Goal: Book appointment/travel/reservation

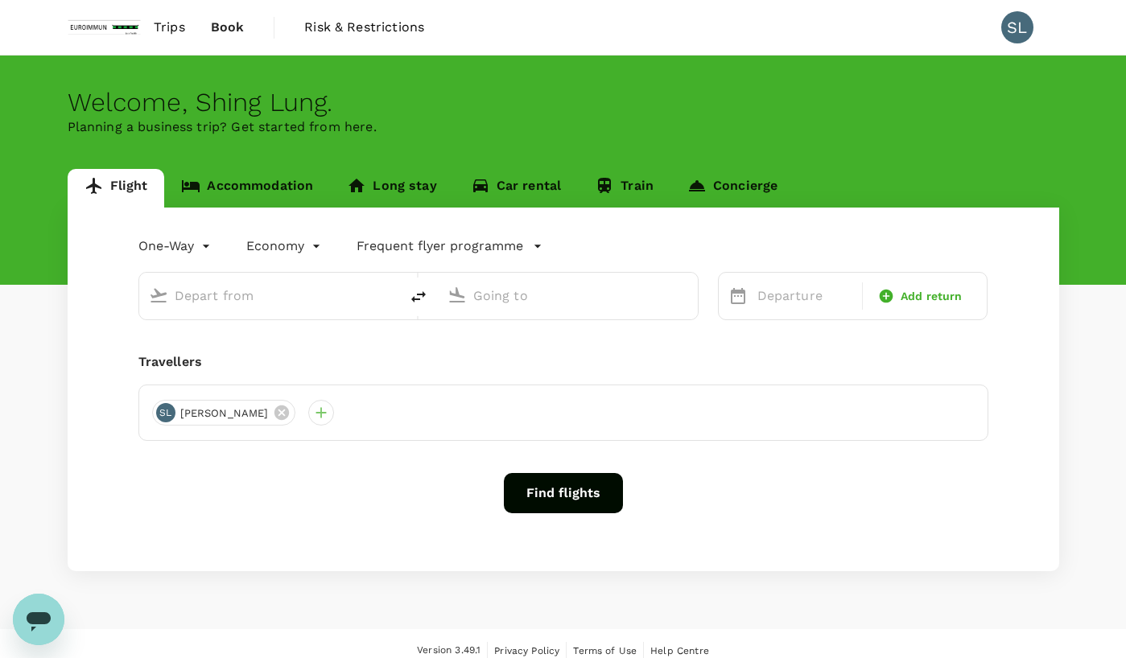
type input "roundtrip"
type input "Kuala Lumpur Intl ([GEOGRAPHIC_DATA])"
type input "Soekarno-Hatta Intl (CGK)"
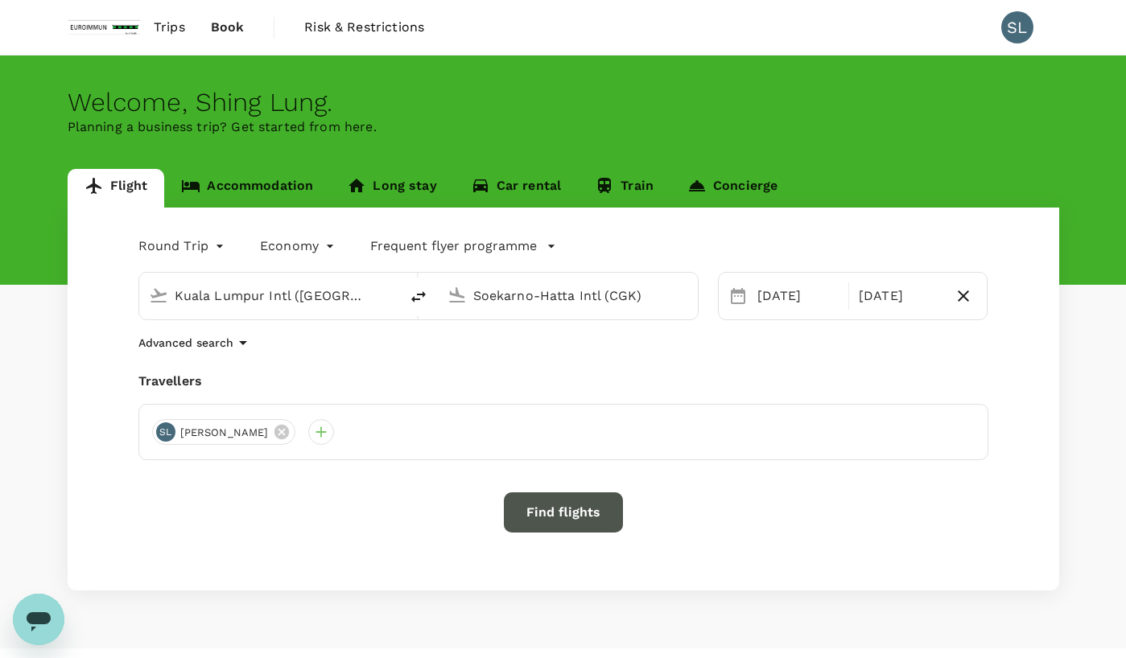
click at [540, 503] on button "Find flights" at bounding box center [563, 512] width 119 height 40
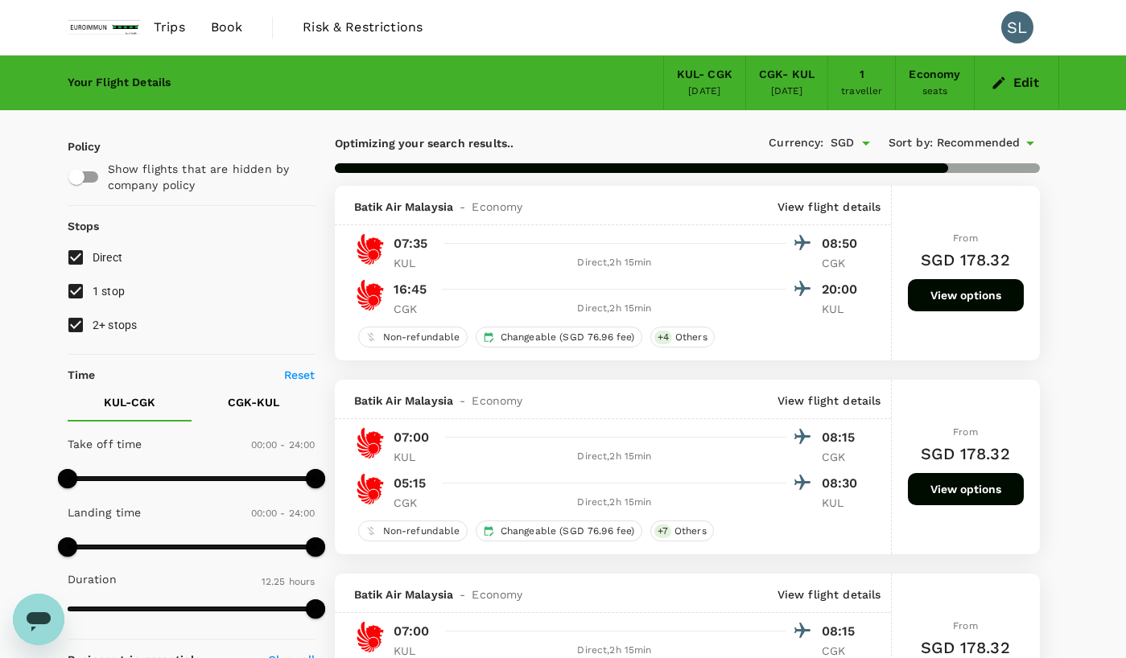
click at [67, 299] on input "1 stop" at bounding box center [76, 291] width 34 height 34
checkbox input "false"
click at [76, 332] on input "2+ stops" at bounding box center [76, 325] width 34 height 34
checkbox input "false"
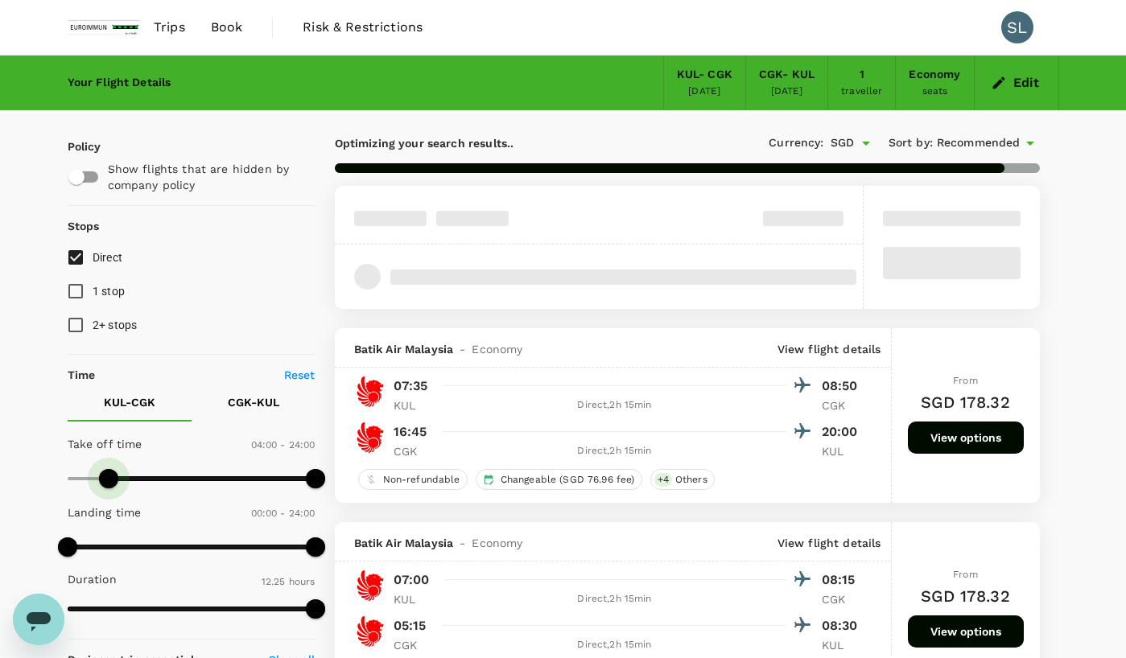
drag, startPoint x: 72, startPoint y: 478, endPoint x: 115, endPoint y: 477, distance: 42.7
click at [115, 477] on span at bounding box center [108, 478] width 19 height 19
type input "480"
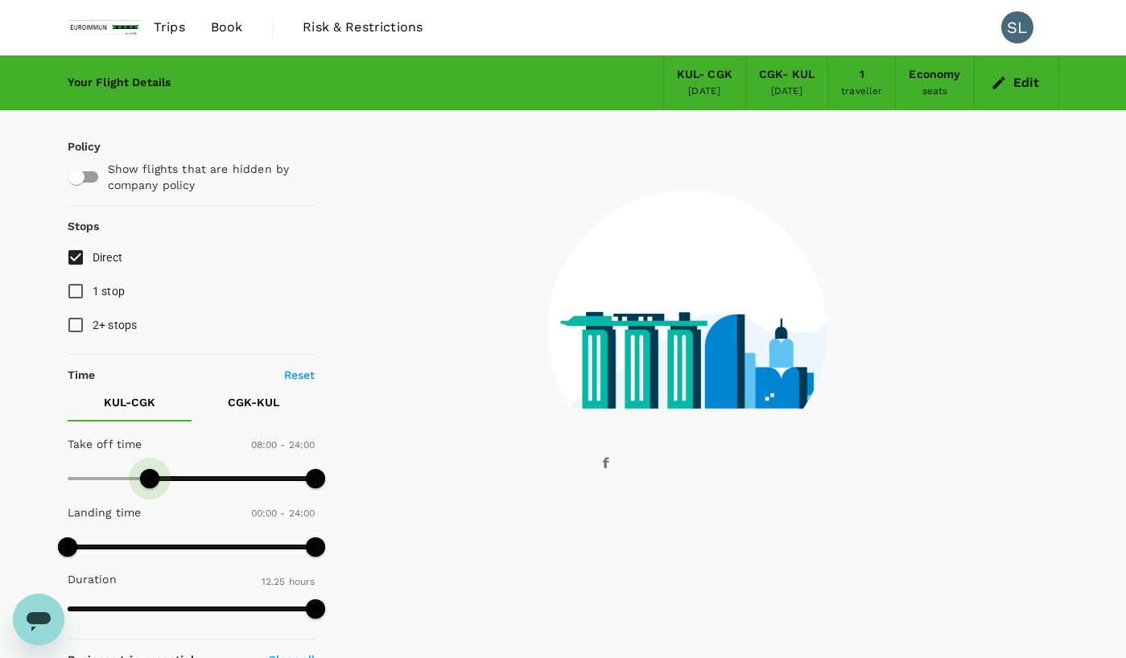
drag, startPoint x: 109, startPoint y: 475, endPoint x: 148, endPoint y: 480, distance: 39.7
click at [148, 480] on span at bounding box center [149, 478] width 19 height 19
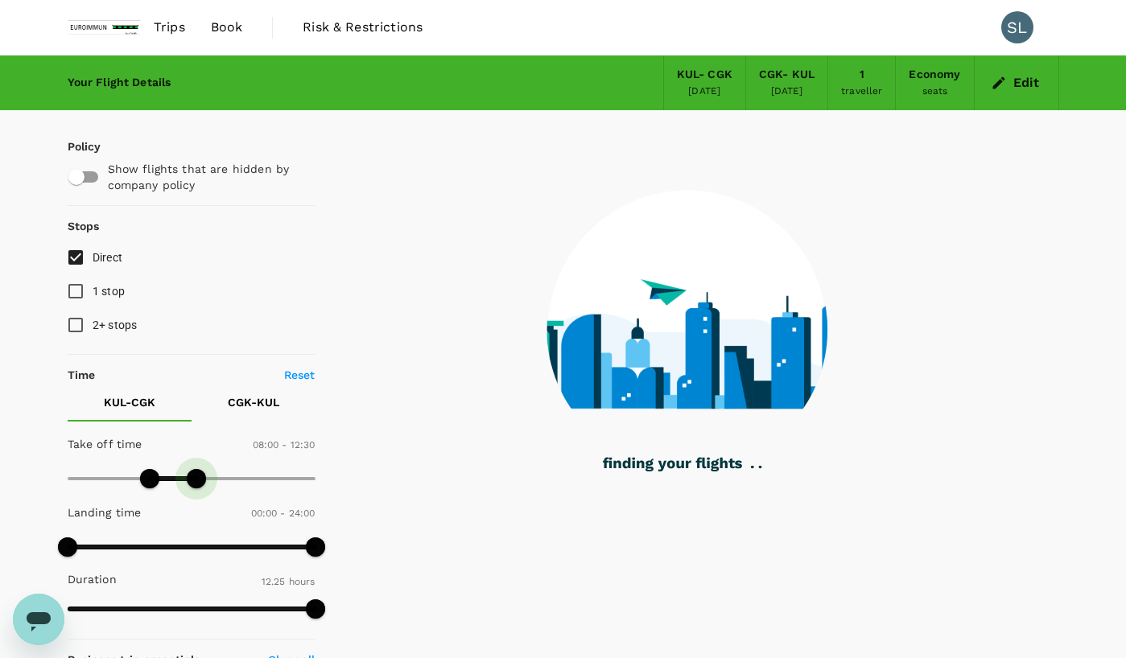
type input "720"
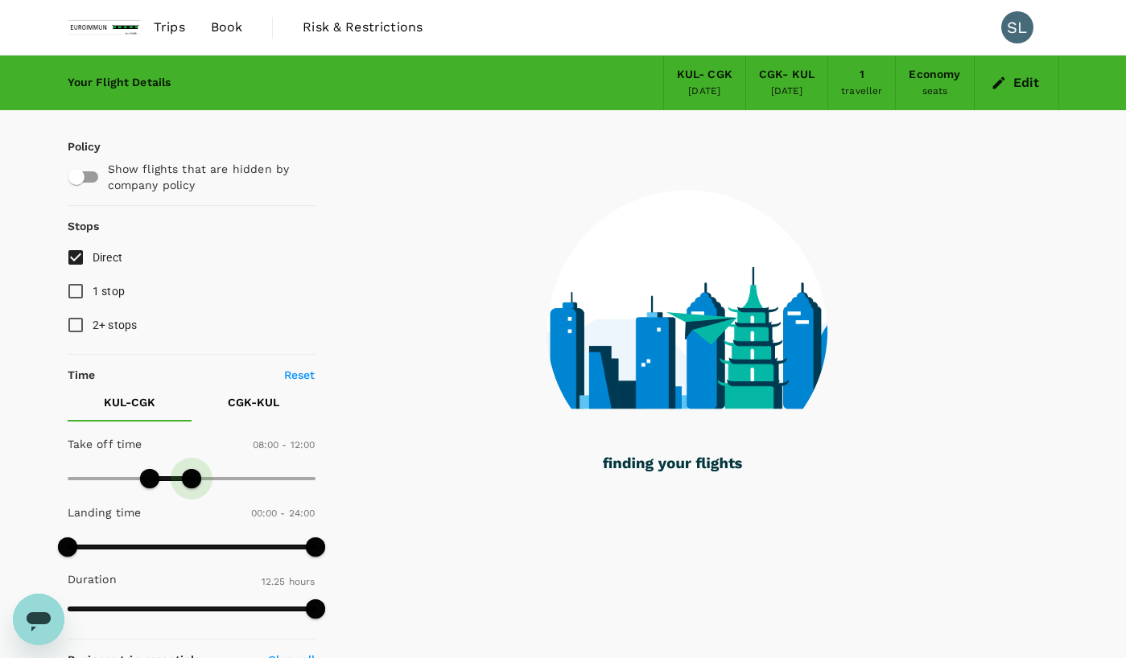
drag, startPoint x: 315, startPoint y: 482, endPoint x: 192, endPoint y: 486, distance: 123.2
click at [192, 486] on span at bounding box center [191, 478] width 19 height 19
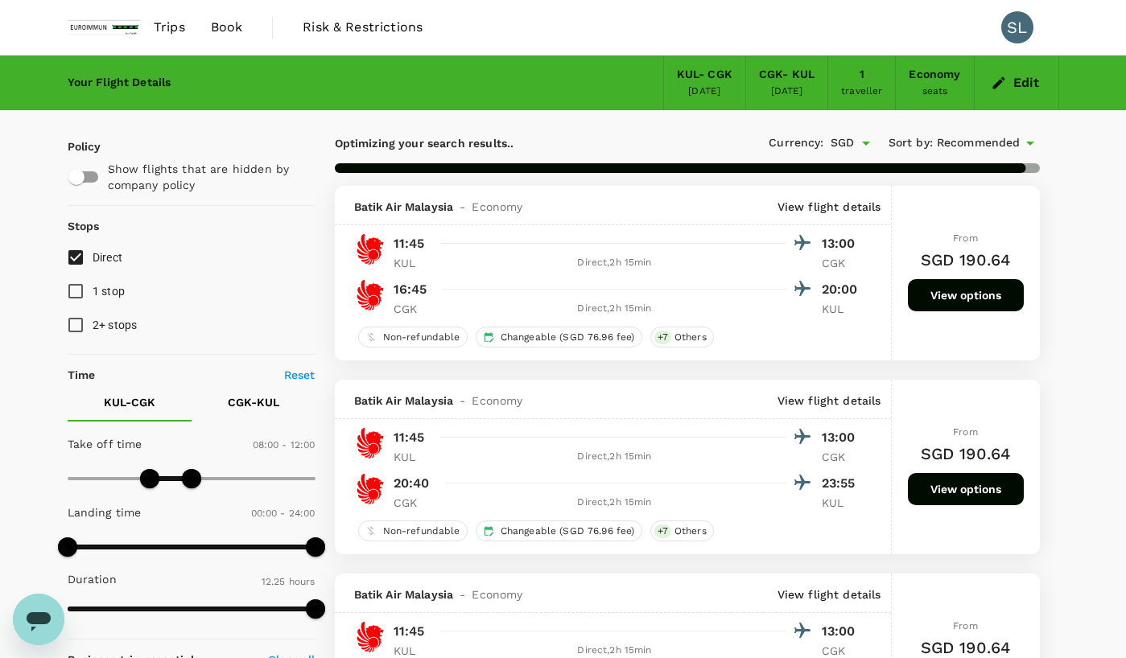
click at [969, 138] on span "Recommended" at bounding box center [979, 143] width 84 height 18
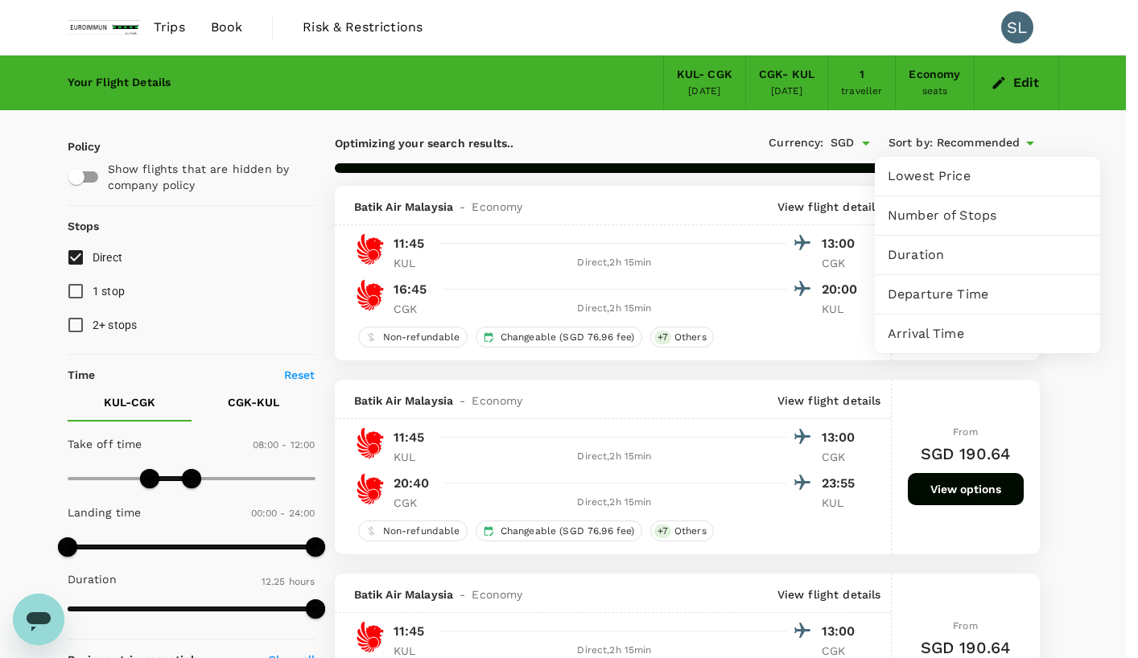
click at [954, 291] on span "Departure Time" at bounding box center [988, 294] width 200 height 19
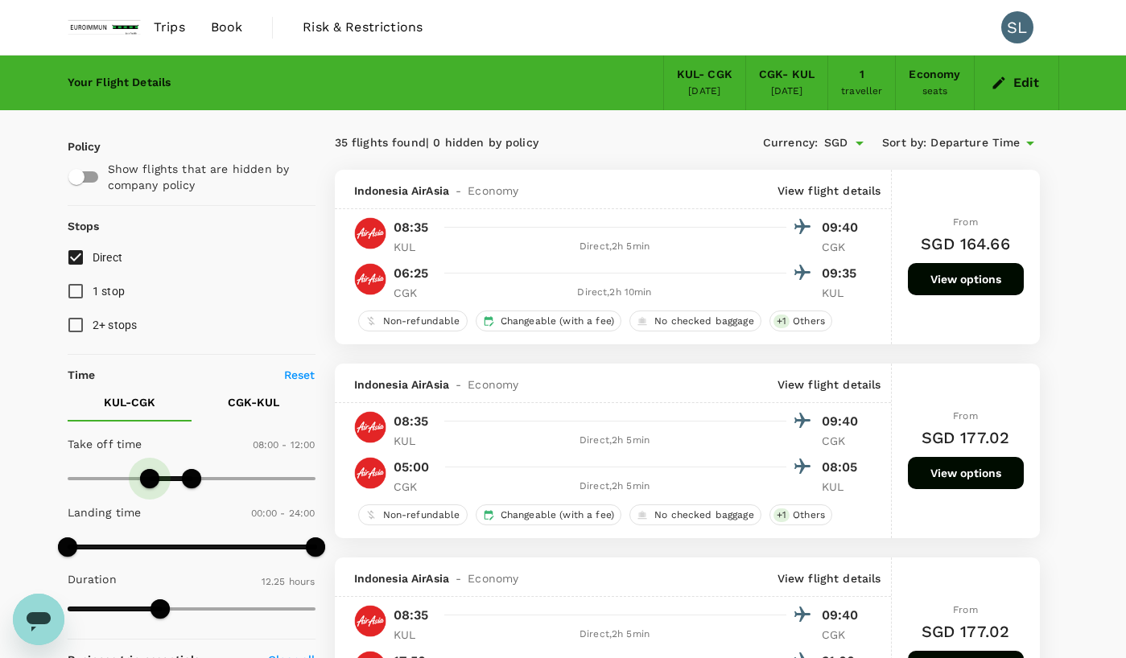
type input "540"
drag, startPoint x: 148, startPoint y: 482, endPoint x: 159, endPoint y: 482, distance: 10.5
click at [159, 482] on span at bounding box center [159, 478] width 19 height 19
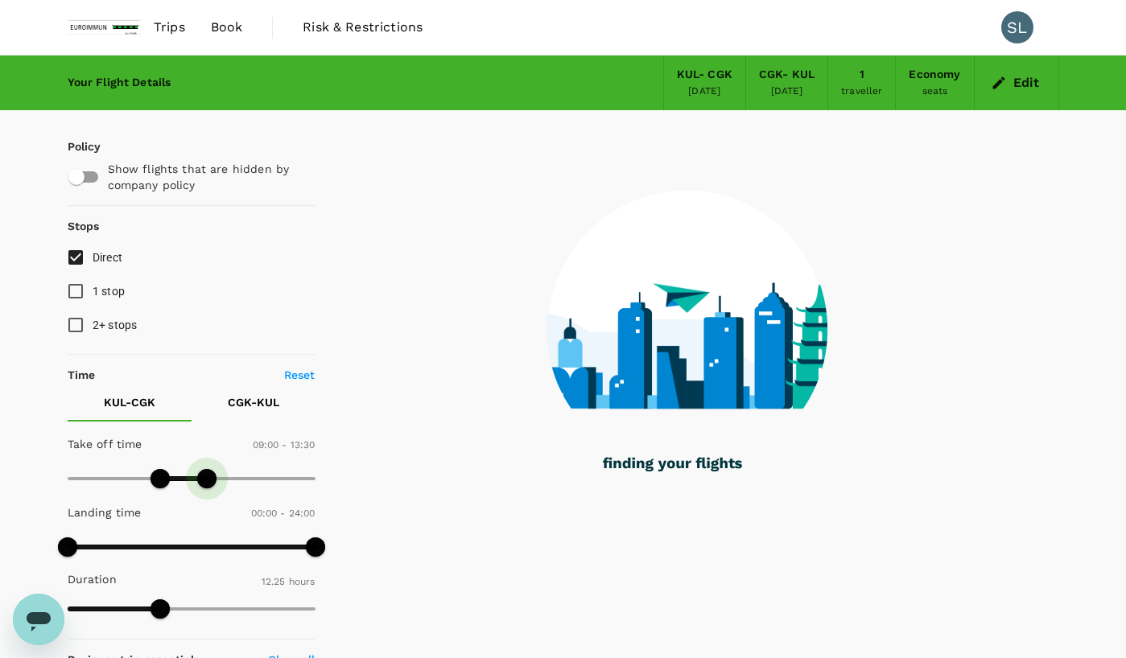
type input "840"
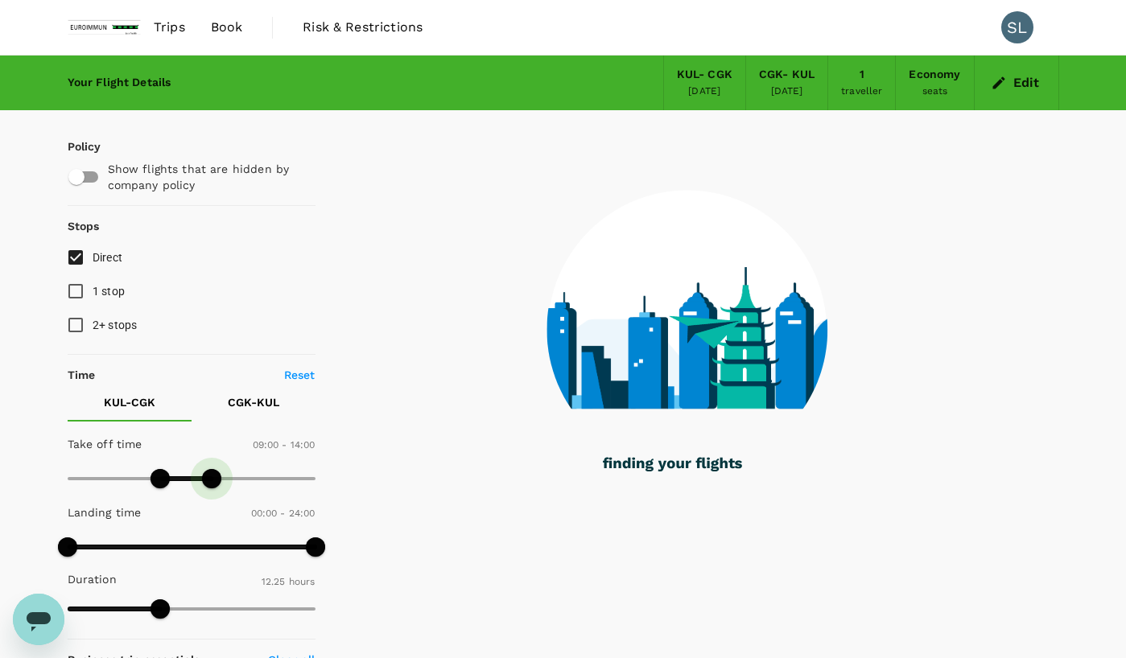
drag, startPoint x: 196, startPoint y: 480, endPoint x: 212, endPoint y: 477, distance: 15.5
click at [212, 477] on span at bounding box center [211, 478] width 19 height 19
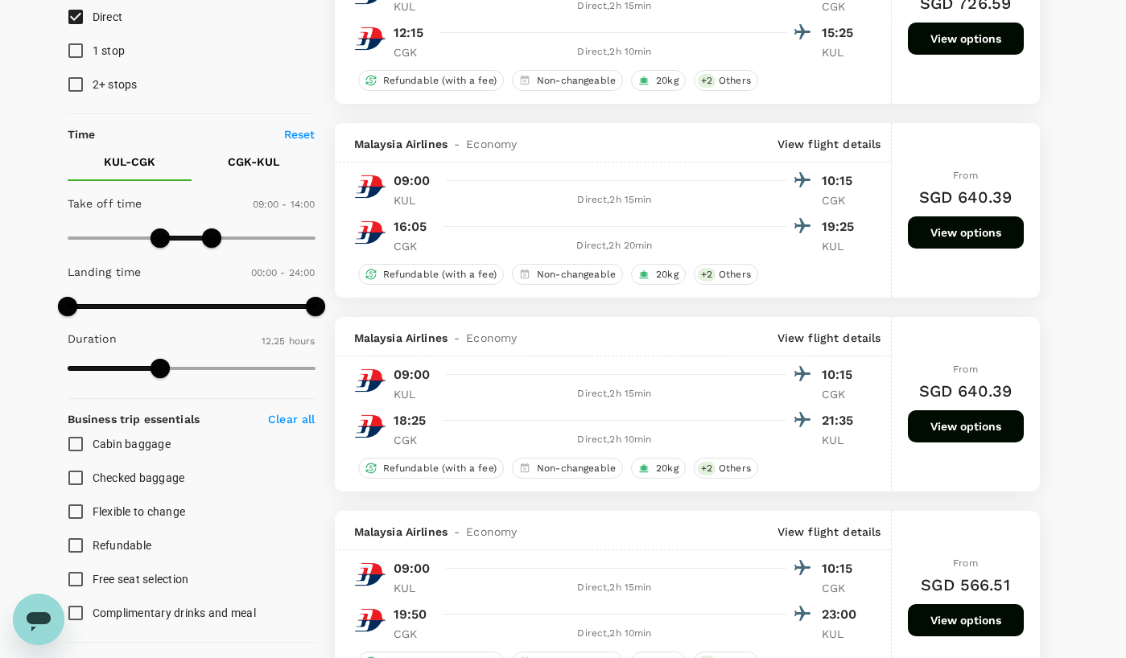
scroll to position [322, 0]
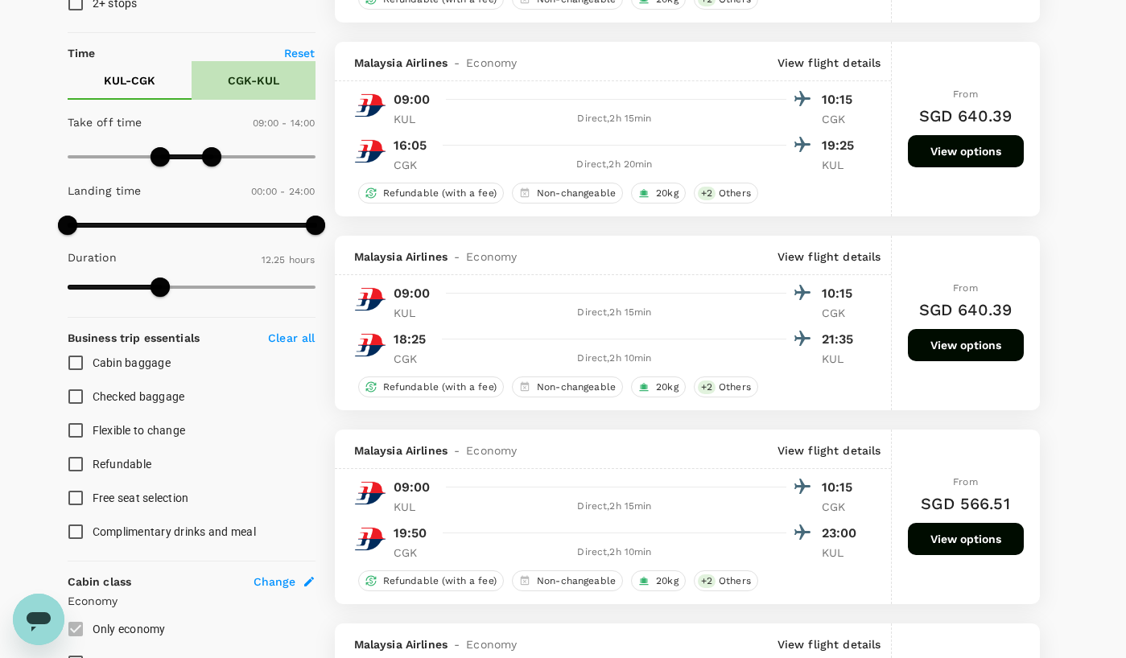
click at [250, 86] on p "CGK - KUL" at bounding box center [254, 80] width 52 height 16
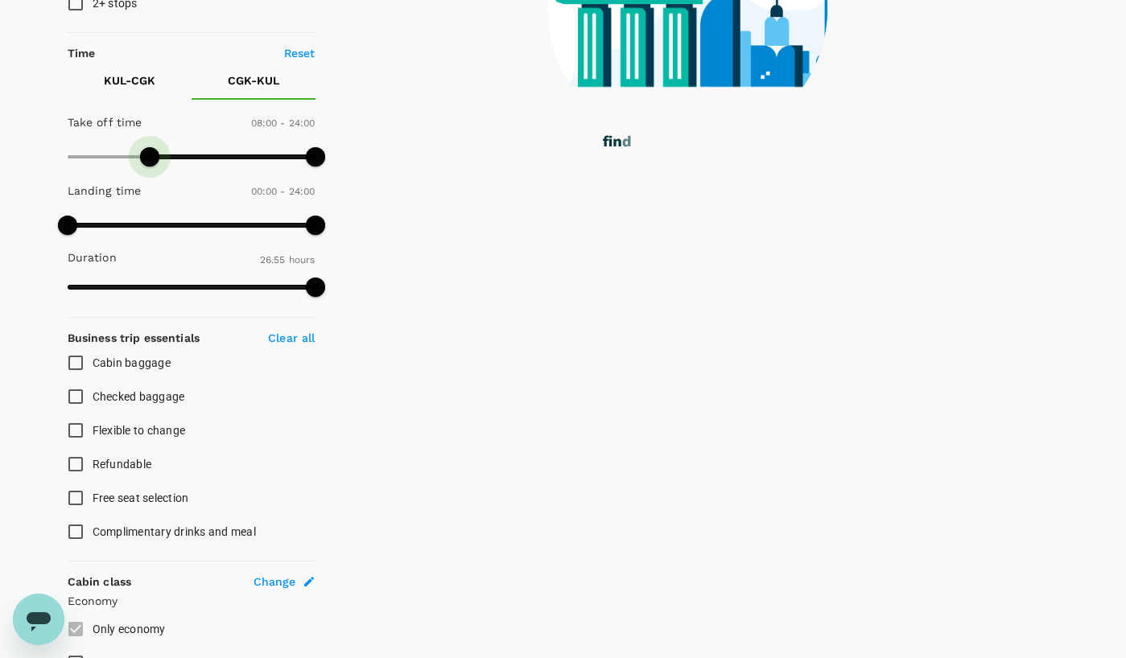
drag, startPoint x: 65, startPoint y: 158, endPoint x: 152, endPoint y: 156, distance: 86.9
click at [152, 156] on span at bounding box center [149, 156] width 19 height 19
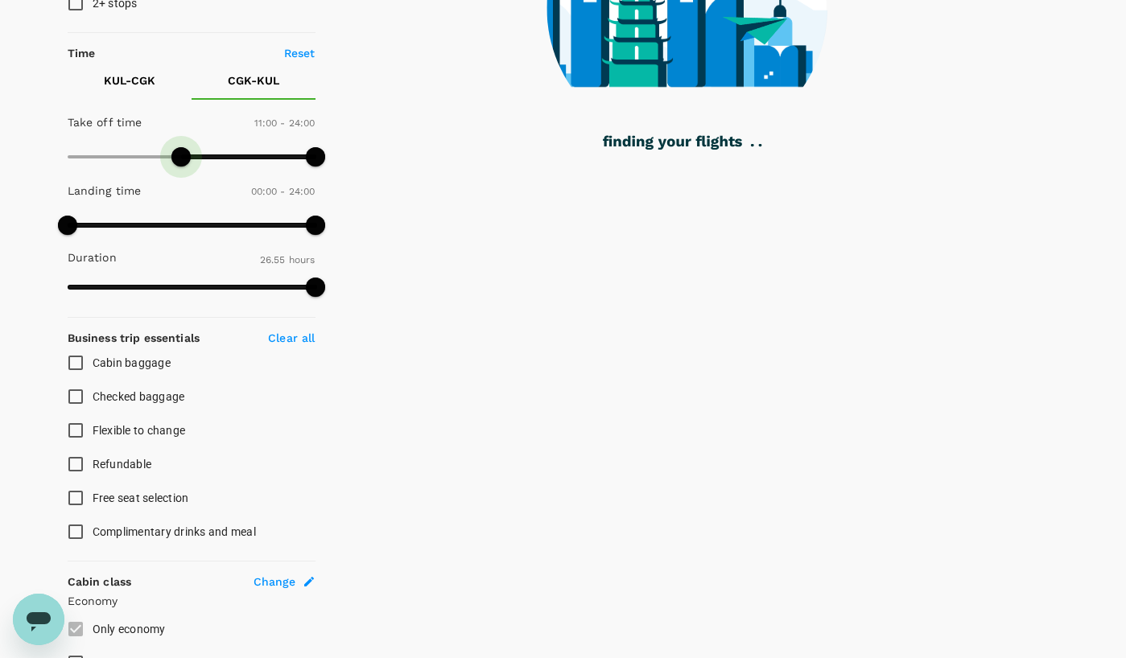
type input "600"
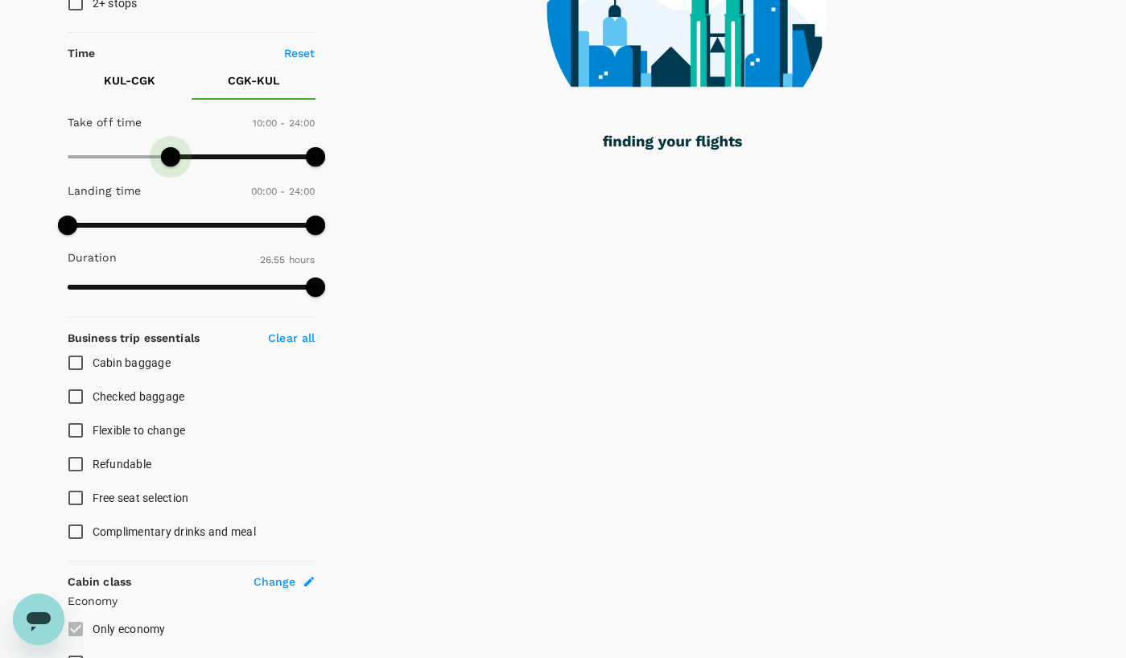
drag, startPoint x: 150, startPoint y: 155, endPoint x: 173, endPoint y: 153, distance: 22.6
click at [173, 153] on span at bounding box center [170, 156] width 19 height 19
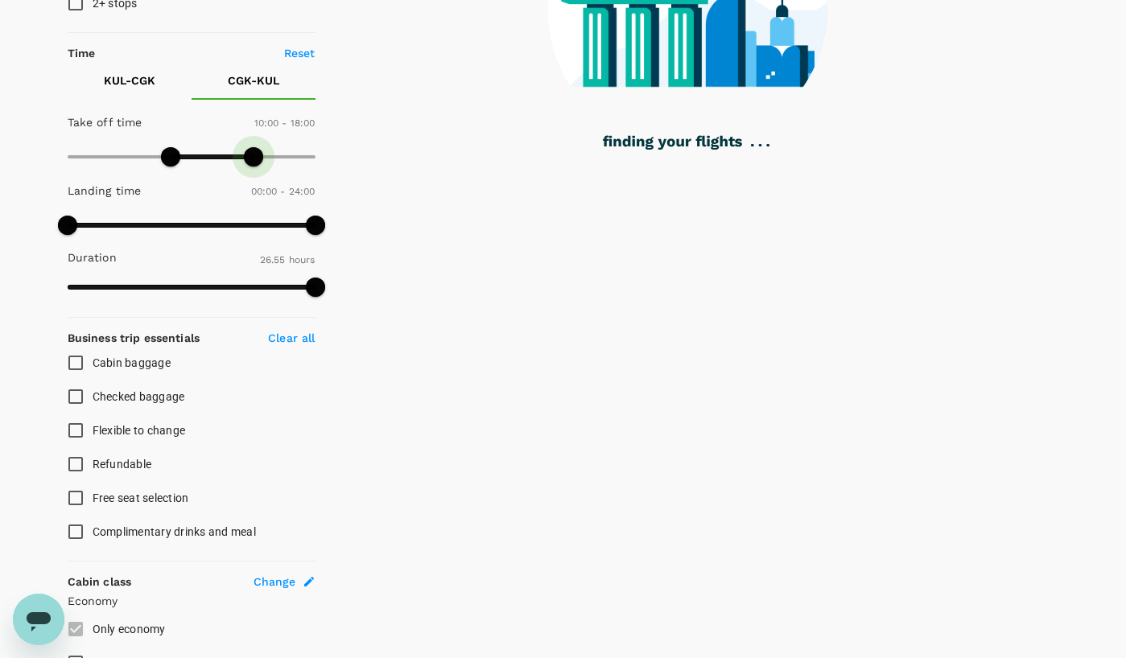
type input "1050"
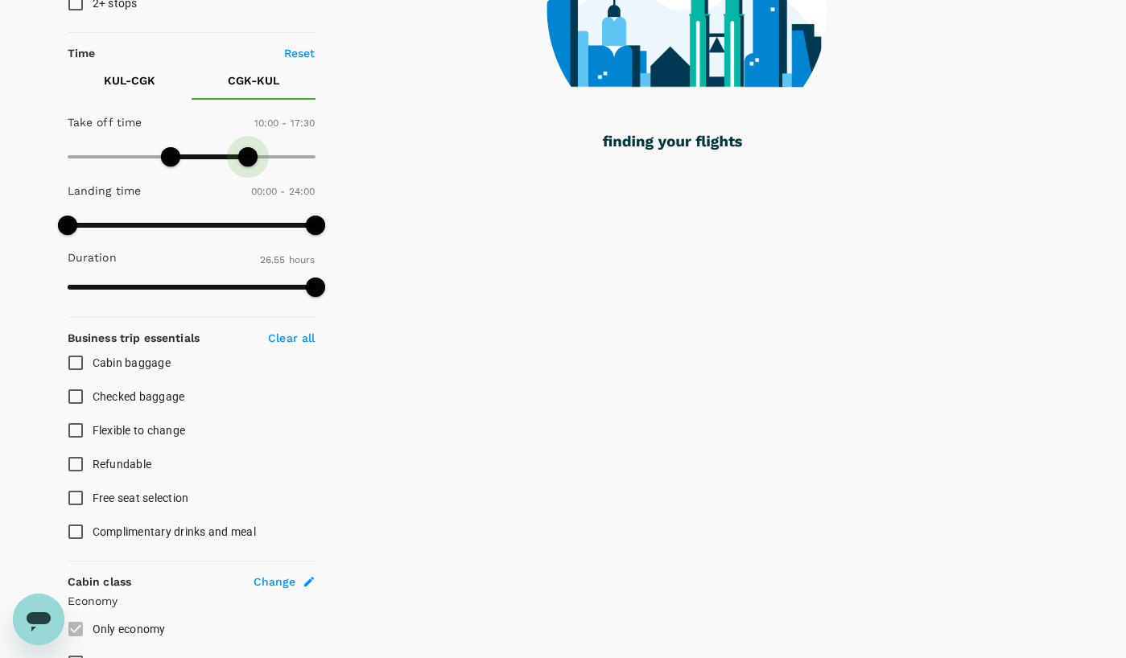
drag, startPoint x: 323, startPoint y: 153, endPoint x: 245, endPoint y: 154, distance: 77.3
click at [245, 154] on span at bounding box center [247, 156] width 19 height 19
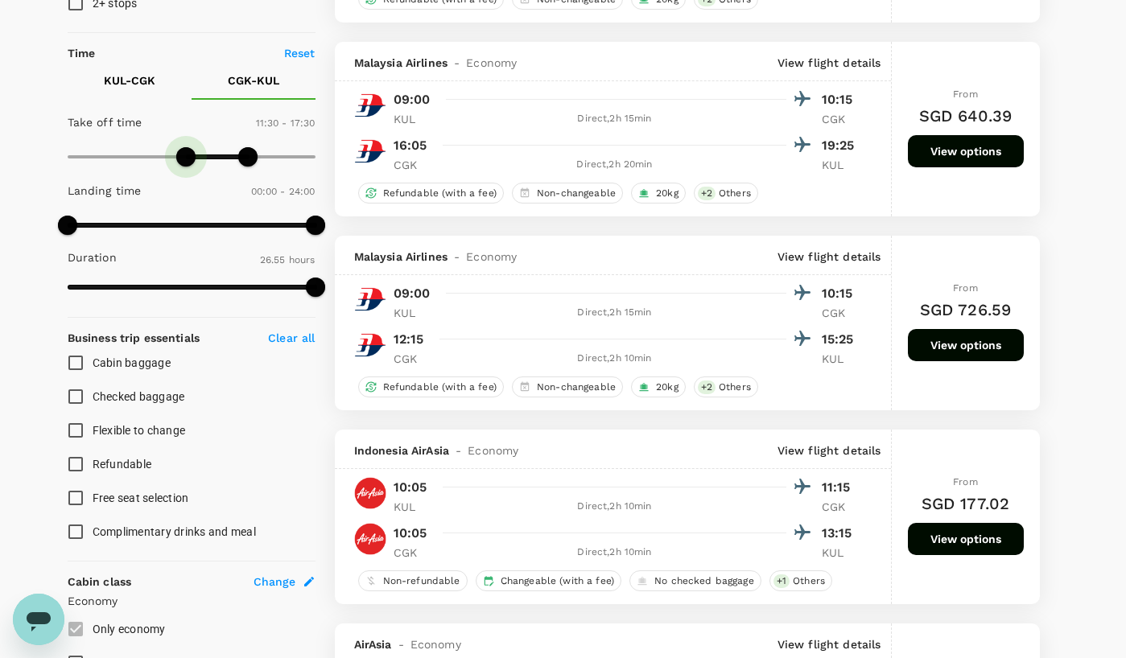
type input "720"
drag, startPoint x: 179, startPoint y: 155, endPoint x: 190, endPoint y: 158, distance: 10.9
click at [190, 158] on span at bounding box center [191, 156] width 19 height 19
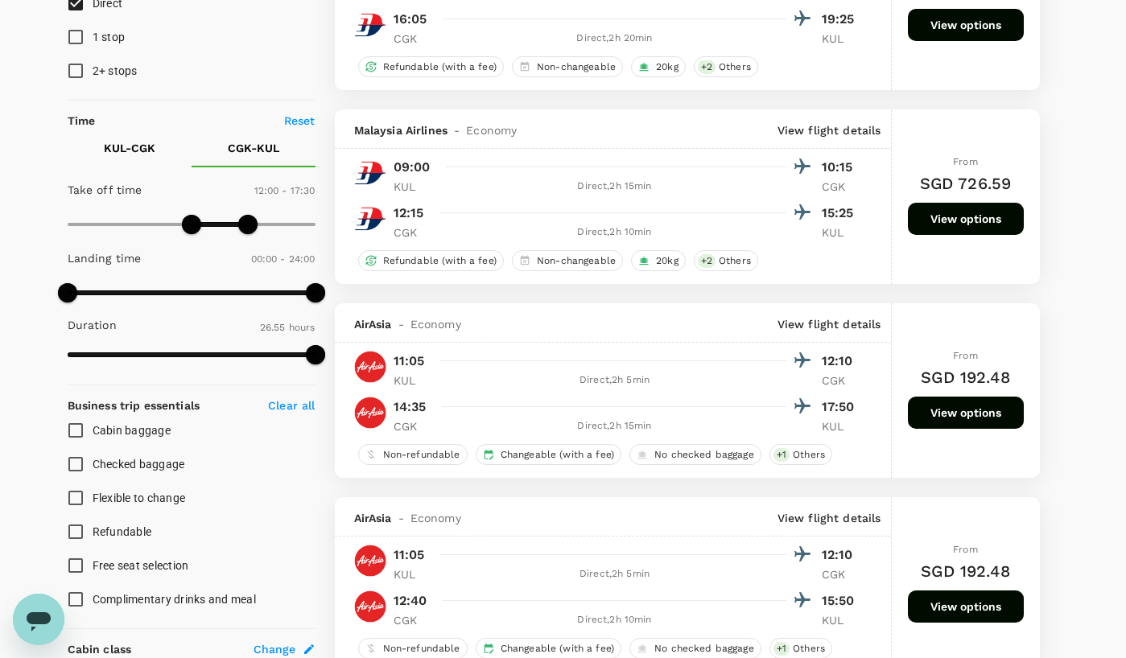
scroll to position [241, 0]
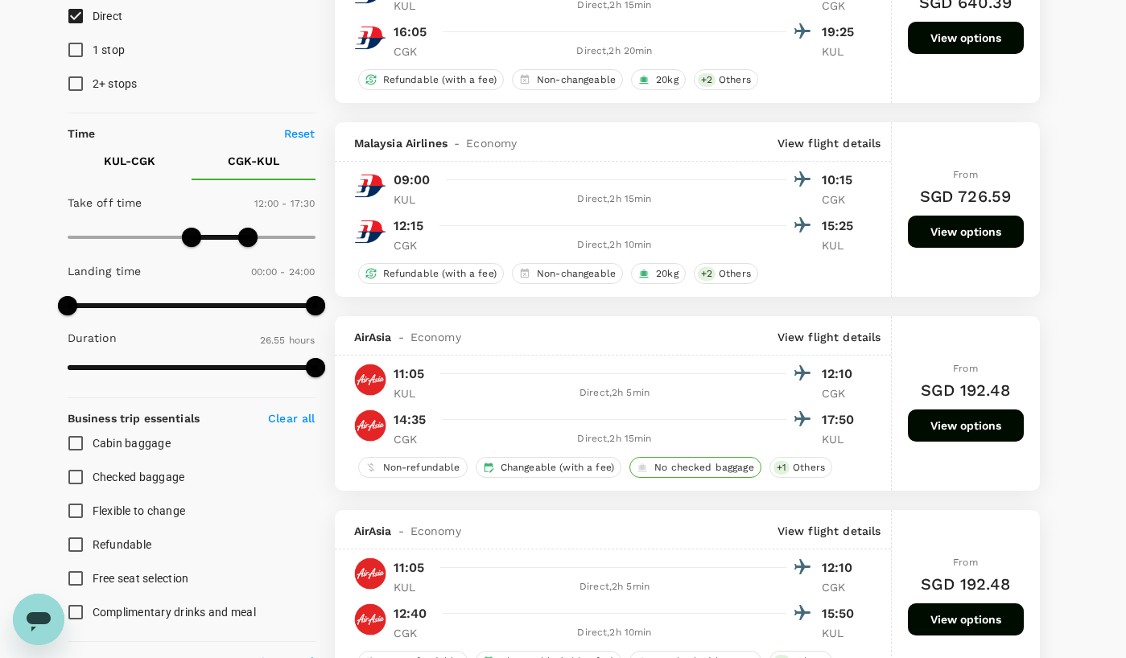
click at [720, 458] on div "No checked baggage" at bounding box center [695, 467] width 132 height 21
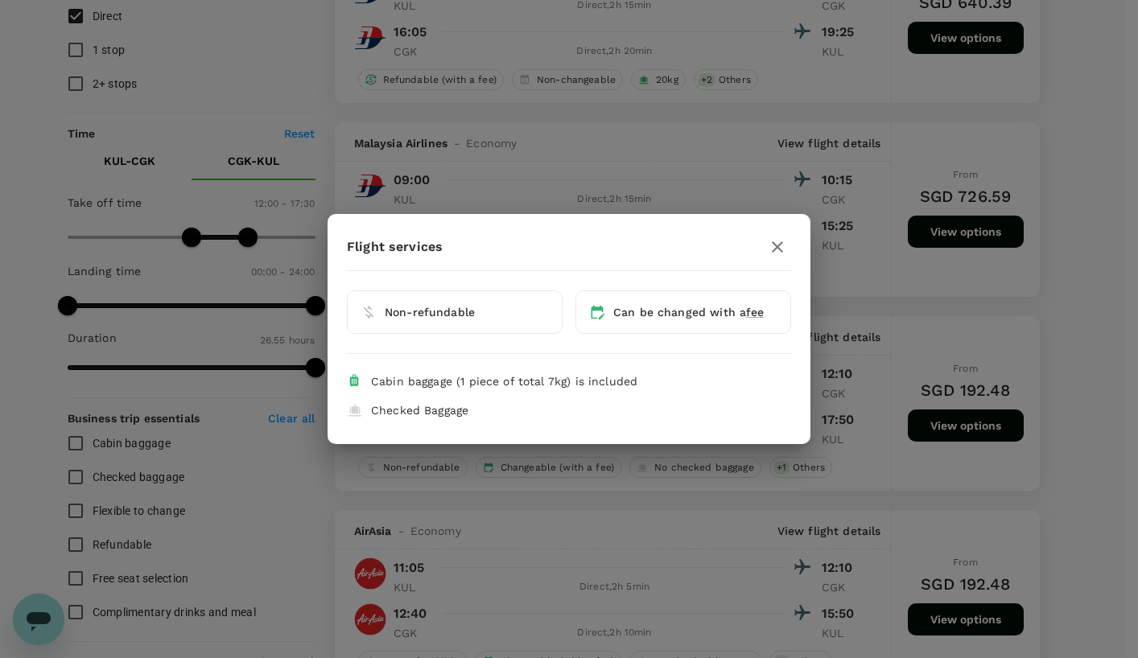
click at [735, 311] on div "Can be changed with a fee" at bounding box center [688, 312] width 151 height 16
click at [769, 381] on div "Cabin baggage (1 piece of total 7kg) is included" at bounding box center [574, 381] width 407 height 16
click at [779, 250] on icon "button" at bounding box center [777, 246] width 19 height 19
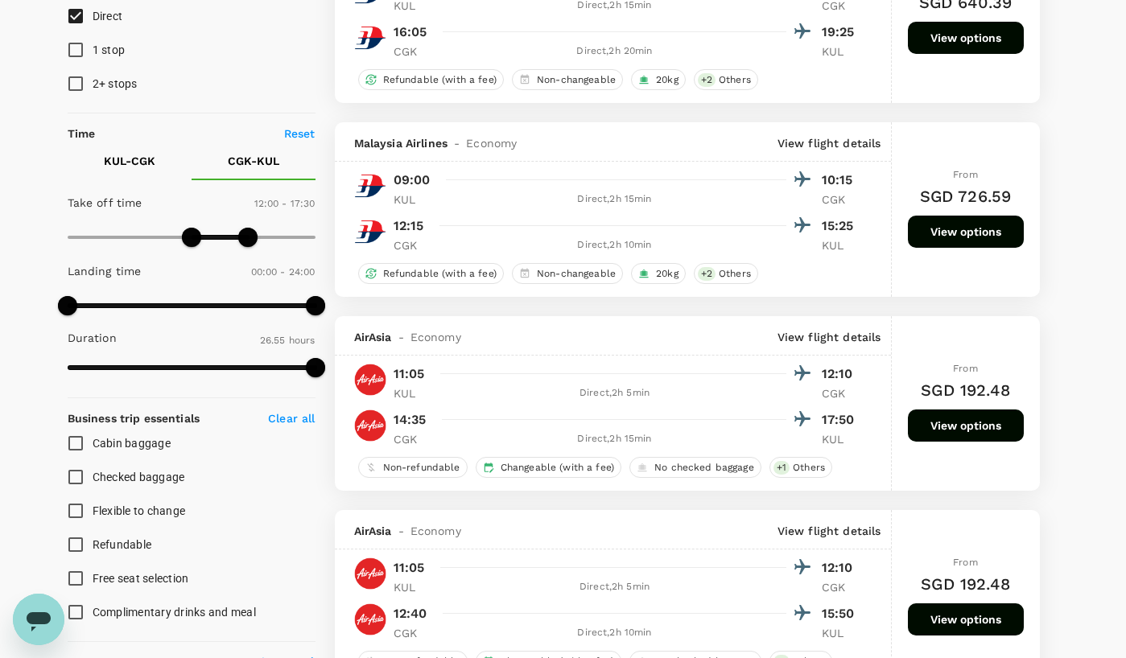
click at [925, 416] on button "View options" at bounding box center [966, 426] width 116 height 32
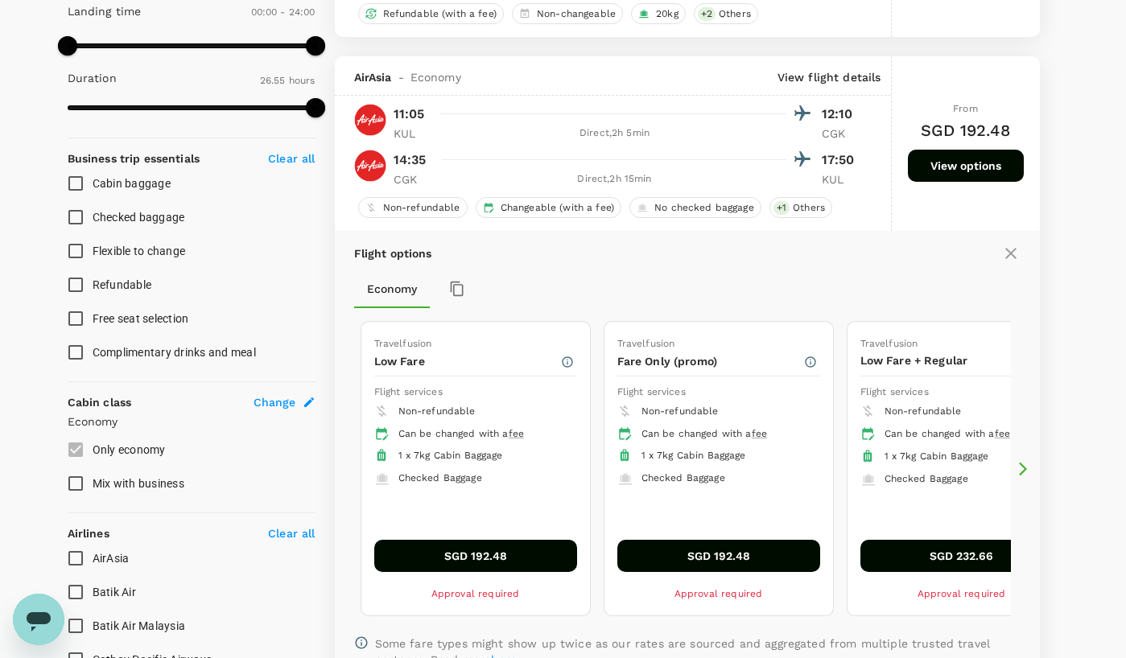
scroll to position [558, 0]
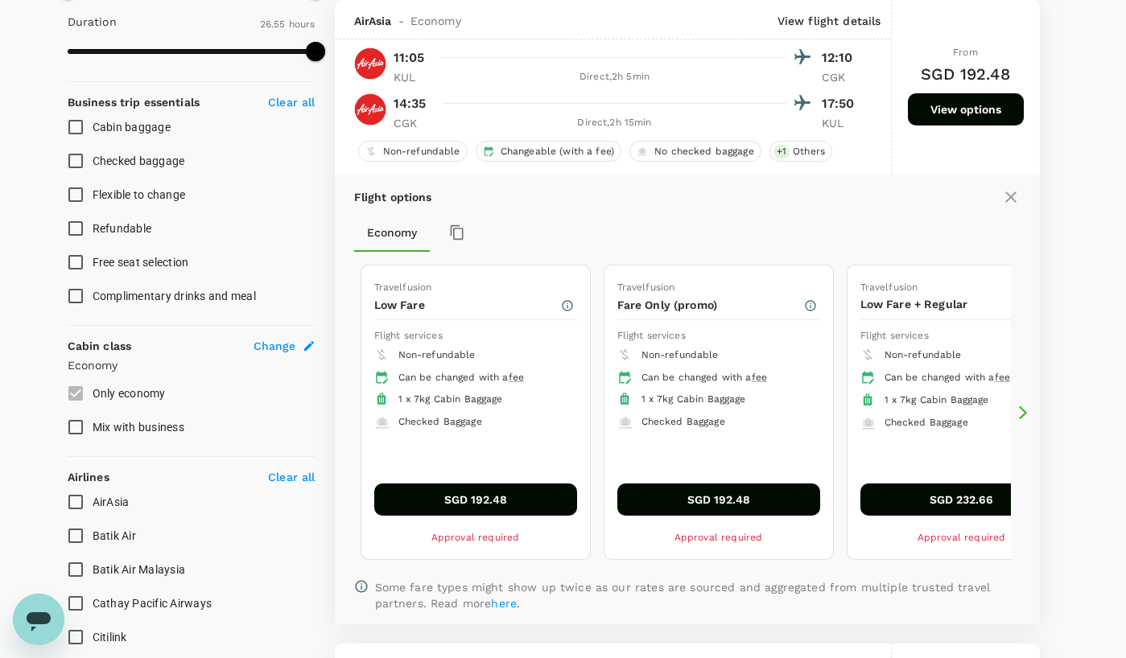
click at [1009, 201] on icon at bounding box center [1010, 197] width 19 height 19
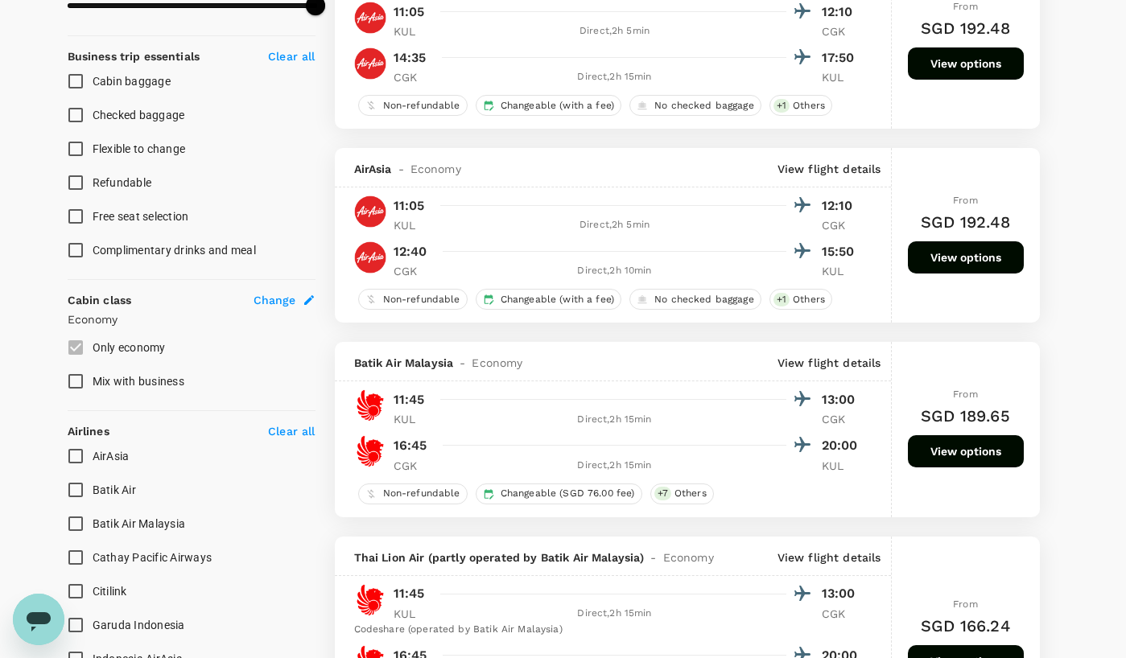
scroll to position [644, 0]
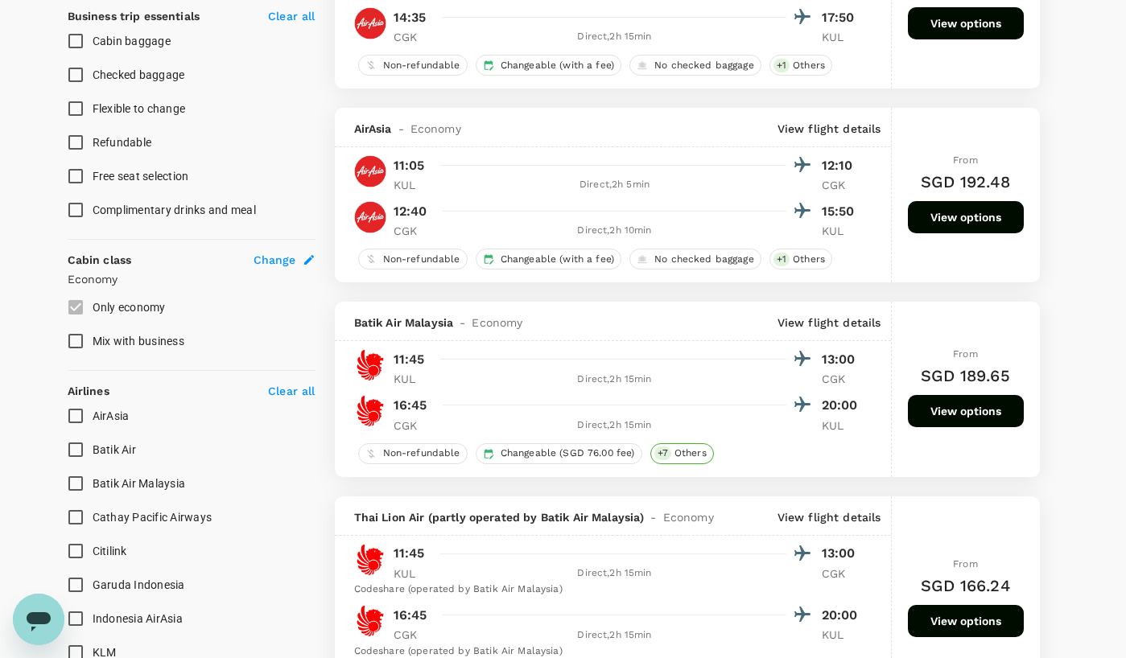
click at [703, 459] on span "Others" at bounding box center [690, 454] width 45 height 14
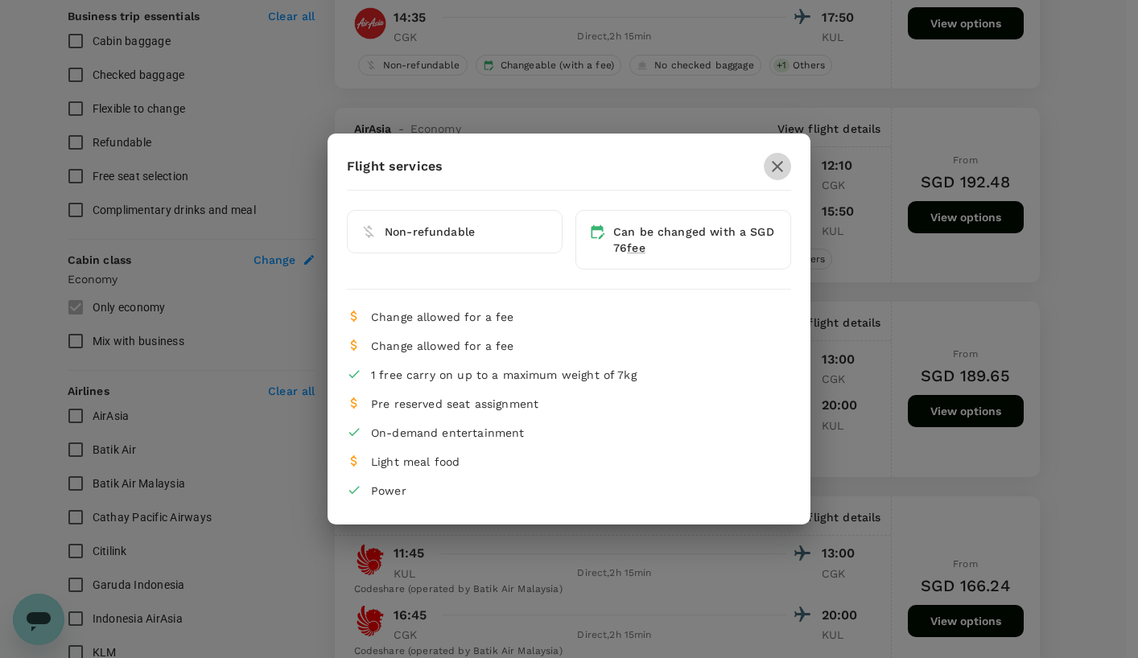
click at [777, 165] on icon "button" at bounding box center [777, 166] width 11 height 11
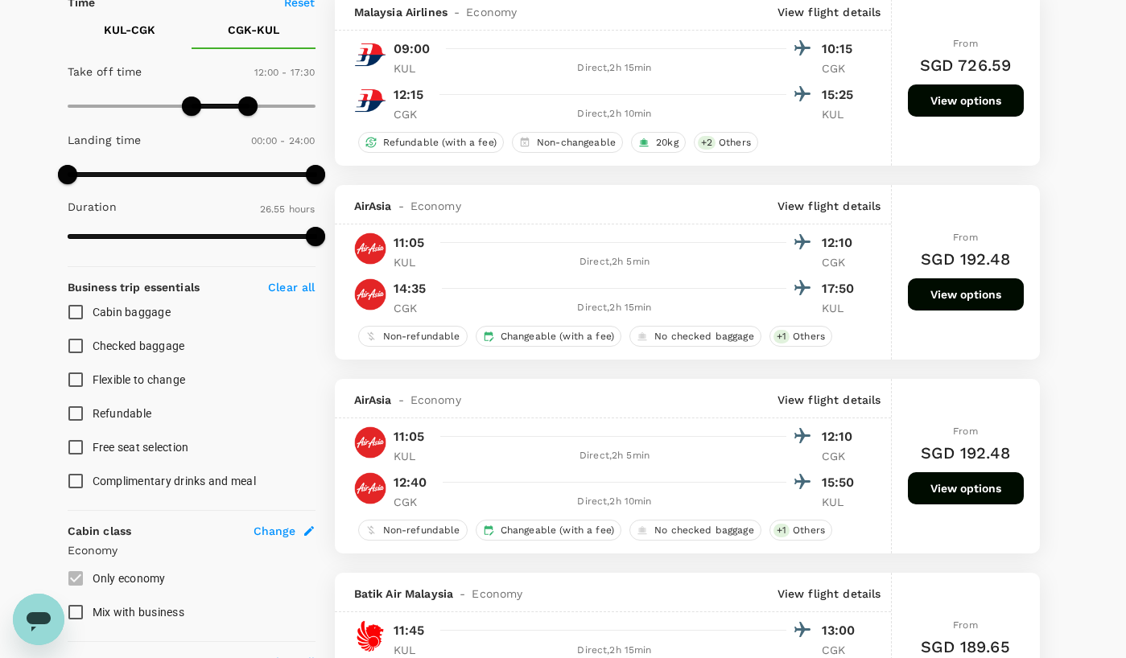
scroll to position [322, 0]
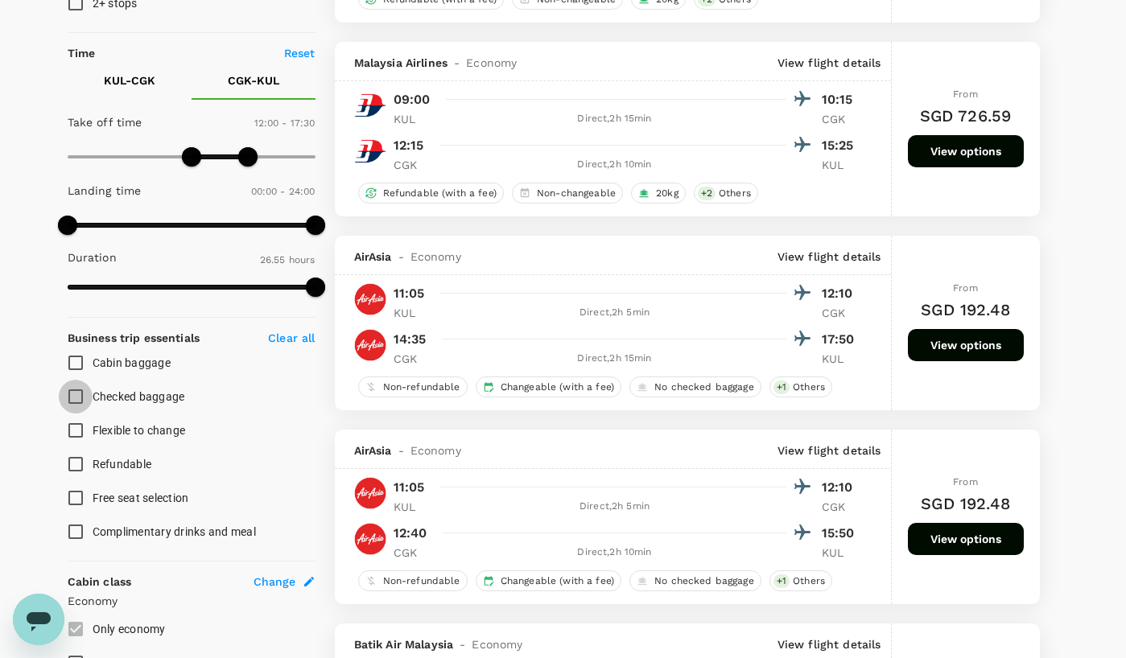
click at [73, 399] on input "Checked baggage" at bounding box center [76, 397] width 34 height 34
checkbox input "true"
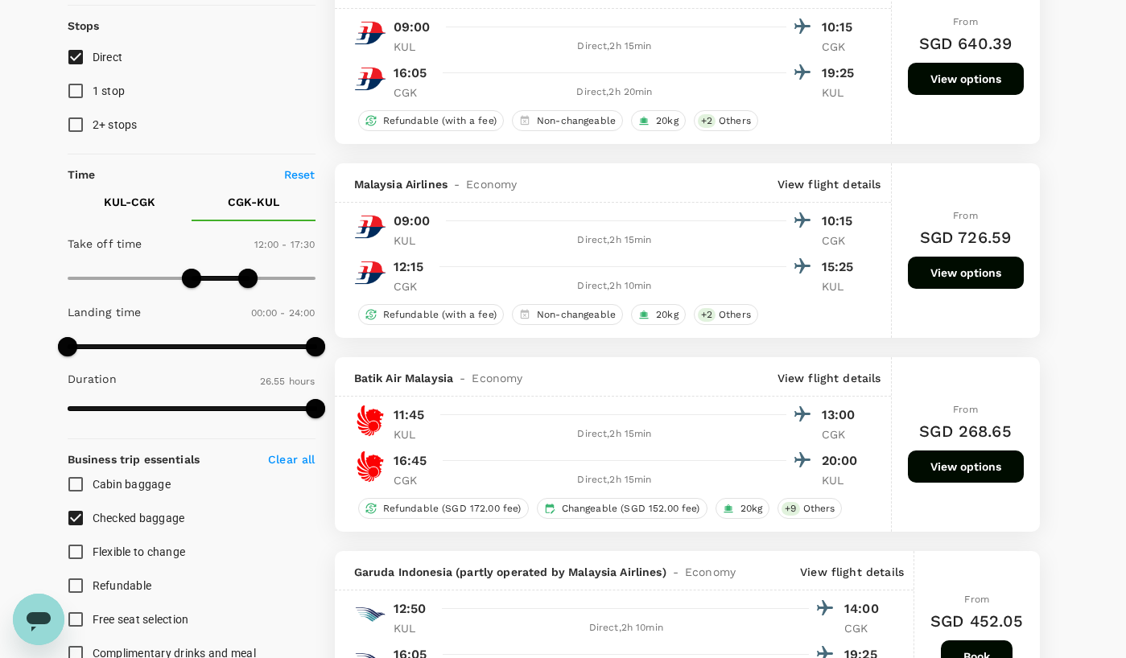
scroll to position [161, 0]
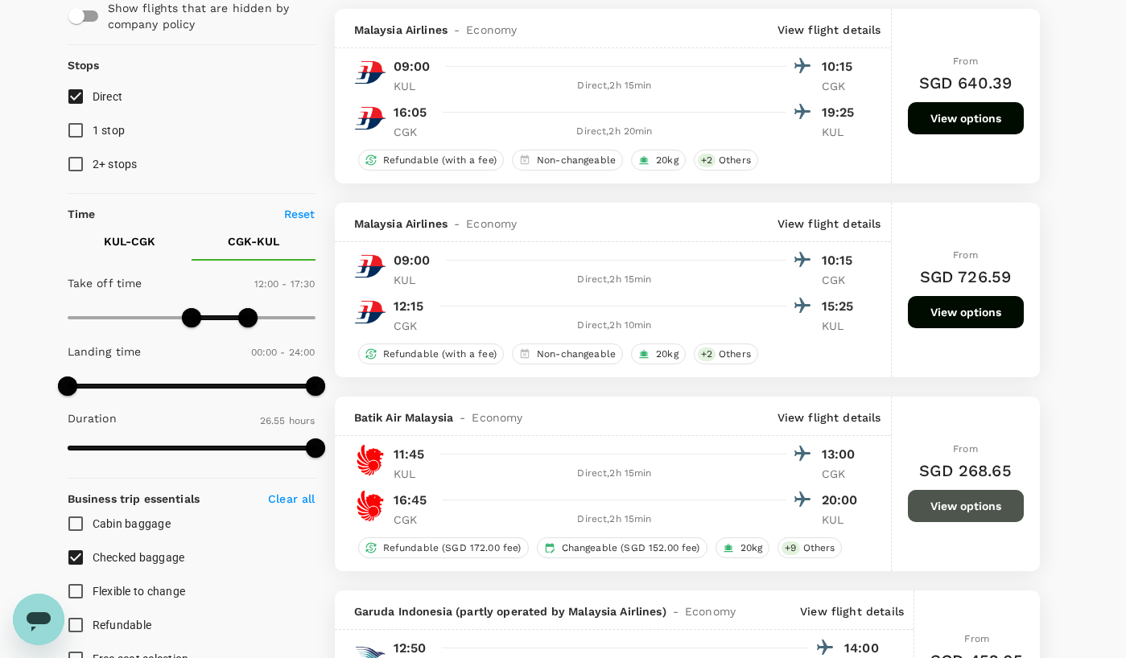
click at [950, 515] on button "View options" at bounding box center [966, 506] width 116 height 32
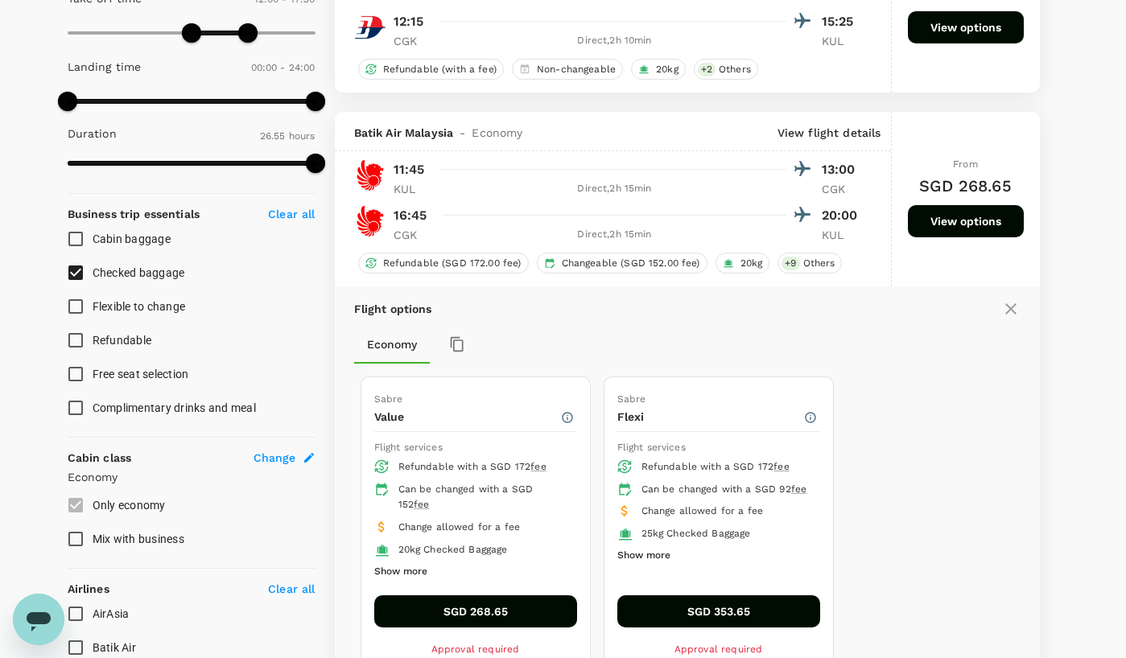
scroll to position [558, 0]
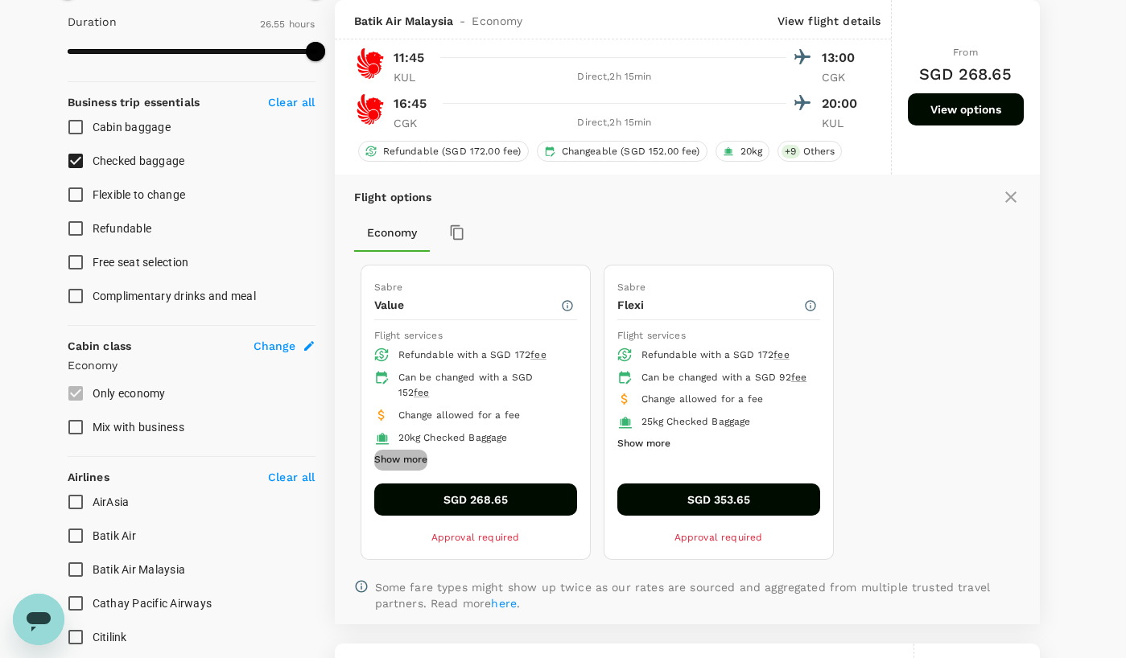
click at [426, 455] on button "Show more" at bounding box center [400, 460] width 53 height 21
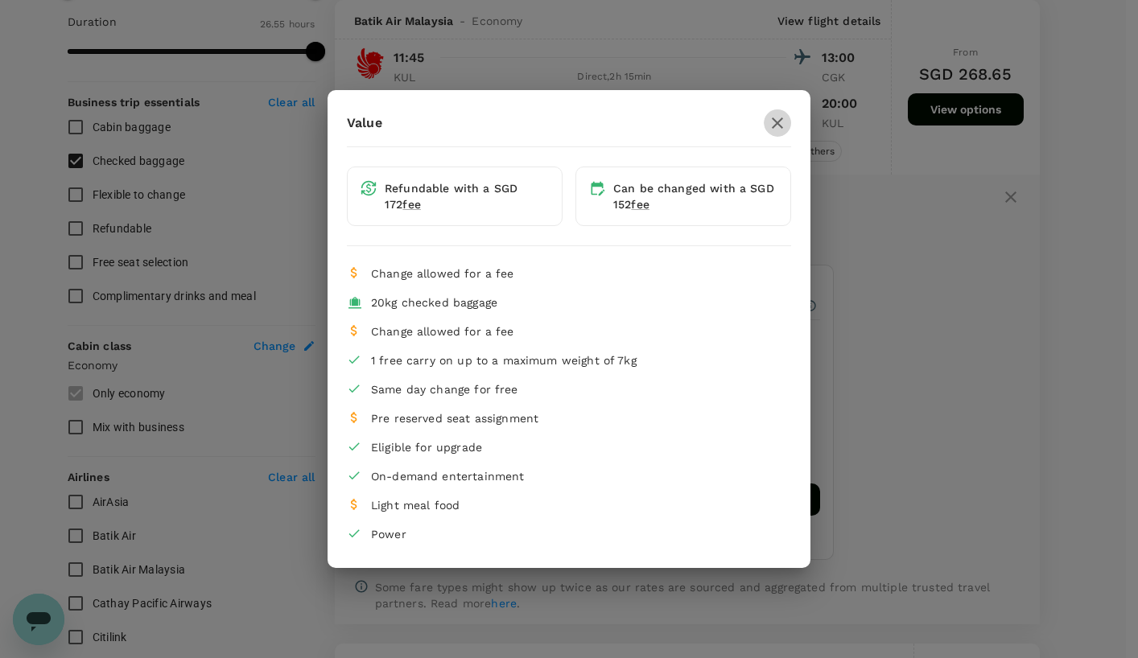
click at [777, 124] on icon "button" at bounding box center [777, 122] width 11 height 11
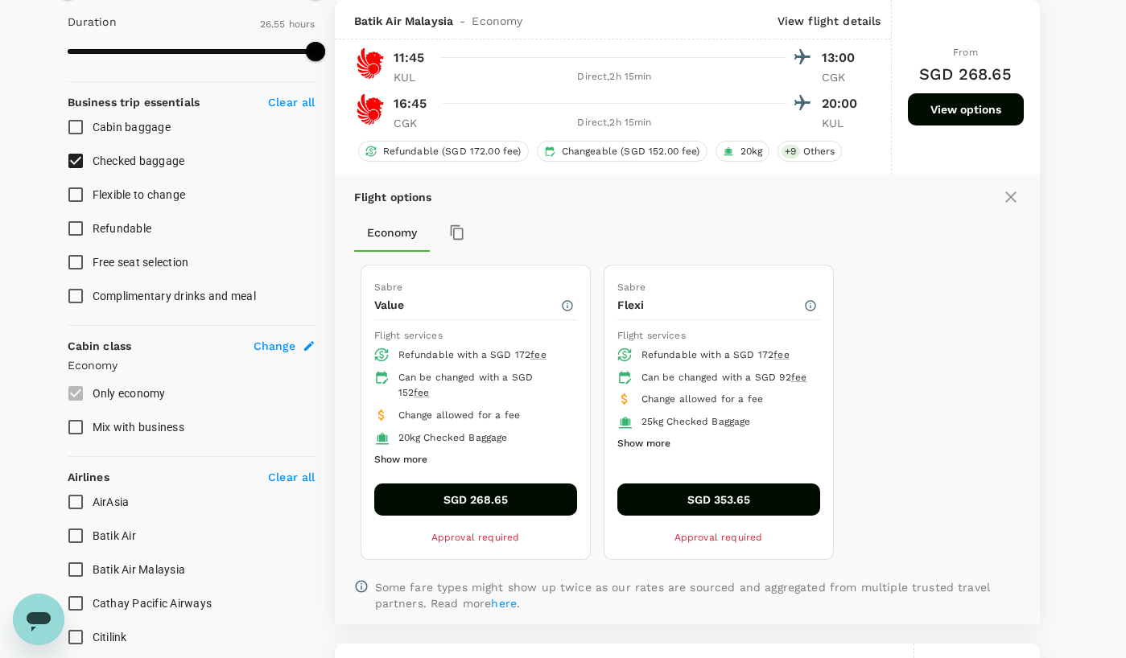
click at [519, 505] on button "SGD 268.65" at bounding box center [475, 500] width 203 height 32
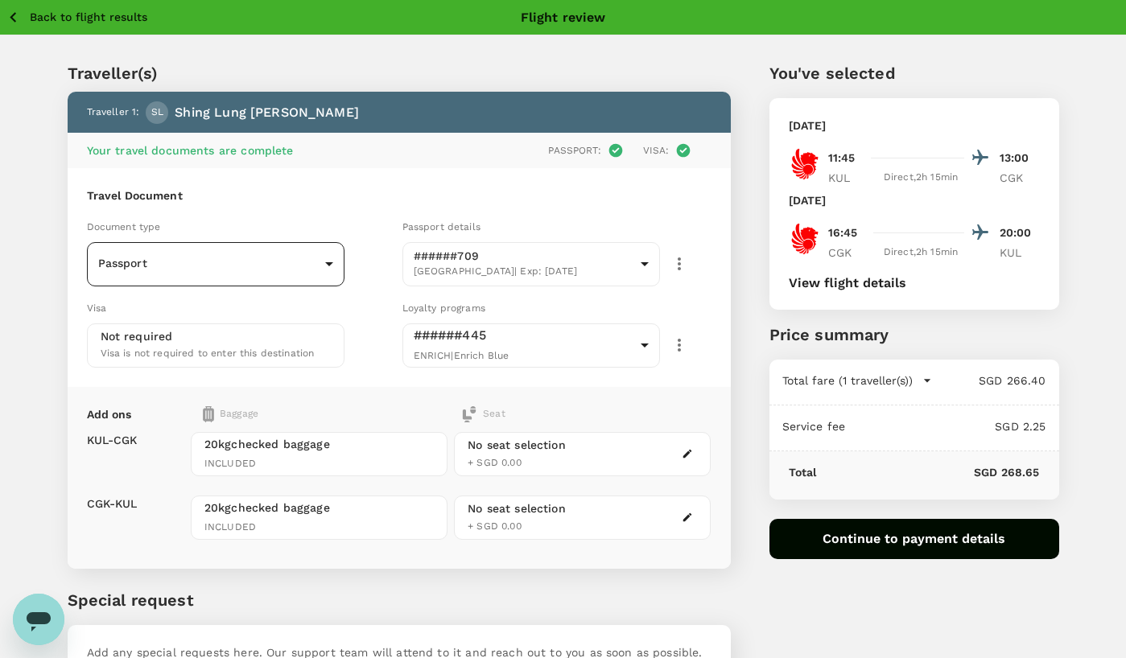
click at [307, 263] on body "Back to flight results Flight review Traveller(s) Traveller 1 : [PERSON_NAME] L…" at bounding box center [563, 387] width 1126 height 775
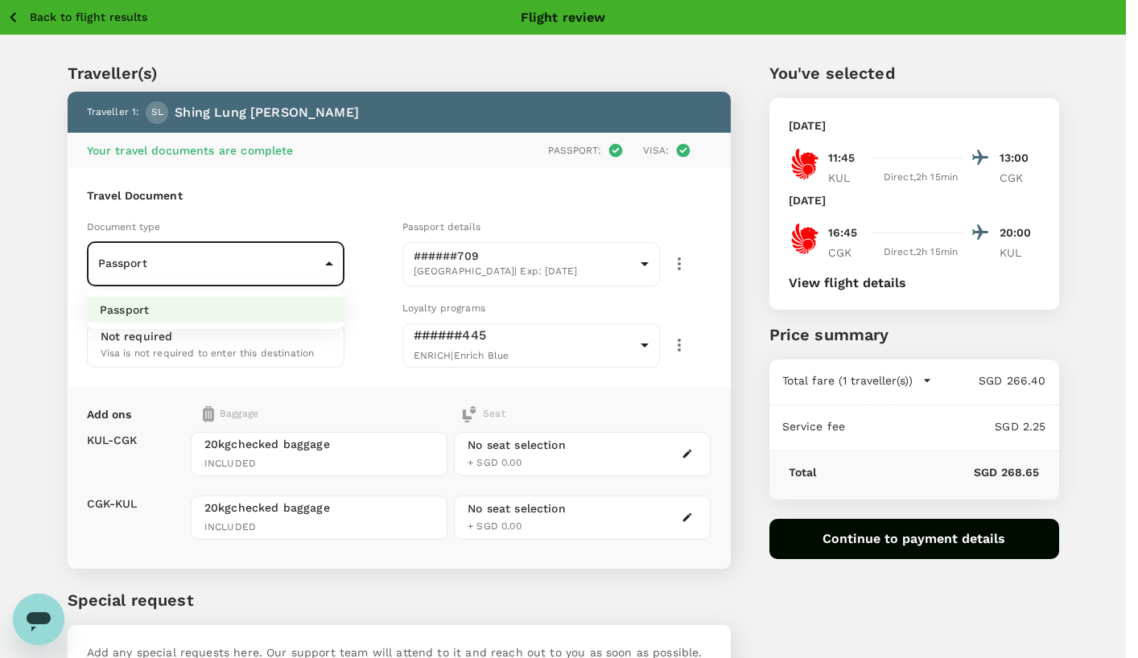
click at [263, 307] on li "Passport" at bounding box center [216, 310] width 258 height 26
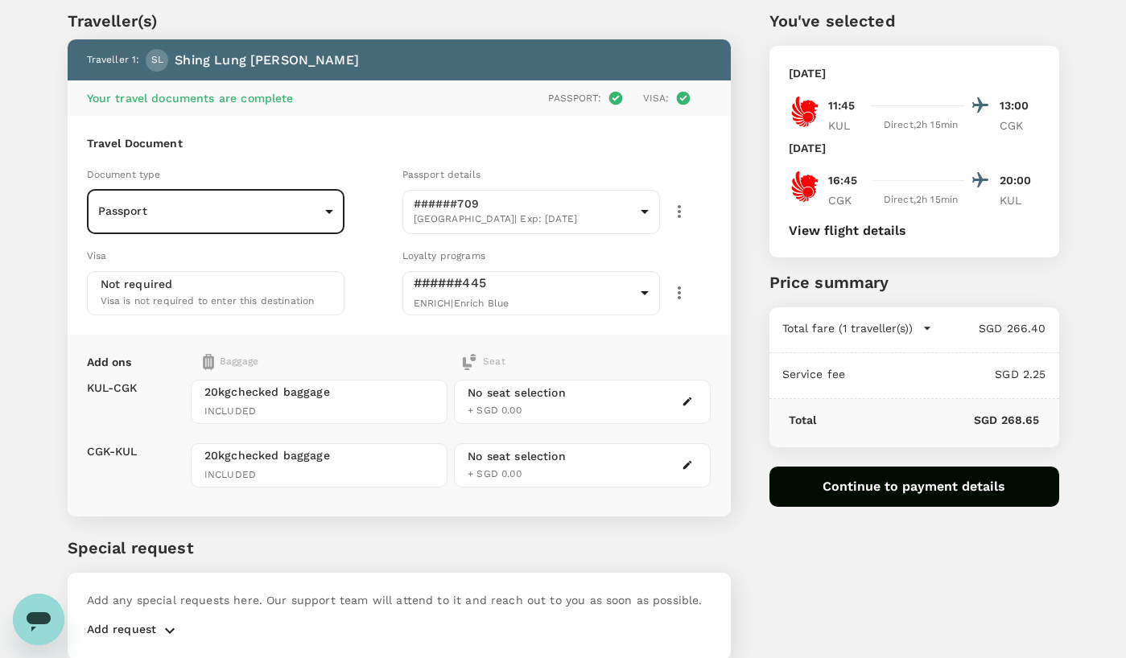
scroll to position [80, 0]
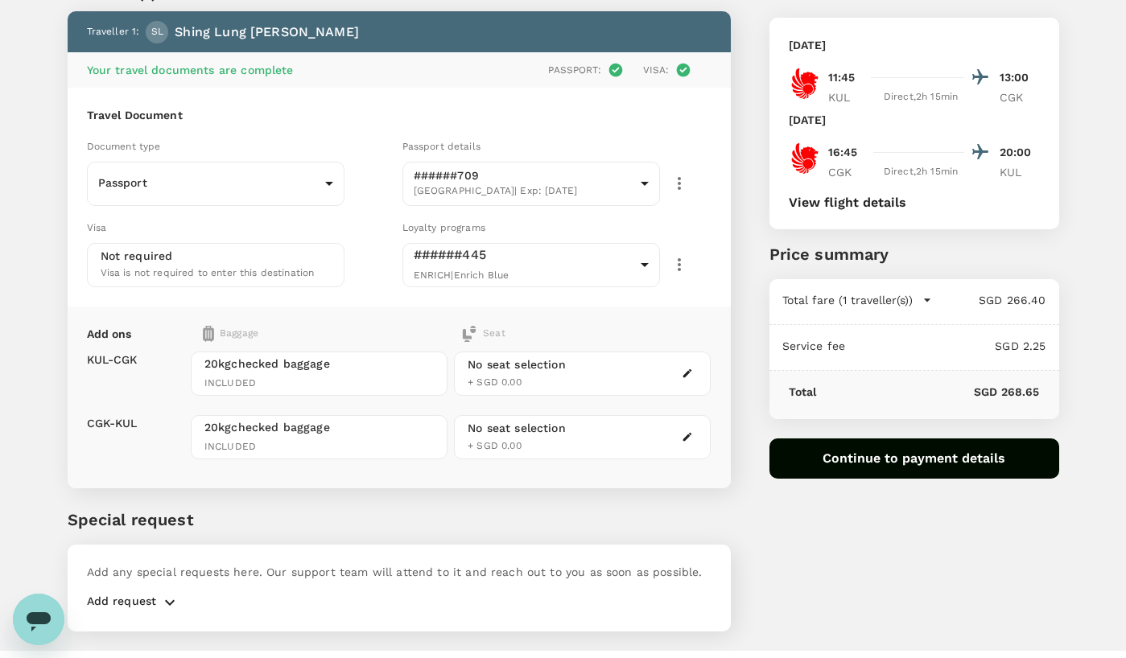
click at [587, 366] on div "No seat selection + SGD 0.00" at bounding box center [582, 374] width 257 height 44
click at [555, 365] on div "No seat selection" at bounding box center [517, 364] width 98 height 17
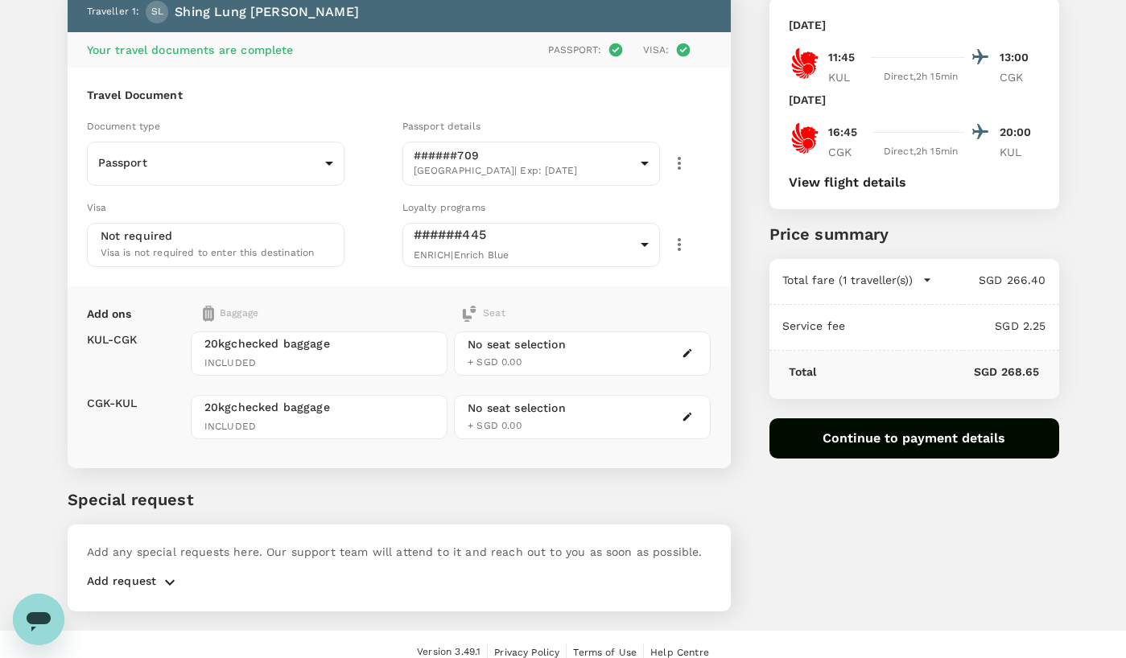
scroll to position [117, 0]
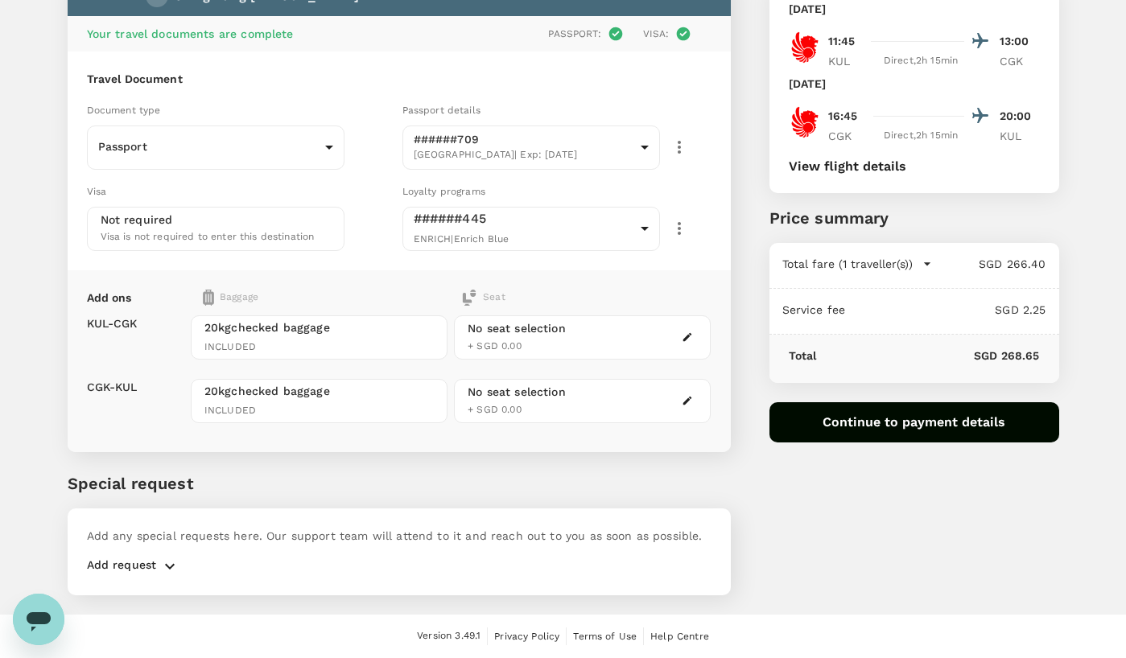
click at [204, 581] on div "Add any special requests here. Our support team will attend to it and reach out…" at bounding box center [399, 552] width 663 height 87
click at [159, 565] on button "button" at bounding box center [169, 566] width 27 height 19
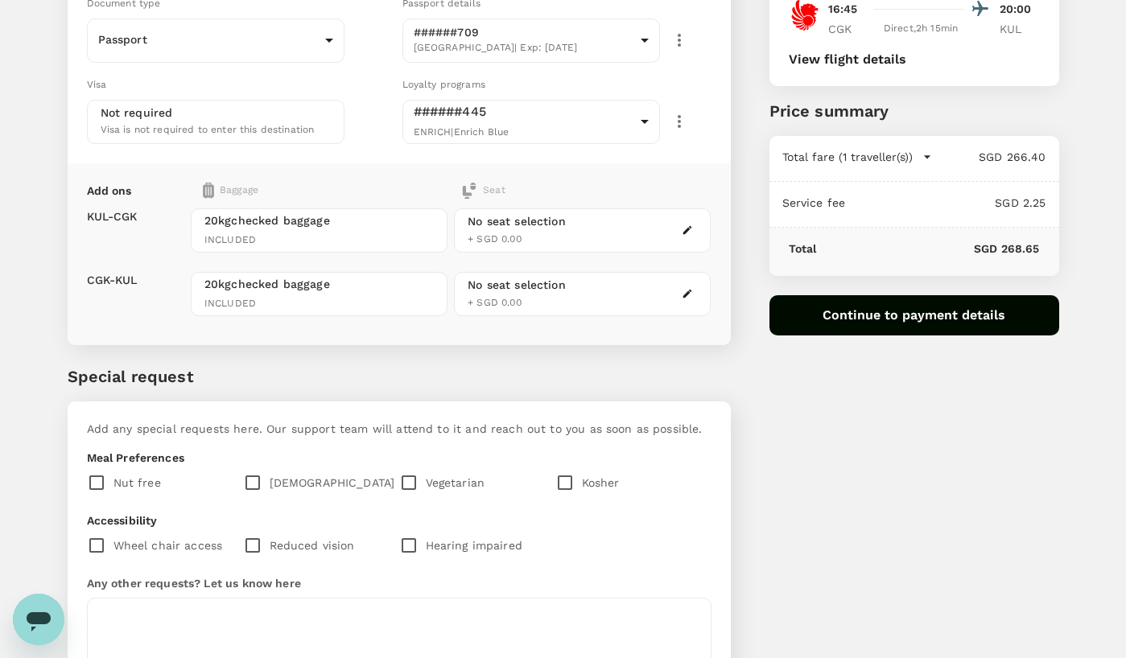
scroll to position [278, 0]
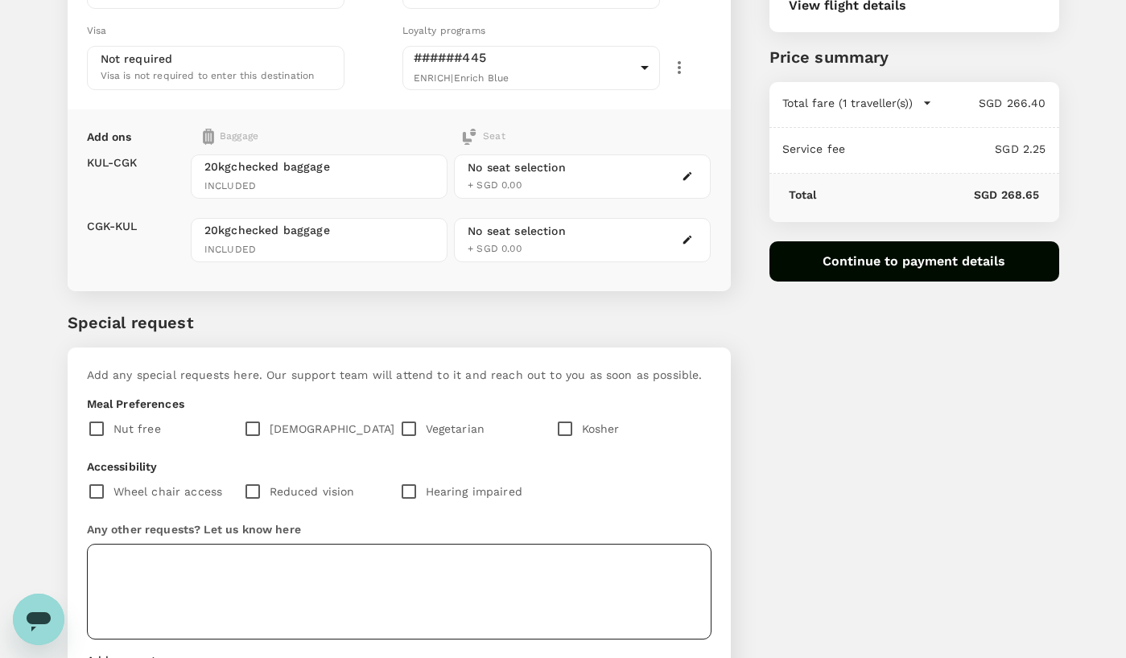
click at [267, 600] on textarea at bounding box center [399, 592] width 624 height 96
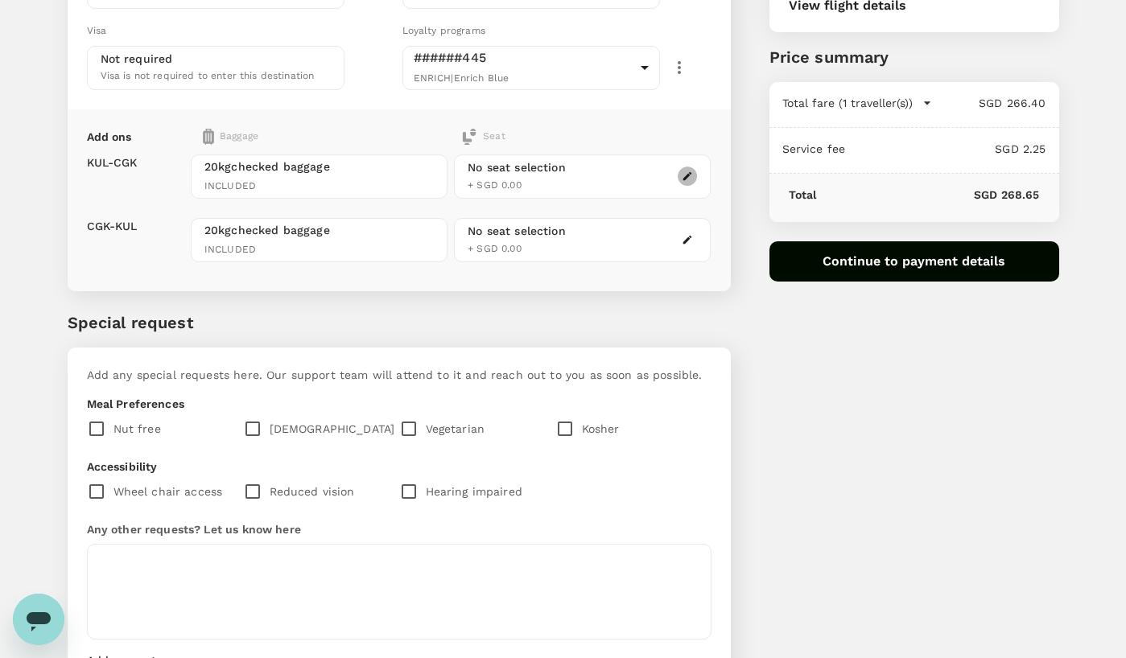
click at [690, 173] on icon "button" at bounding box center [687, 176] width 11 height 11
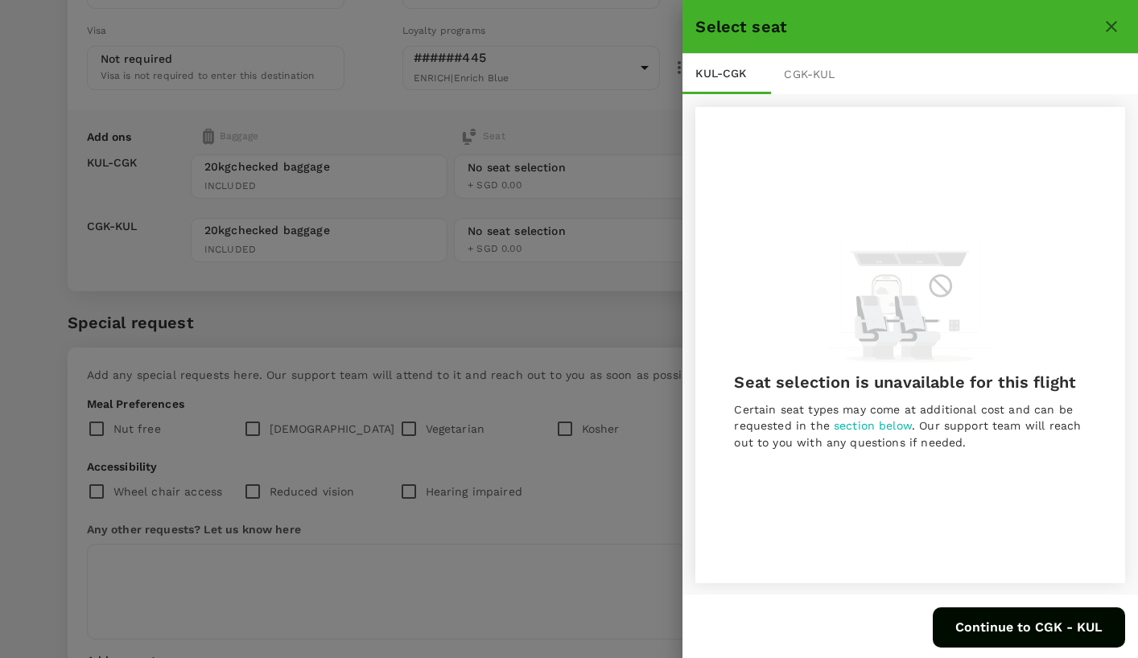
click at [1113, 20] on icon "close" at bounding box center [1111, 26] width 19 height 19
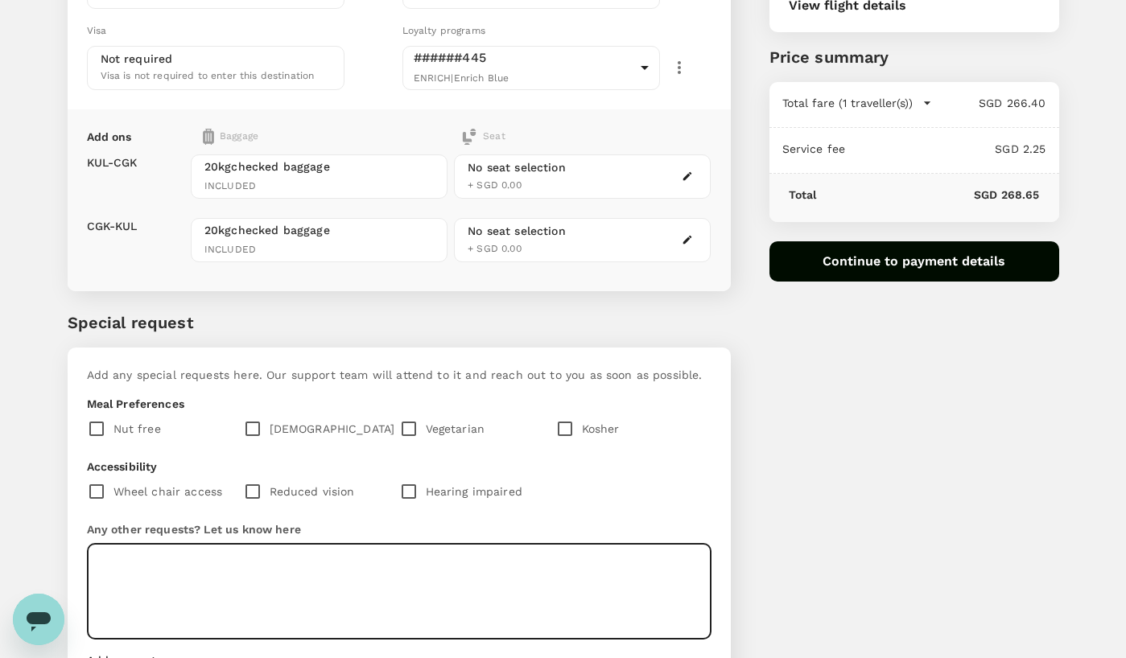
click at [424, 573] on textarea at bounding box center [399, 592] width 624 height 96
type textarea "N"
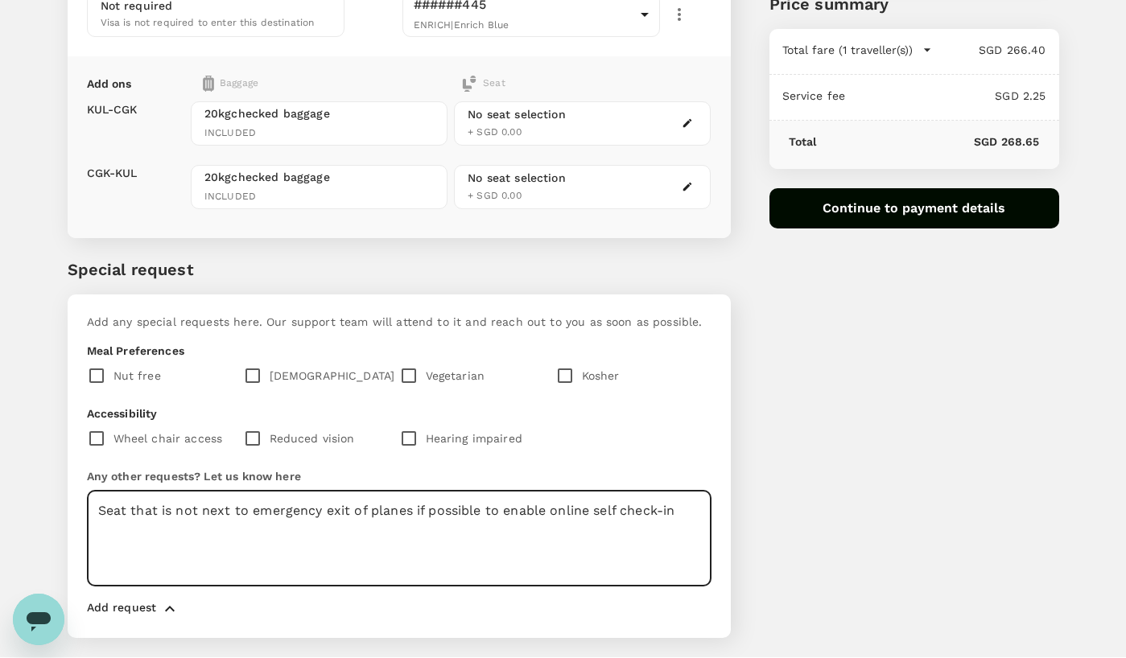
scroll to position [373, 0]
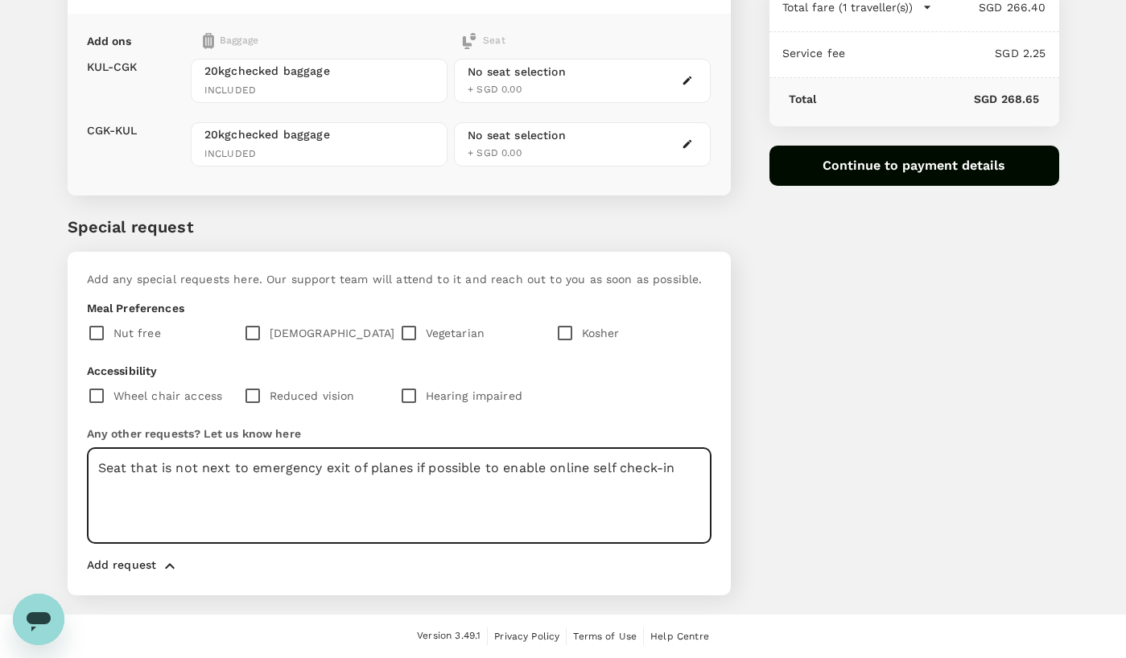
type textarea "Seat that is not next to emergency exit of planes if possible to enable online …"
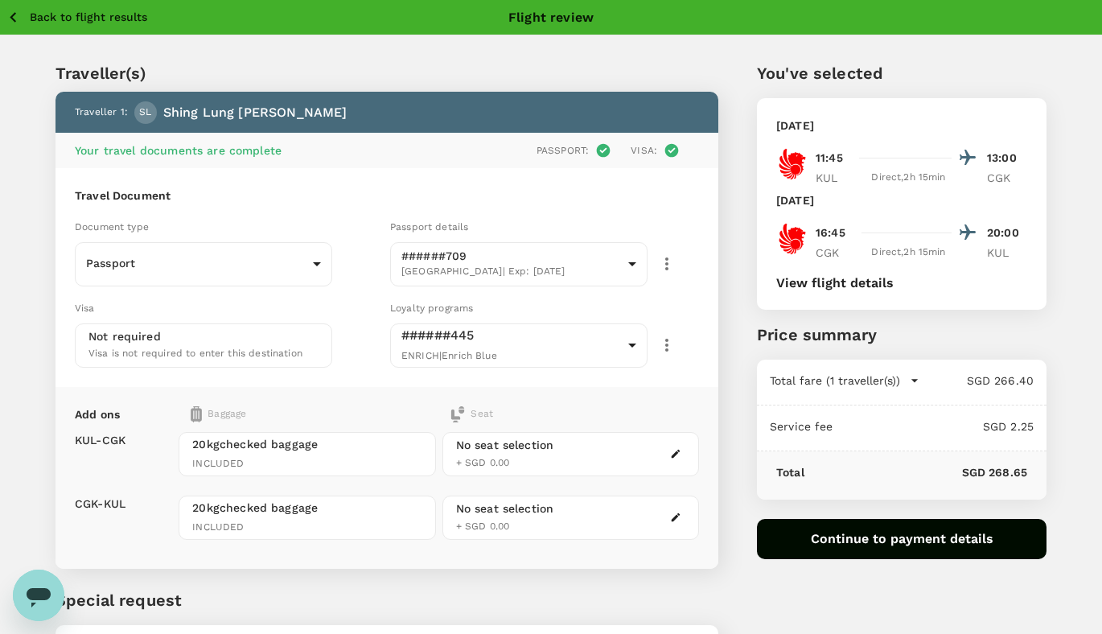
scroll to position [0, 0]
drag, startPoint x: 105, startPoint y: 18, endPoint x: 741, endPoint y: 56, distance: 637.7
click at [741, 56] on div "You've selected [DATE] 11:45 13:00 KUL Direct , 2h 15min CGK [DATE] 16:45 20:00…" at bounding box center [883, 506] width 328 height 966
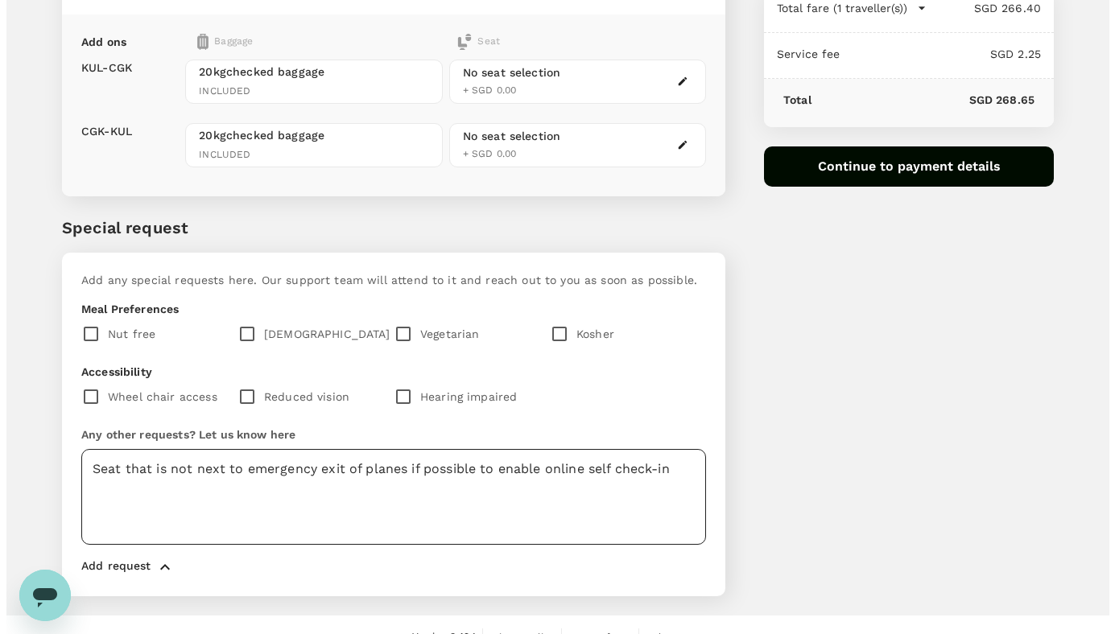
scroll to position [398, 0]
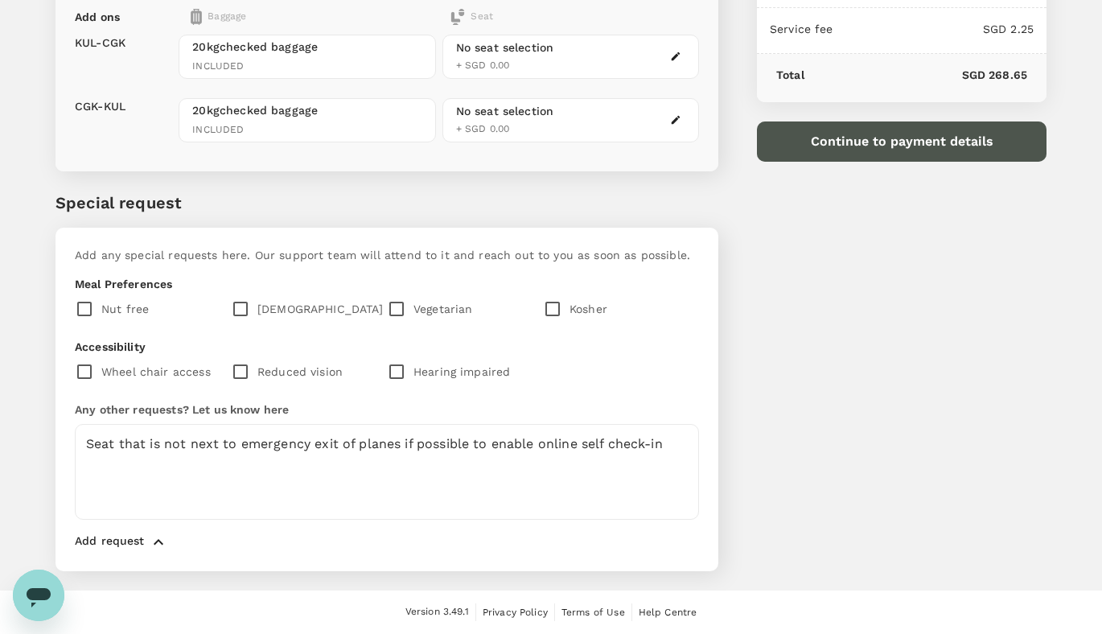
click at [864, 152] on button "Continue to payment details" at bounding box center [902, 142] width 290 height 40
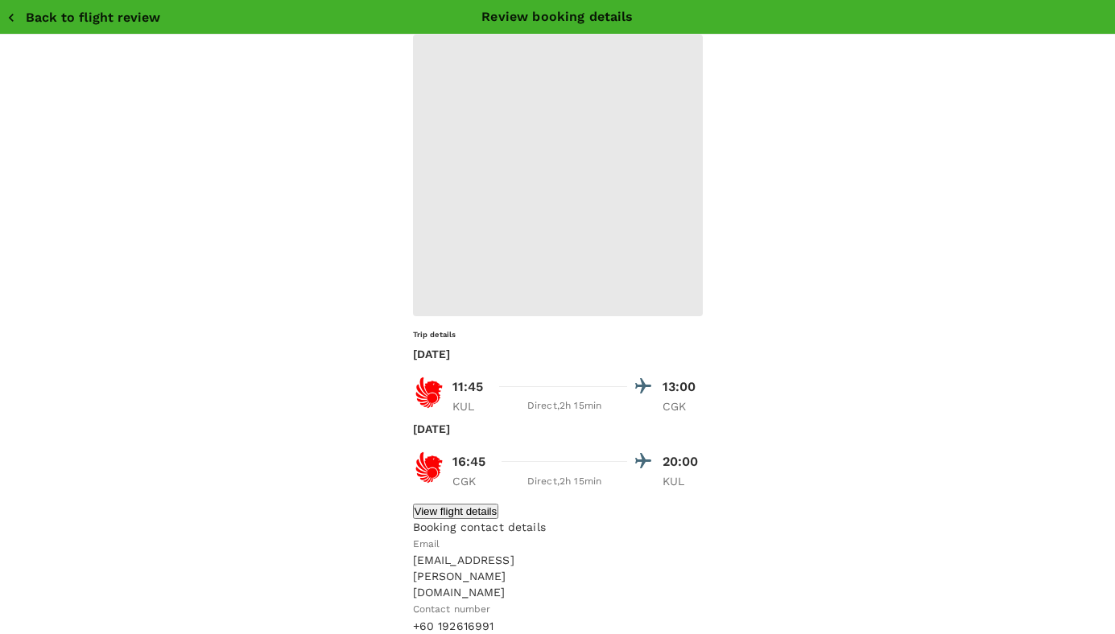
type input "9ae08bde-94be-4a60-86d8-4726f2345b2b"
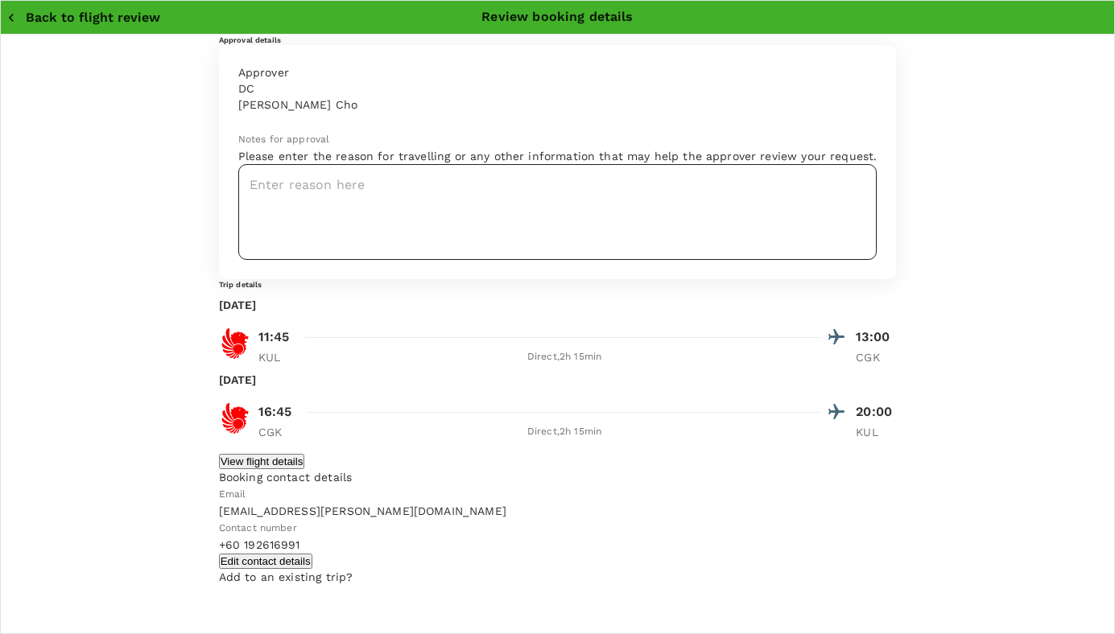
click at [496, 260] on textarea at bounding box center [557, 212] width 639 height 96
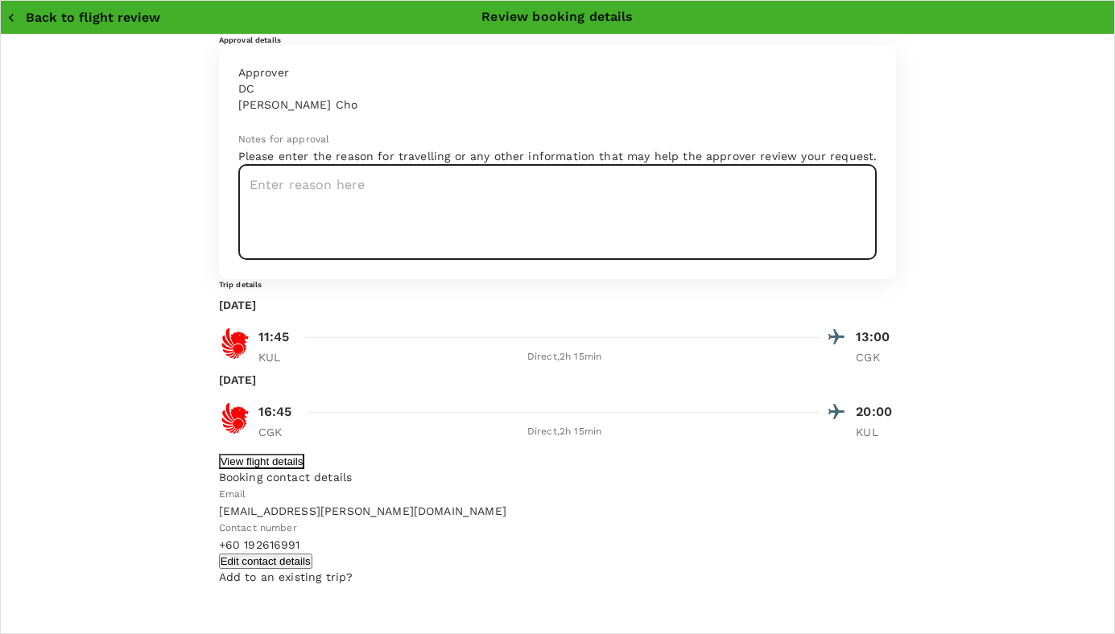
click at [219, 469] on button "View flight details" at bounding box center [262, 461] width 86 height 15
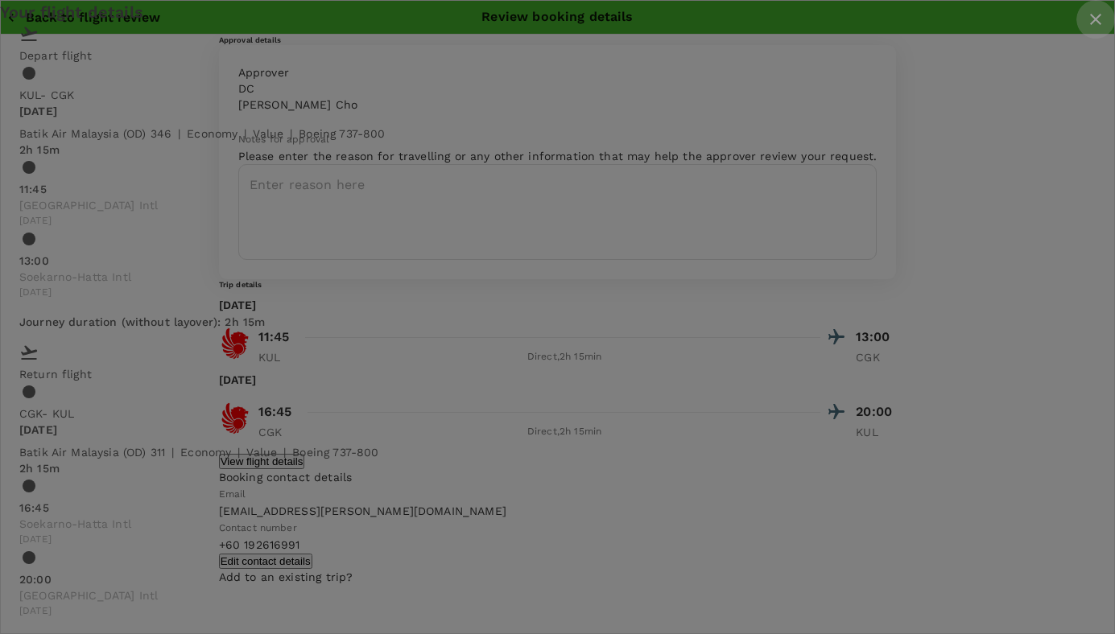
click at [1086, 29] on icon "close" at bounding box center [1095, 19] width 19 height 19
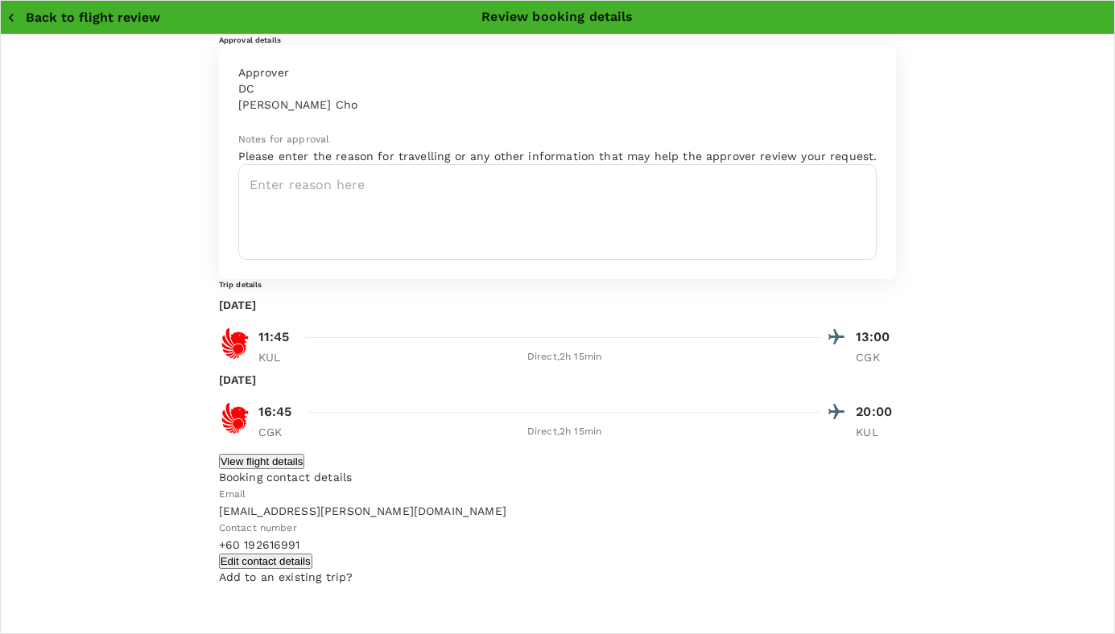
click at [15, 21] on icon "button" at bounding box center [11, 18] width 16 height 16
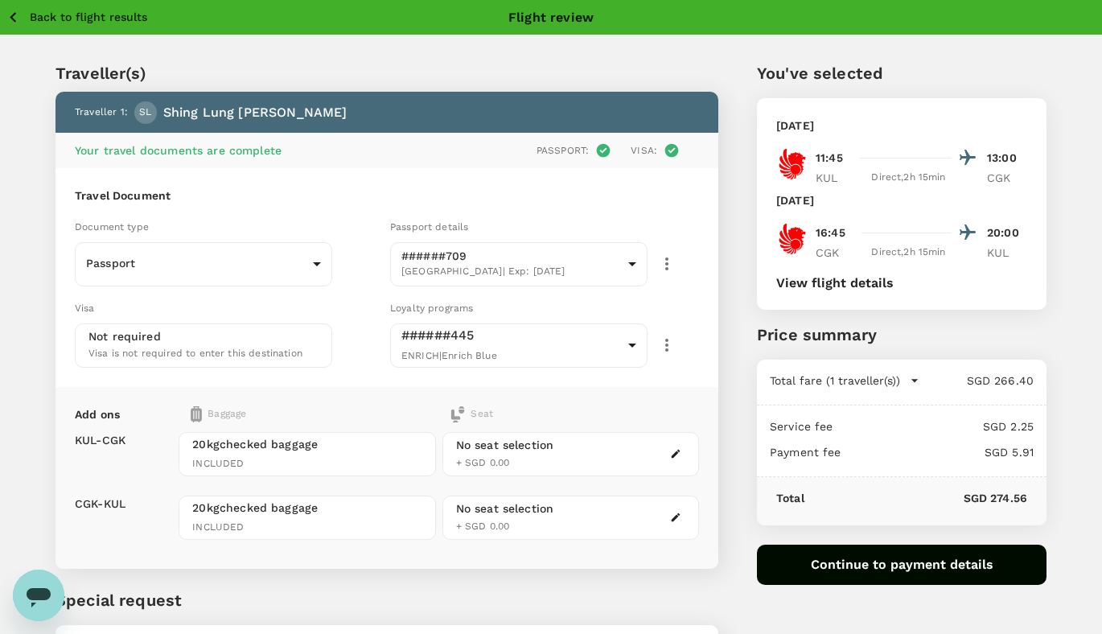
click at [15, 22] on icon "button" at bounding box center [13, 17] width 6 height 10
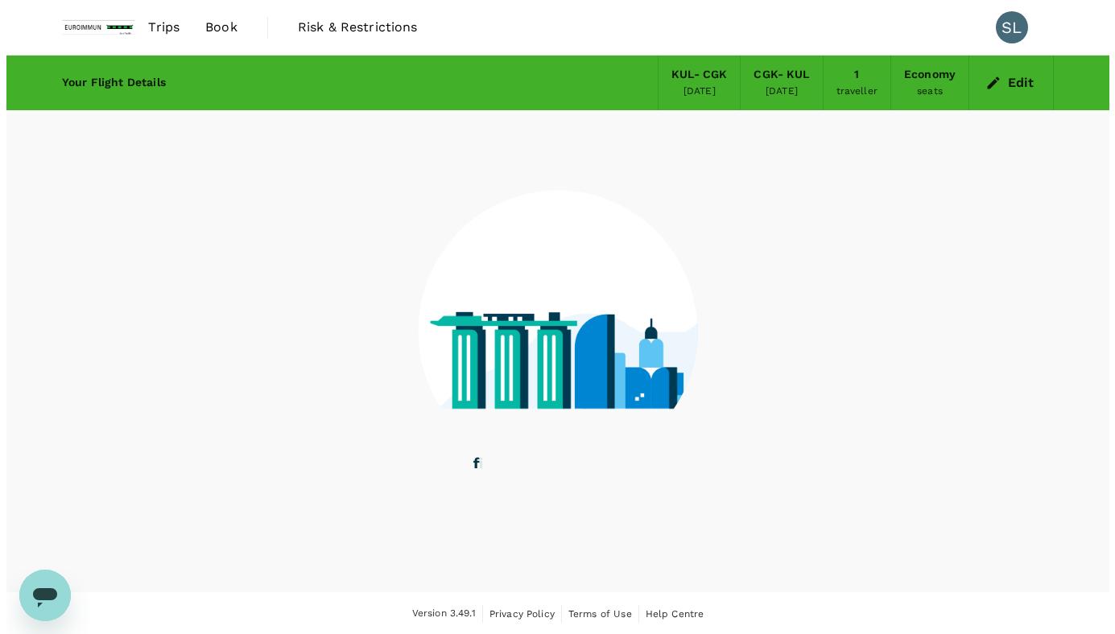
scroll to position [2, 0]
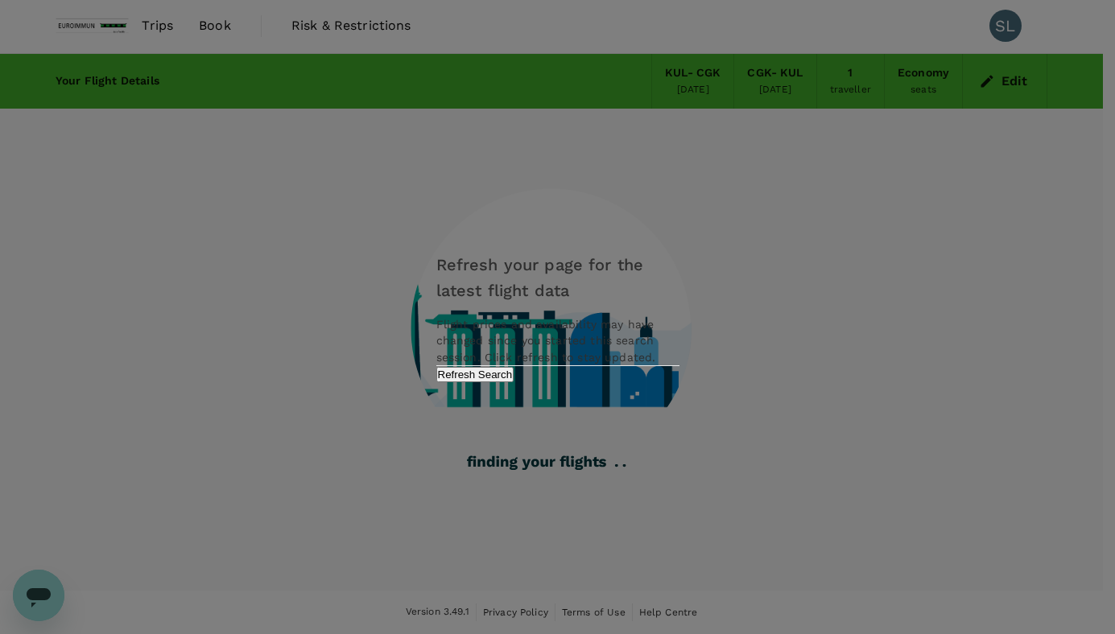
click at [514, 382] on button "Refresh Search" at bounding box center [475, 374] width 78 height 15
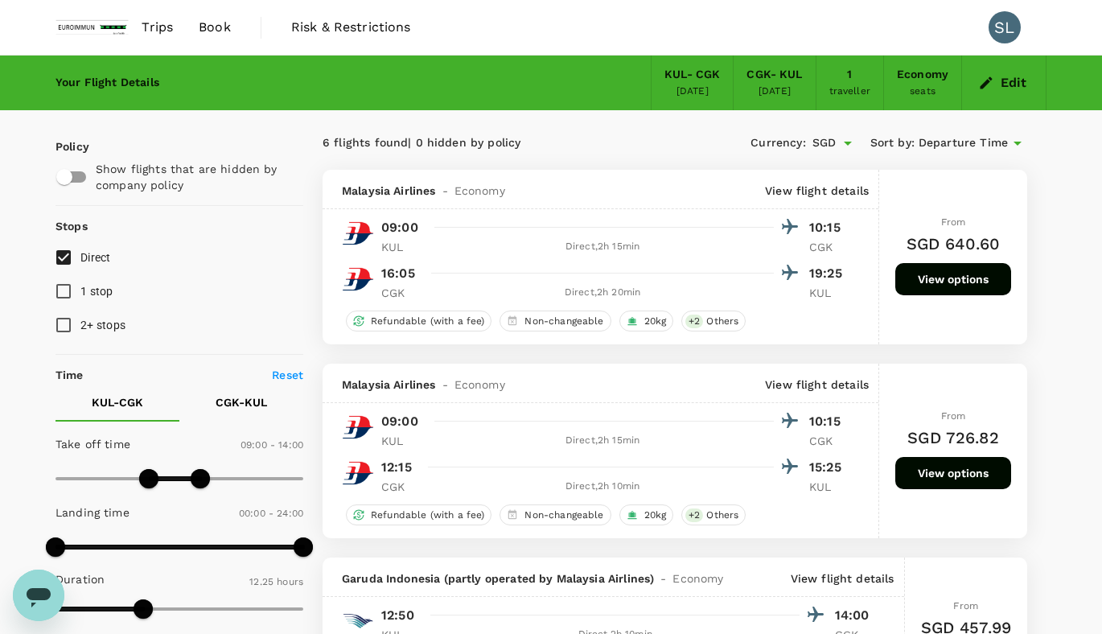
click at [1003, 139] on span "Departure Time" at bounding box center [963, 143] width 89 height 18
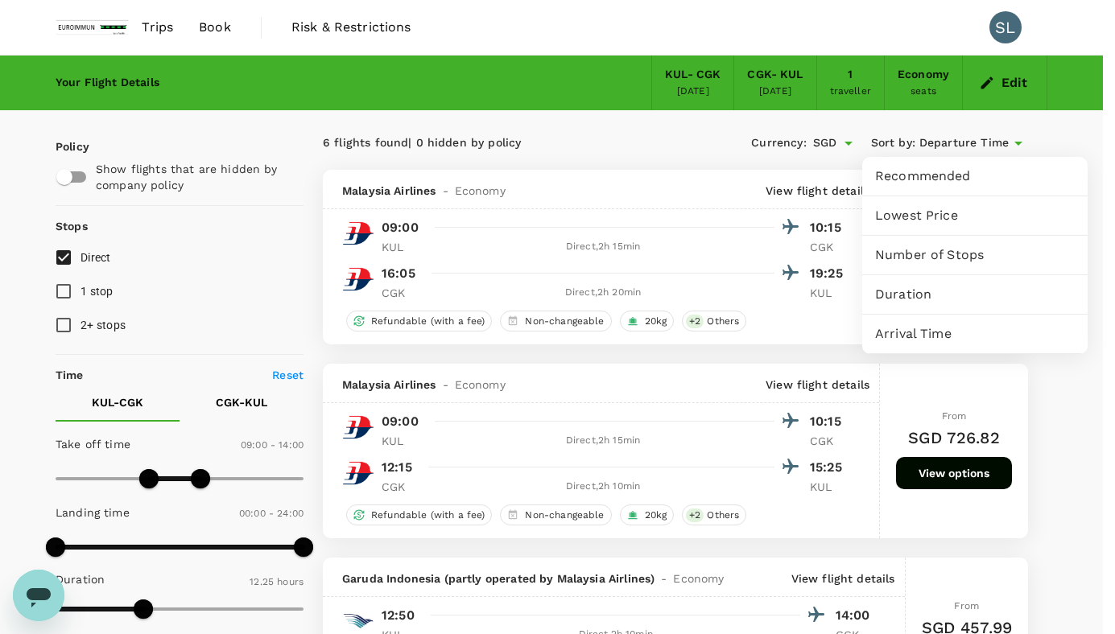
click at [582, 147] on div at bounding box center [557, 317] width 1115 height 634
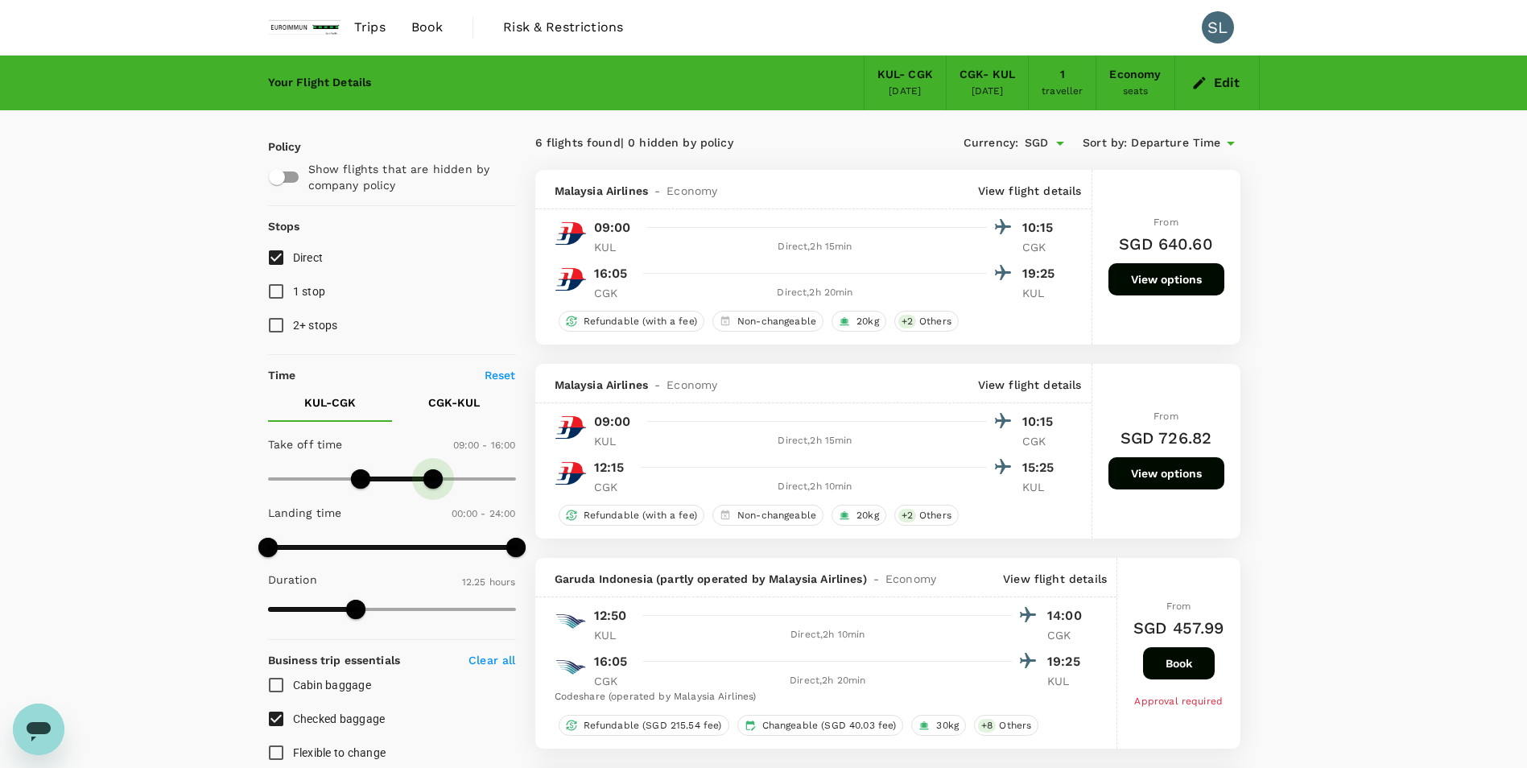
type input "1020"
drag, startPoint x: 412, startPoint y: 479, endPoint x: 445, endPoint y: 479, distance: 33.0
click at [445, 479] on span at bounding box center [443, 478] width 19 height 19
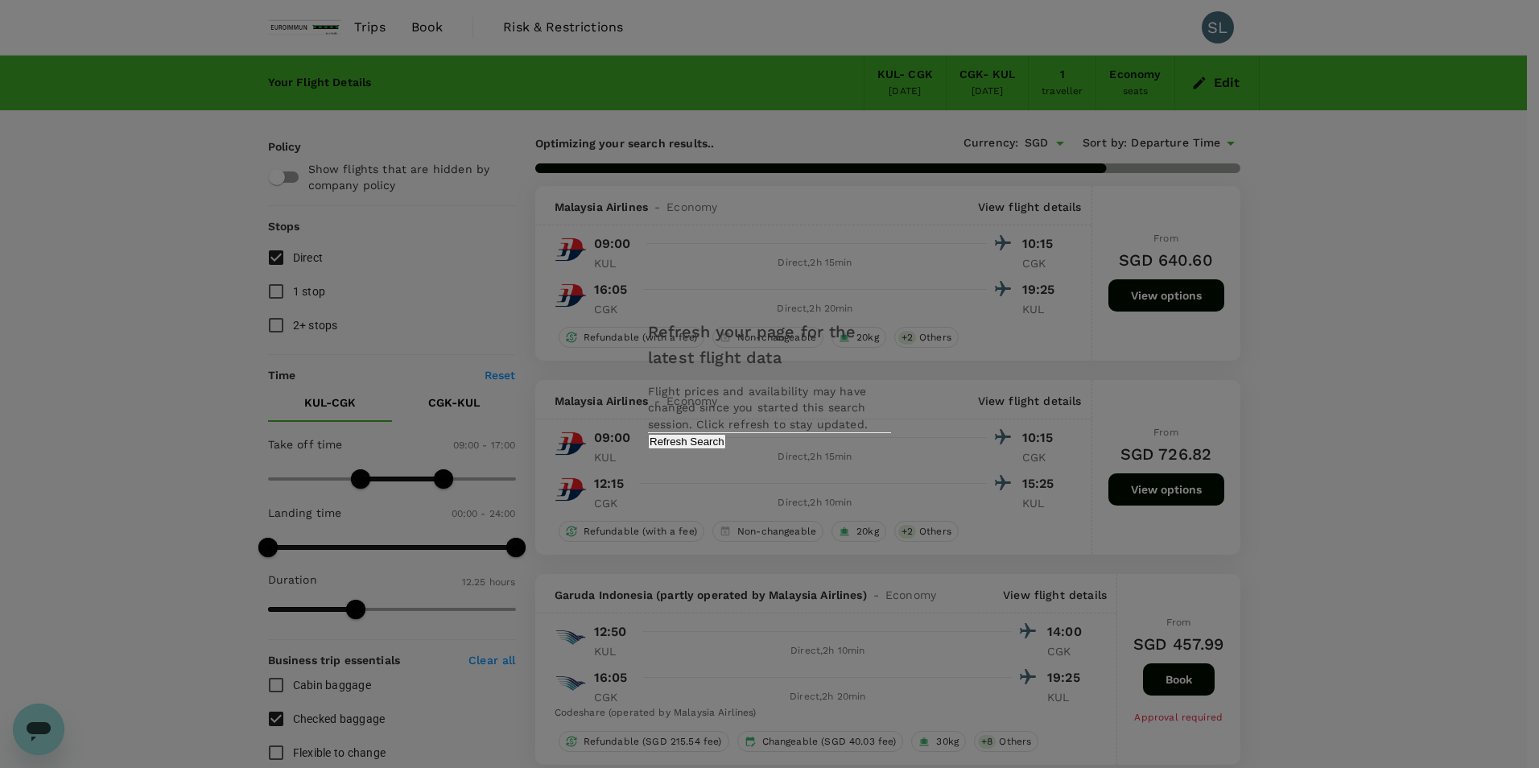
click at [726, 449] on button "Refresh Search" at bounding box center [687, 441] width 78 height 15
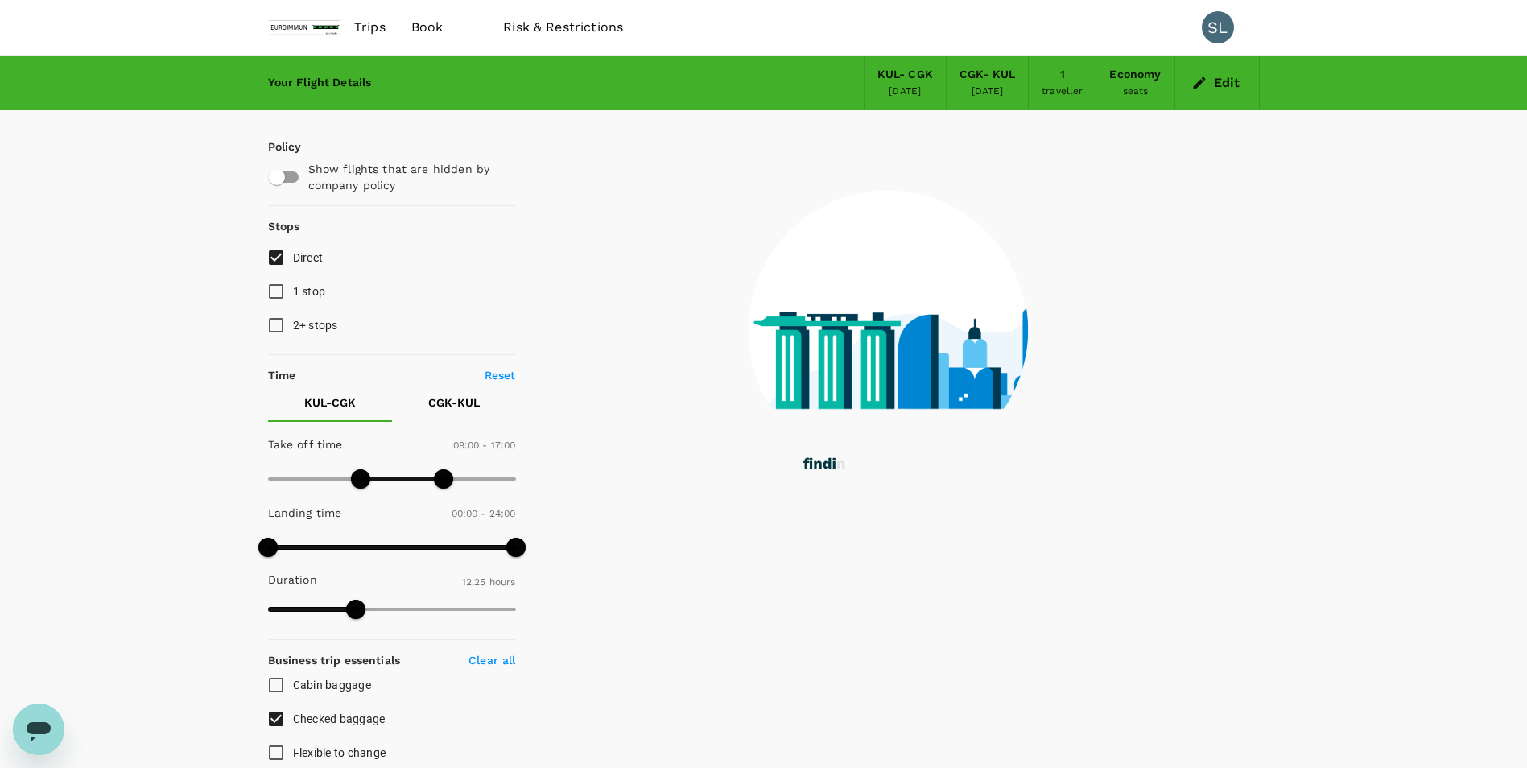
type input "0"
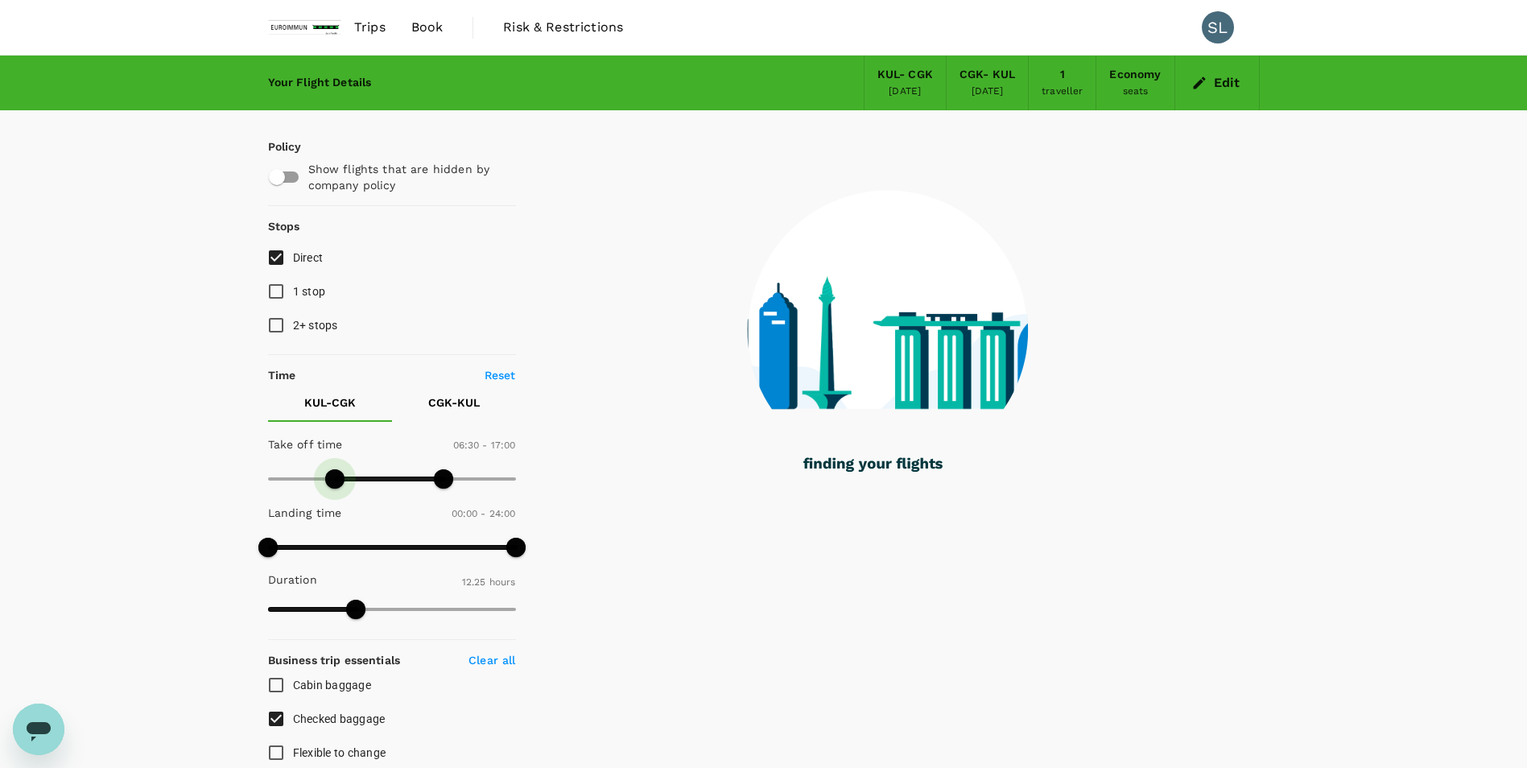
drag, startPoint x: 355, startPoint y: 481, endPoint x: 336, endPoint y: 481, distance: 19.3
click at [336, 481] on span at bounding box center [334, 478] width 19 height 19
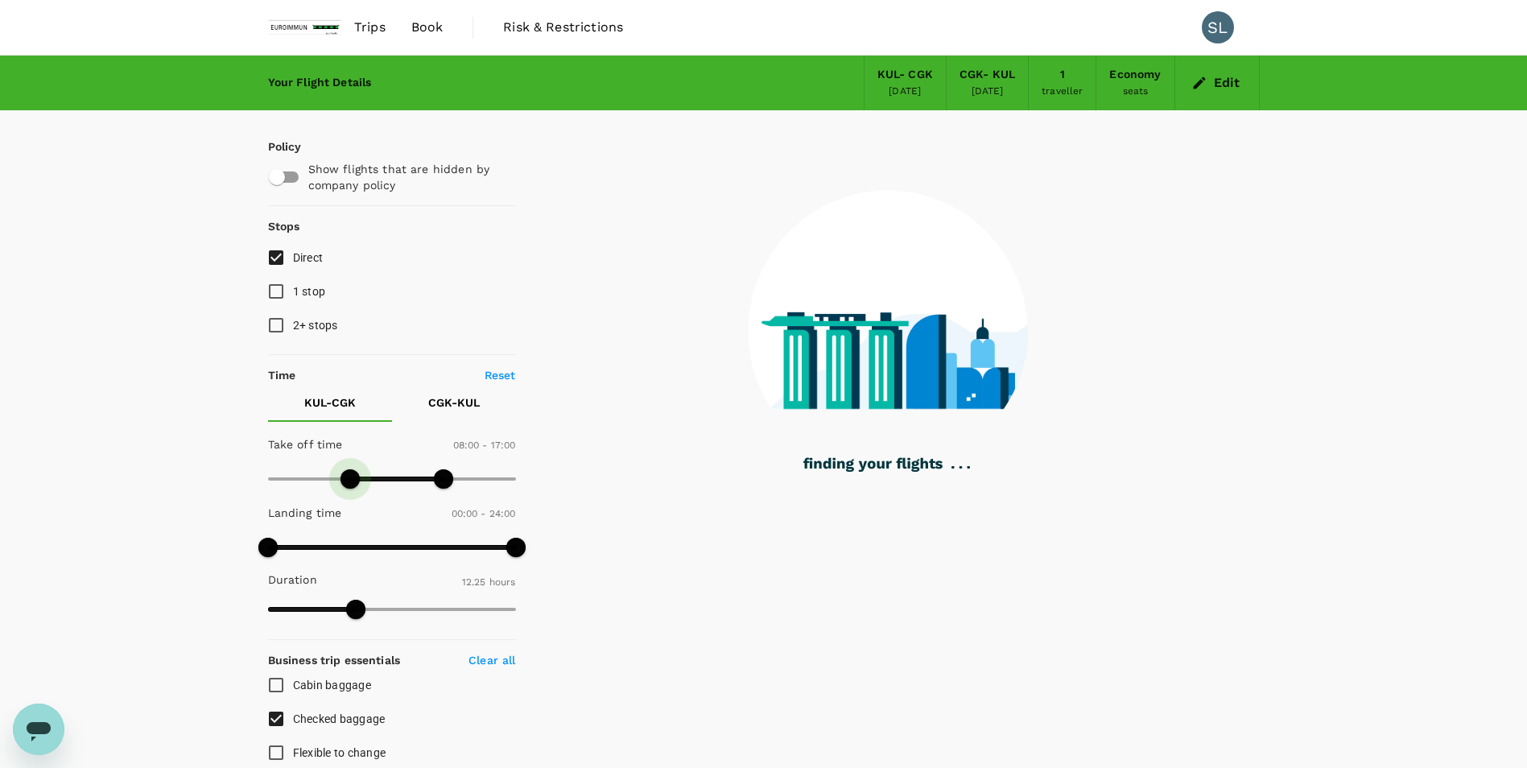
type input "510"
type input "745"
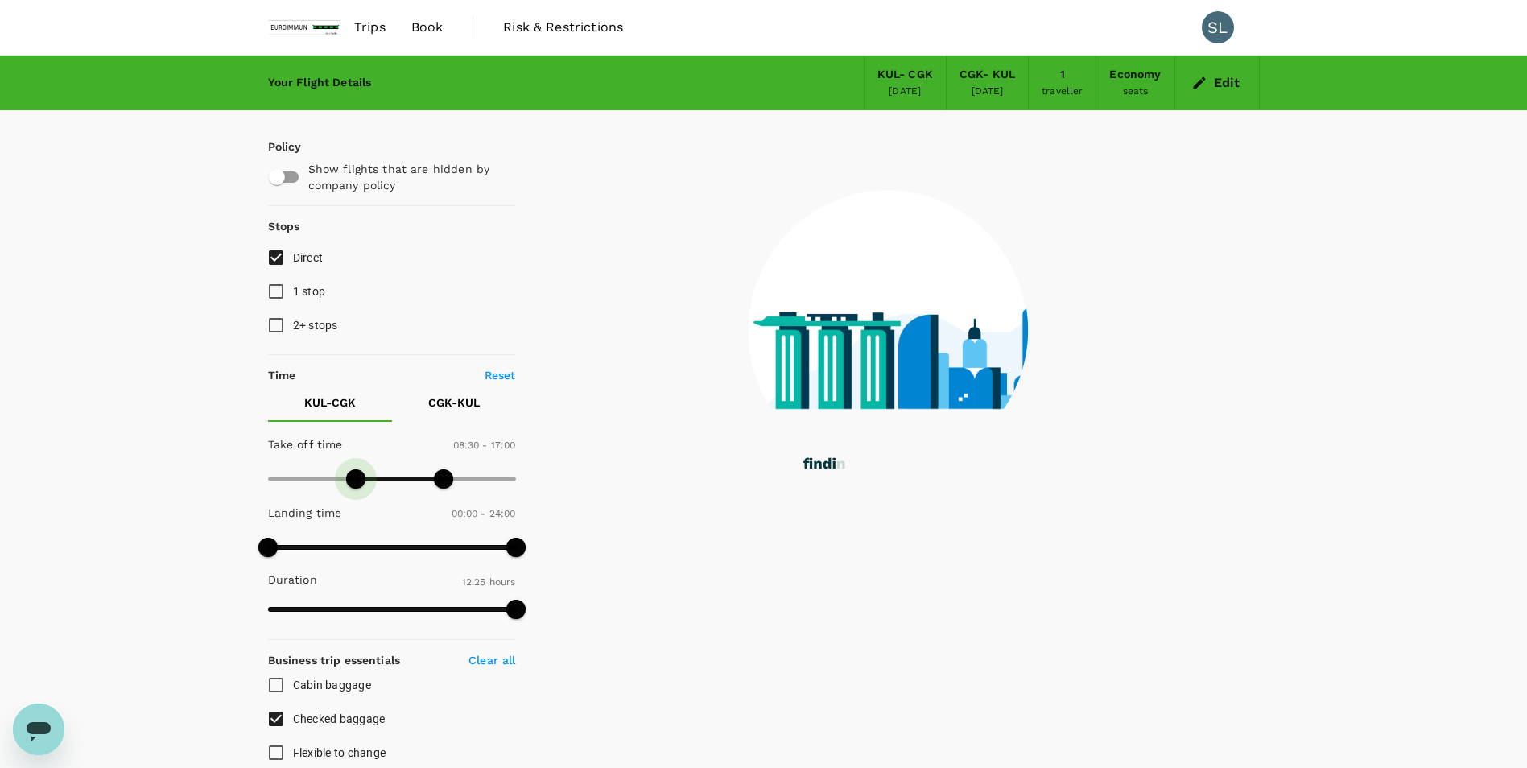
drag, startPoint x: 333, startPoint y: 478, endPoint x: 353, endPoint y: 478, distance: 20.1
click at [353, 478] on span at bounding box center [355, 478] width 19 height 19
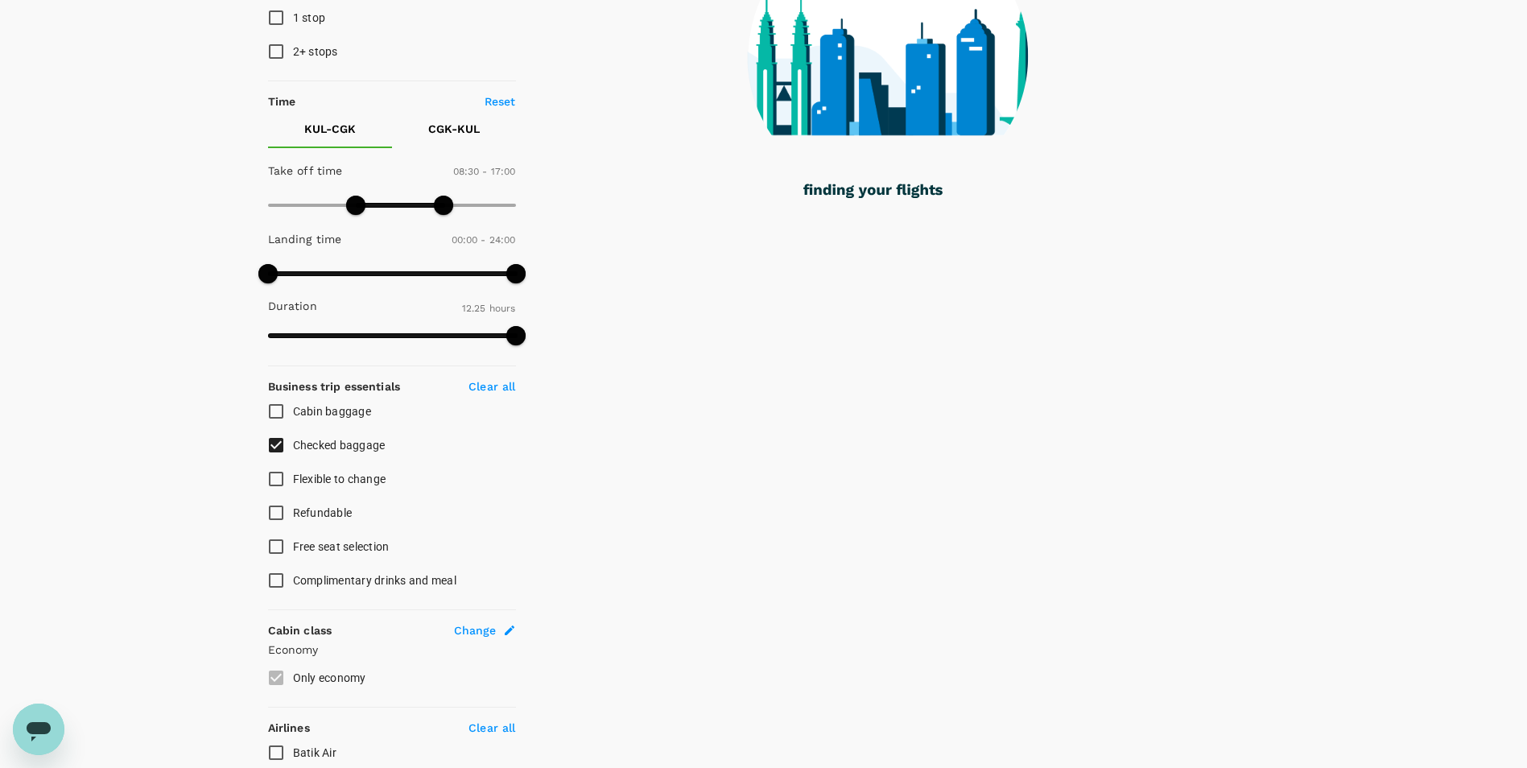
scroll to position [273, 0]
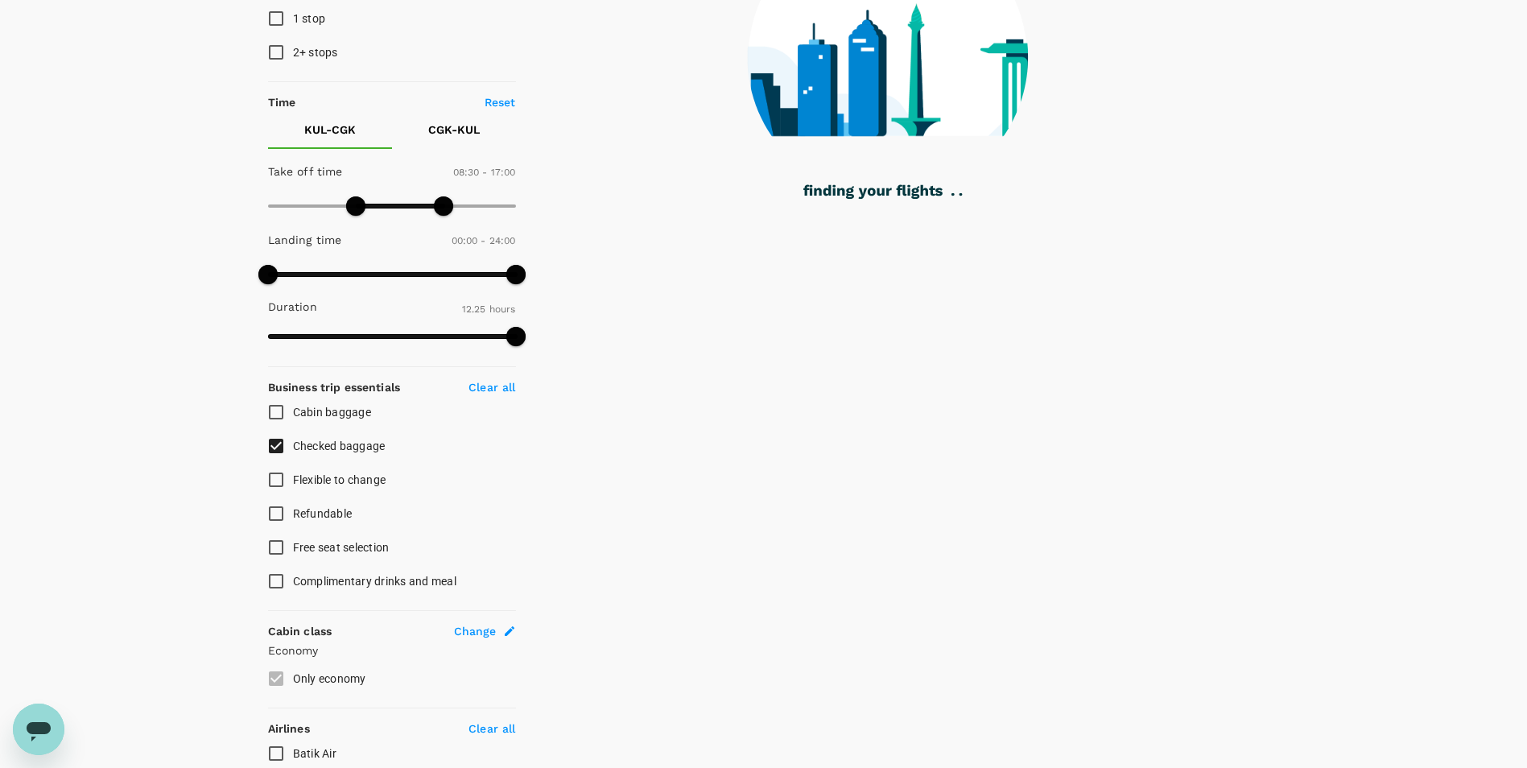
click at [275, 446] on input "Checked baggage" at bounding box center [276, 446] width 34 height 34
checkbox input "false"
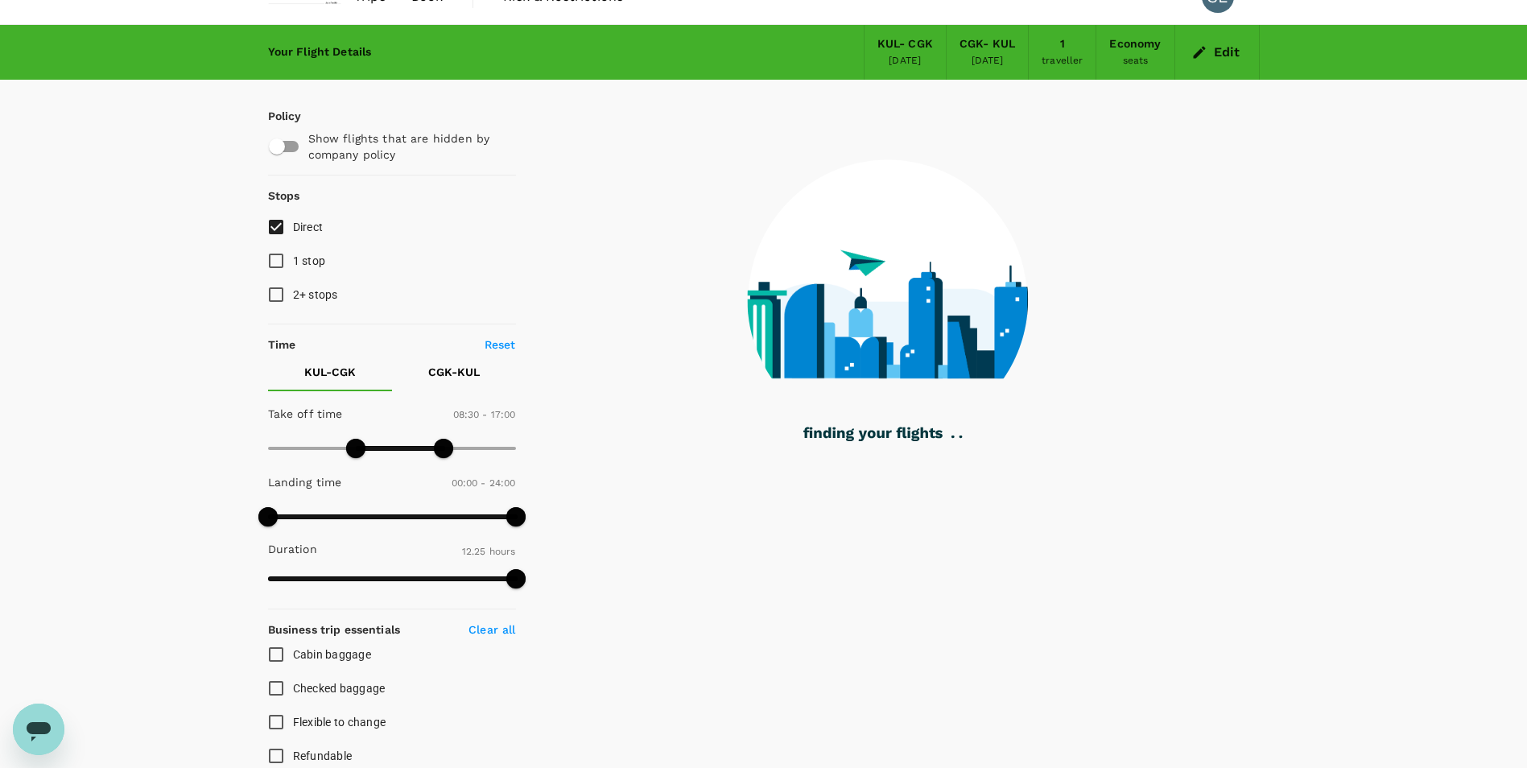
scroll to position [0, 0]
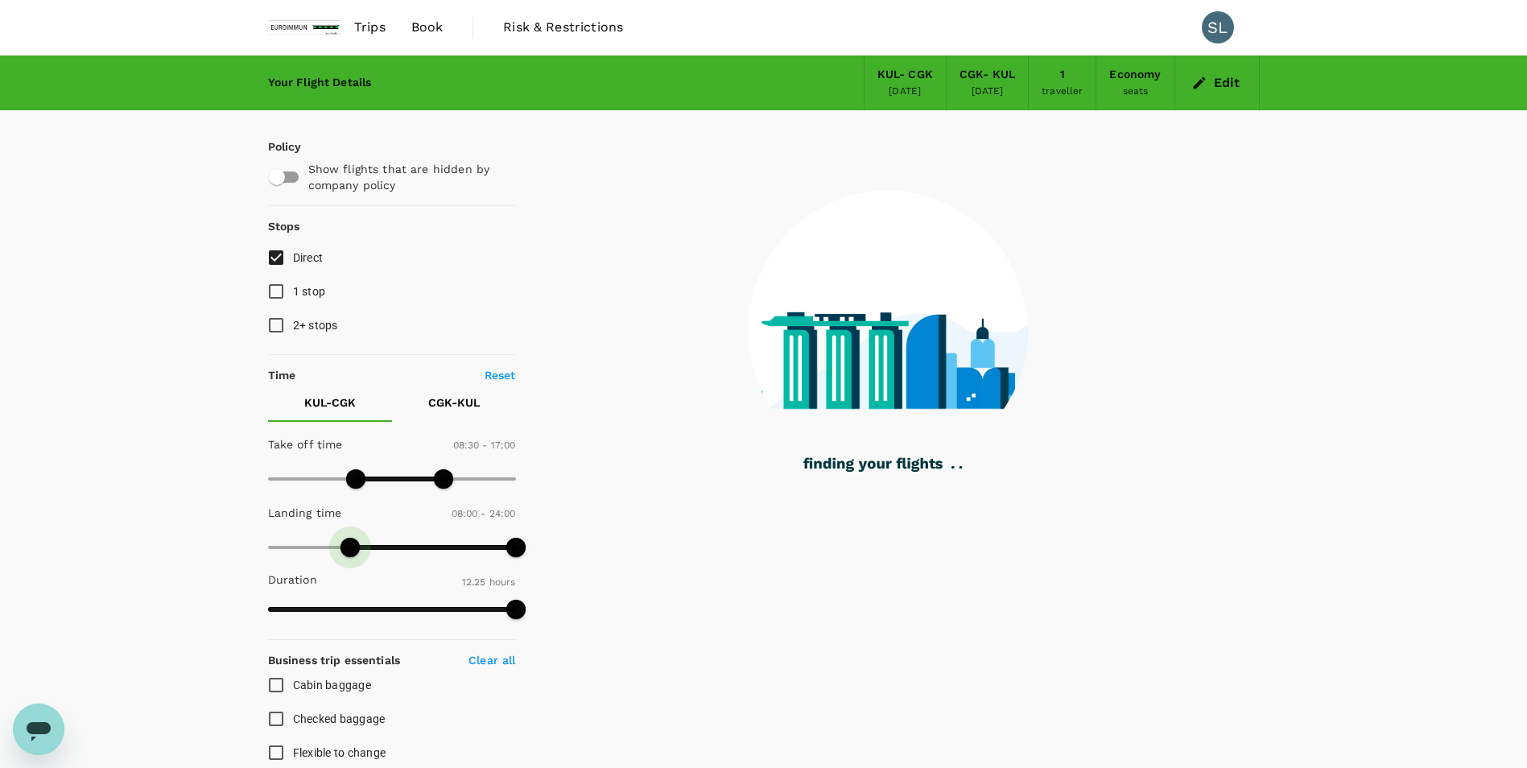
drag, startPoint x: 260, startPoint y: 546, endPoint x: 348, endPoint y: 538, distance: 89.0
click at [348, 538] on span at bounding box center [349, 547] width 19 height 19
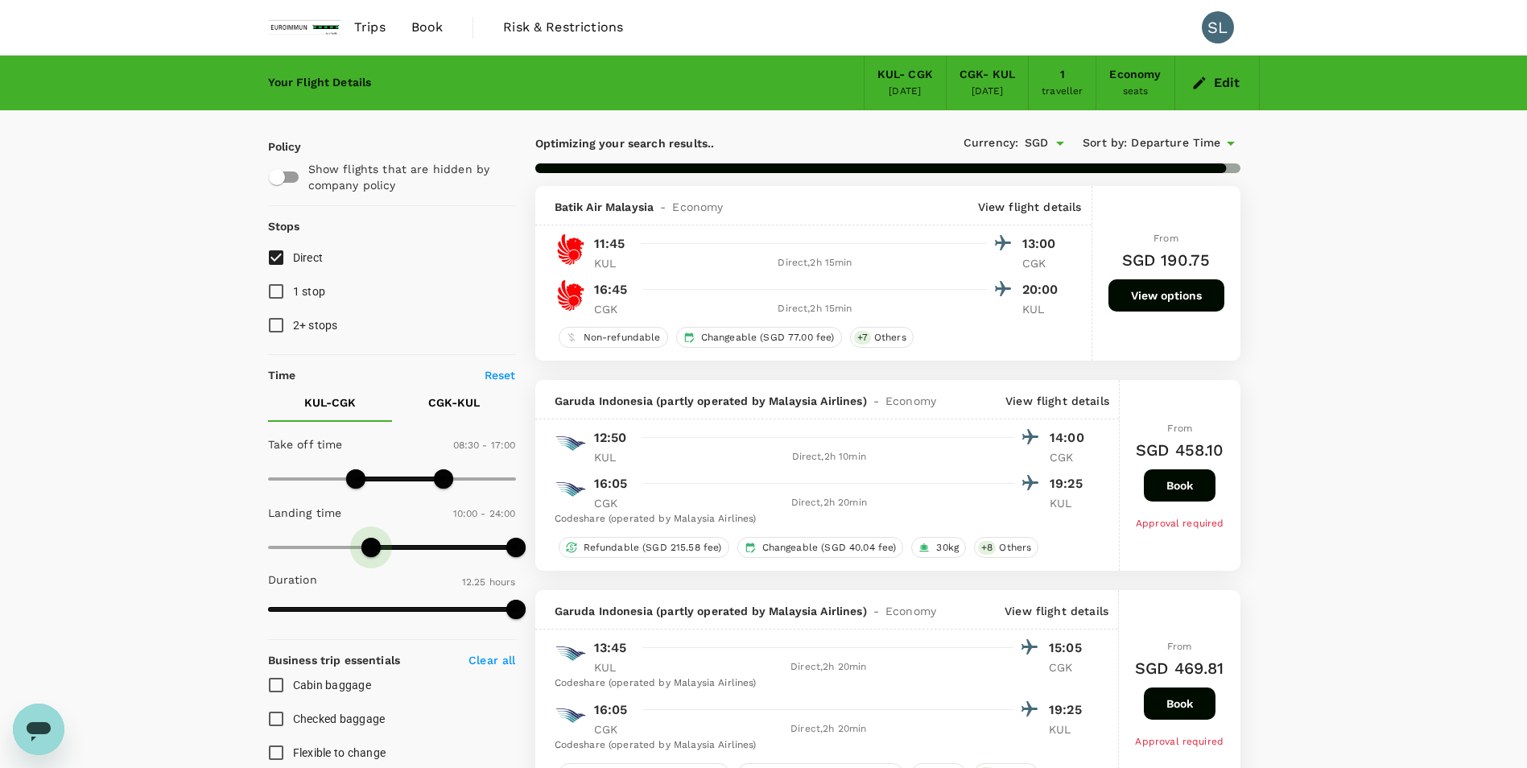
type input "540"
drag, startPoint x: 345, startPoint y: 547, endPoint x: 363, endPoint y: 539, distance: 19.4
click at [363, 539] on span at bounding box center [360, 547] width 19 height 19
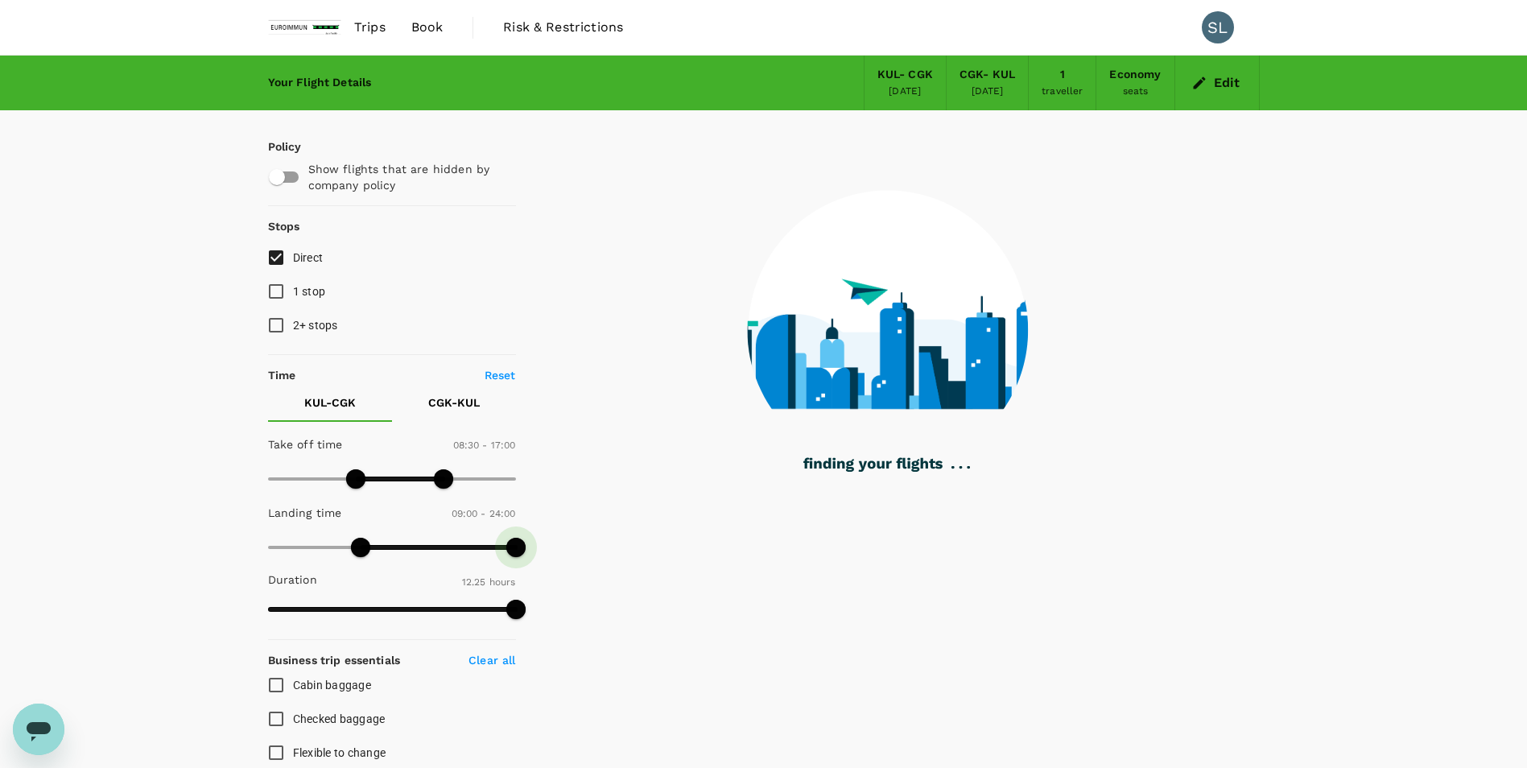
type input "1440"
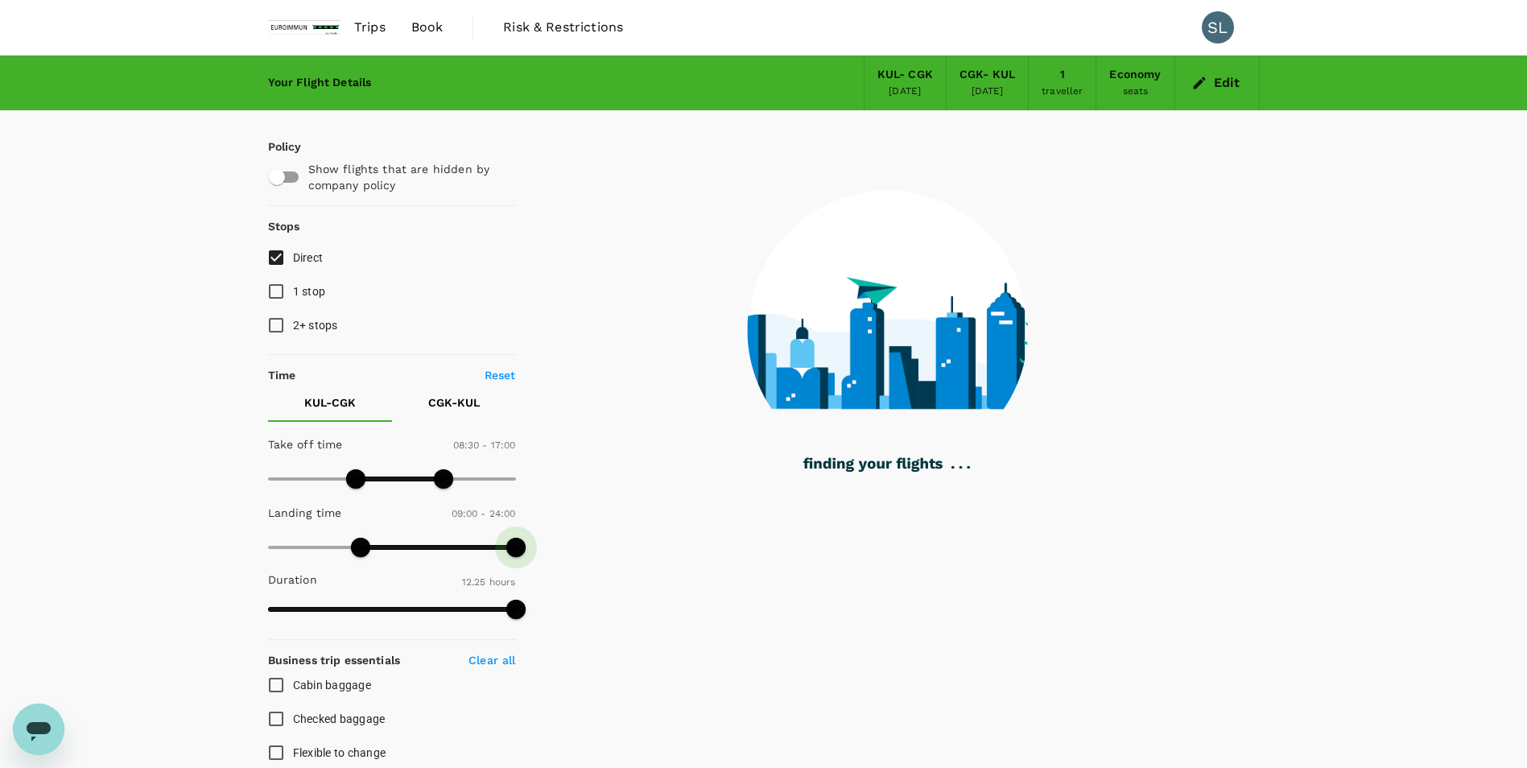
drag, startPoint x: 513, startPoint y: 544, endPoint x: 521, endPoint y: 554, distance: 12.6
click at [521, 554] on span at bounding box center [515, 547] width 19 height 19
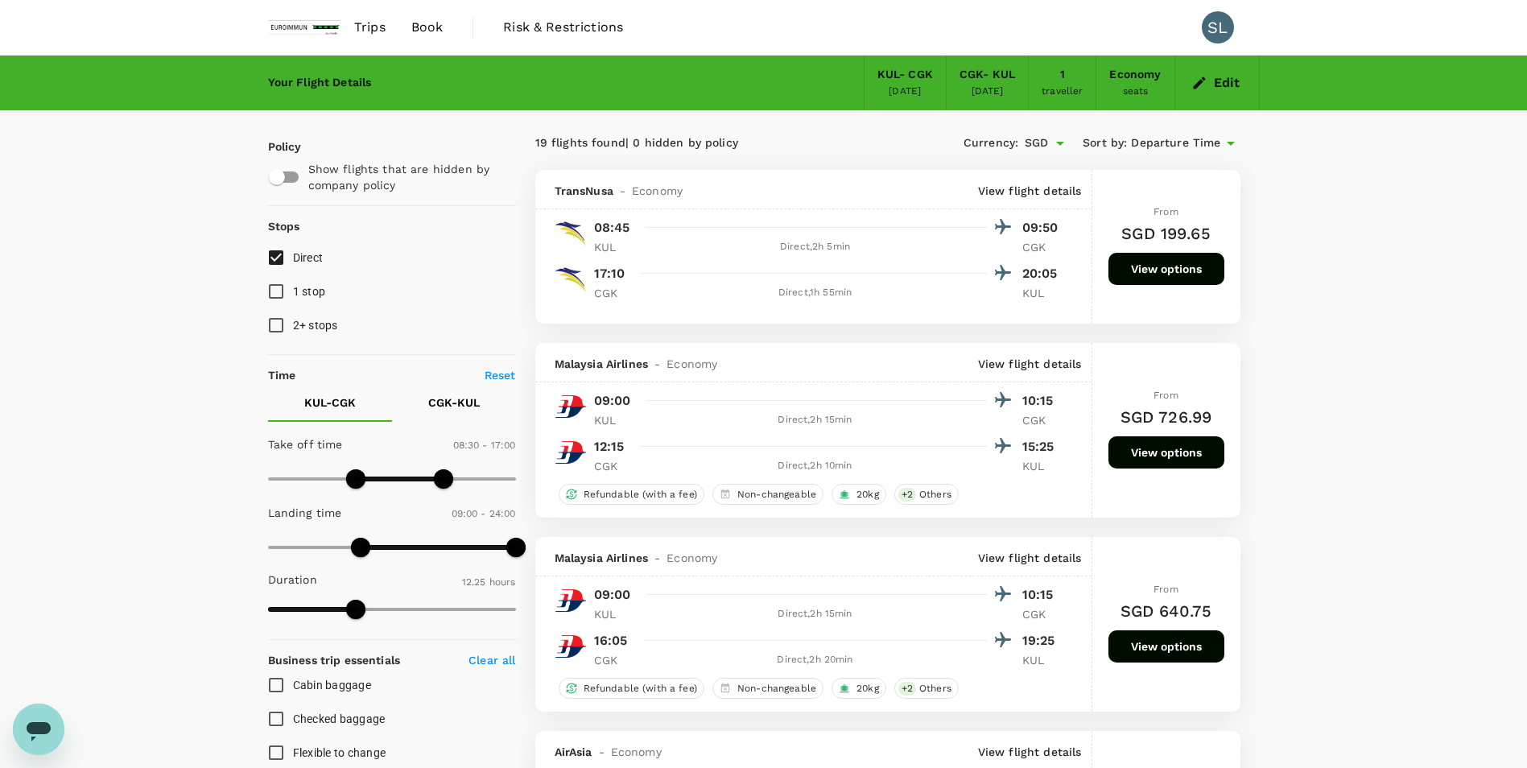
click at [1001, 82] on div "CGK - KUL" at bounding box center [987, 75] width 56 height 18
click at [975, 85] on div "[DATE]" at bounding box center [987, 92] width 32 height 16
click at [1003, 90] on div "[DATE]" at bounding box center [987, 92] width 32 height 16
click at [871, 130] on div "19 flights found | 0 hidden by policy Currency : SGD Sort by : Departure Time" at bounding box center [887, 143] width 705 height 27
click at [1125, 85] on icon "button" at bounding box center [1199, 83] width 16 height 16
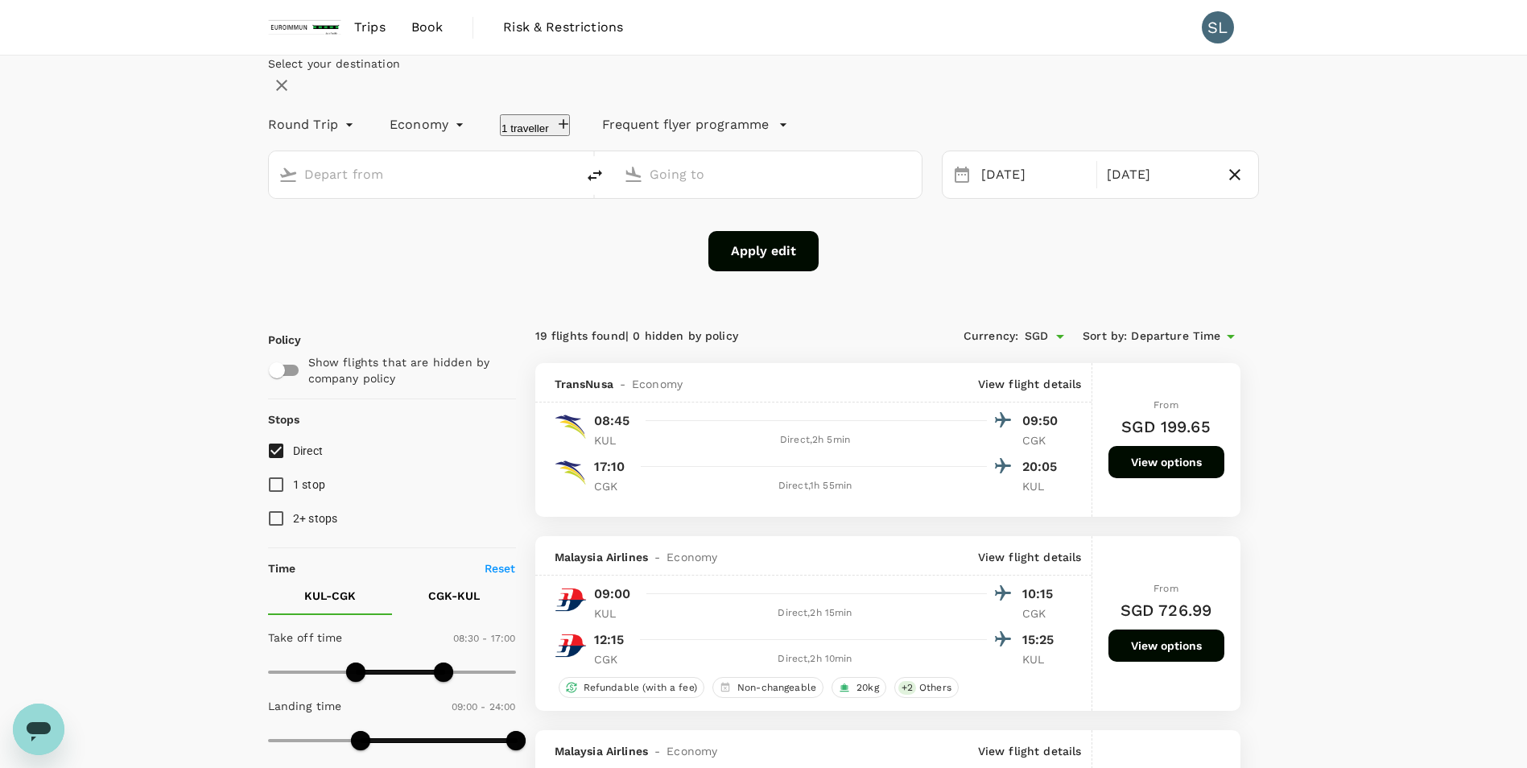
type input "Kuala Lumpur Intl ([GEOGRAPHIC_DATA])"
type input "Soekarno-Hatta Intl (CGK)"
click at [1125, 191] on div "[DATE]" at bounding box center [1159, 174] width 118 height 31
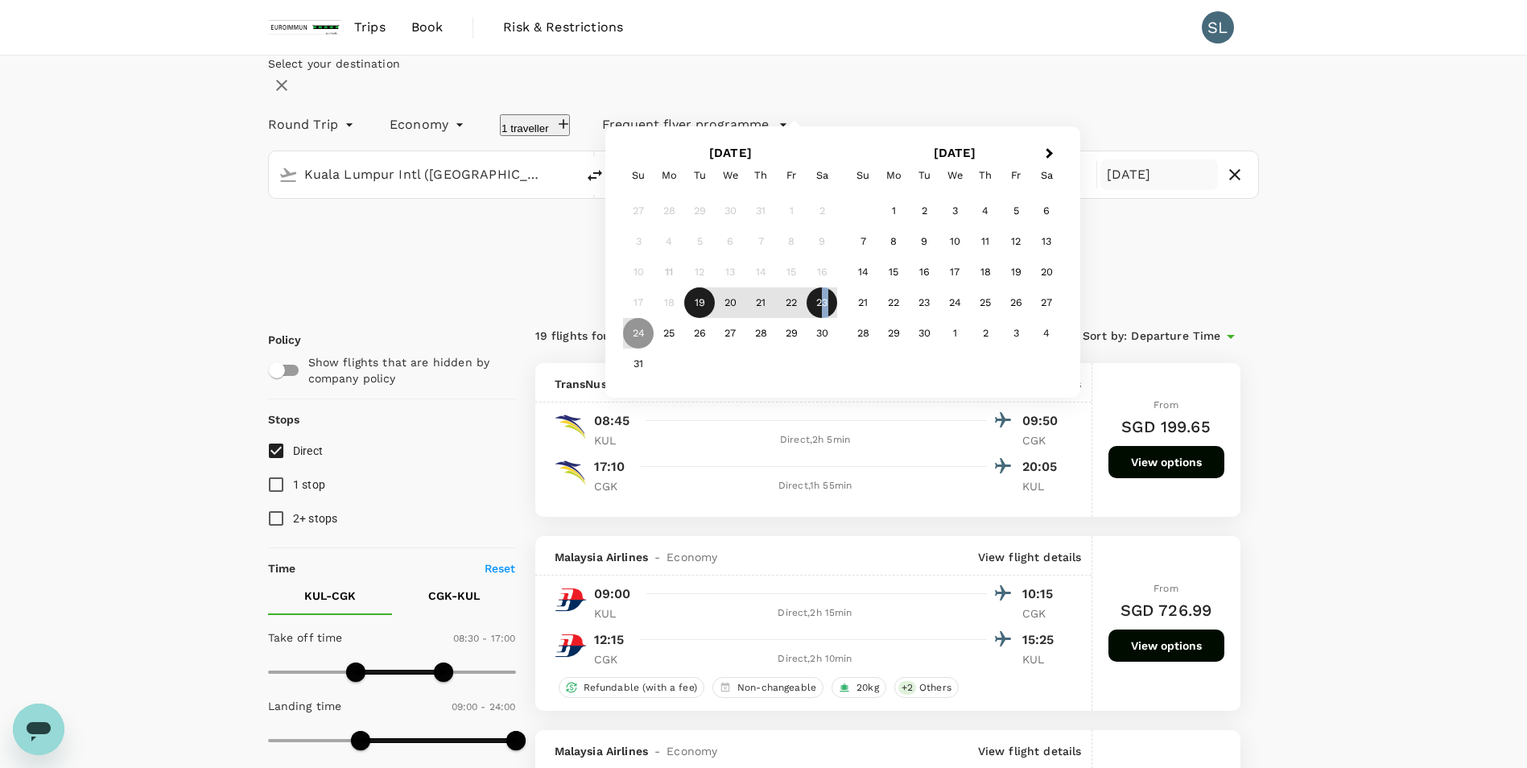
click at [837, 318] on div "23" at bounding box center [821, 302] width 31 height 31
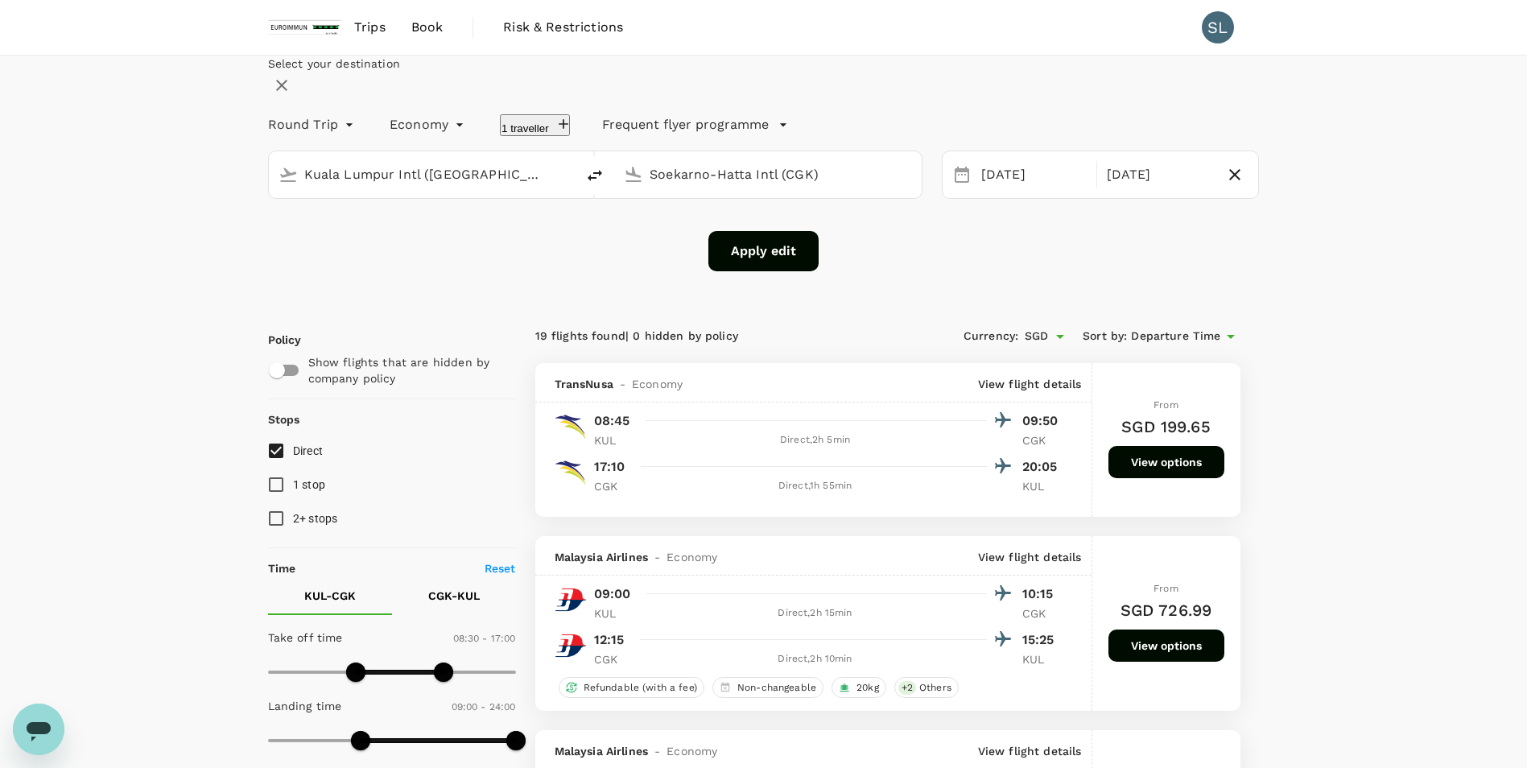
click at [781, 271] on button "Apply edit" at bounding box center [763, 251] width 110 height 40
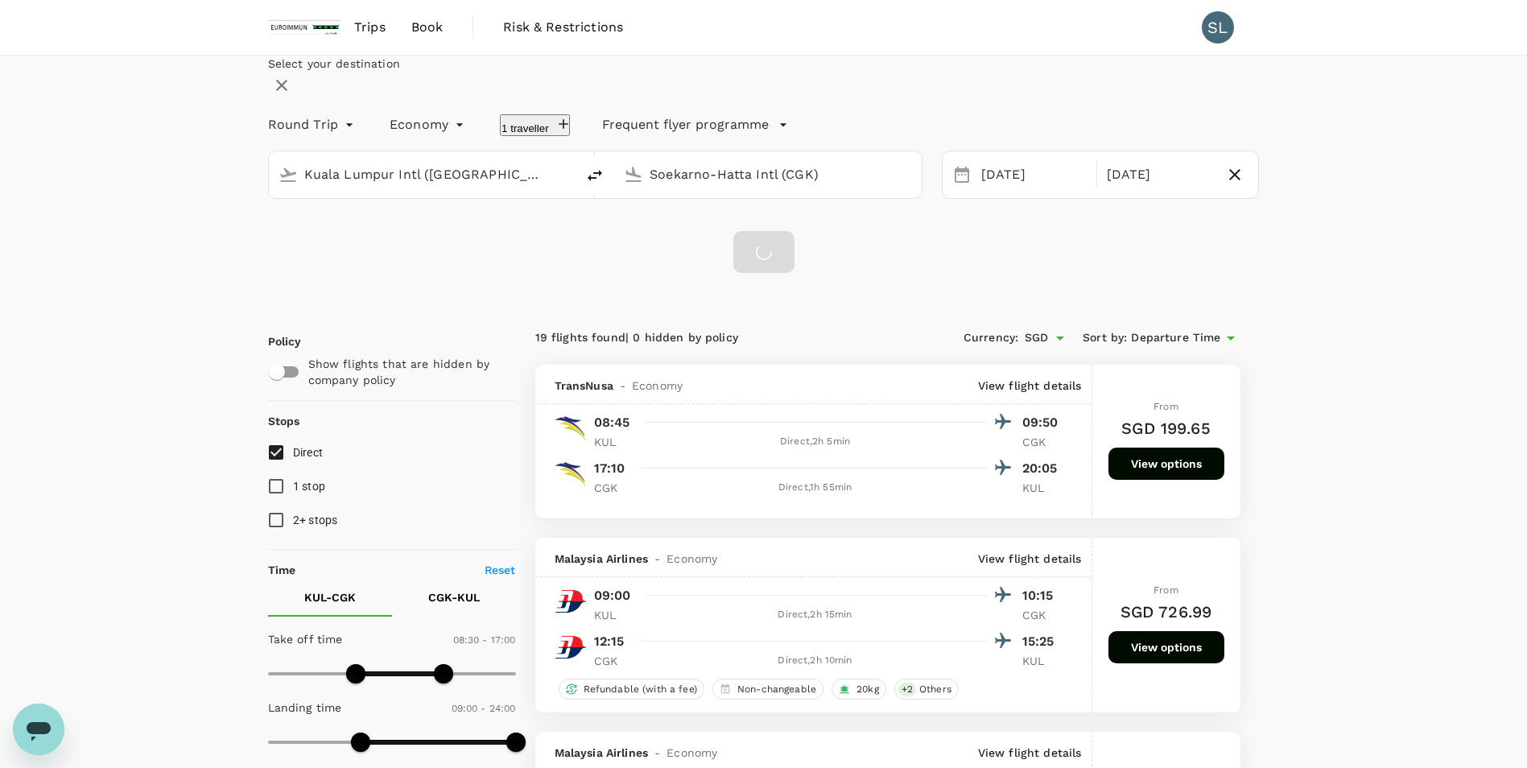
checkbox input "false"
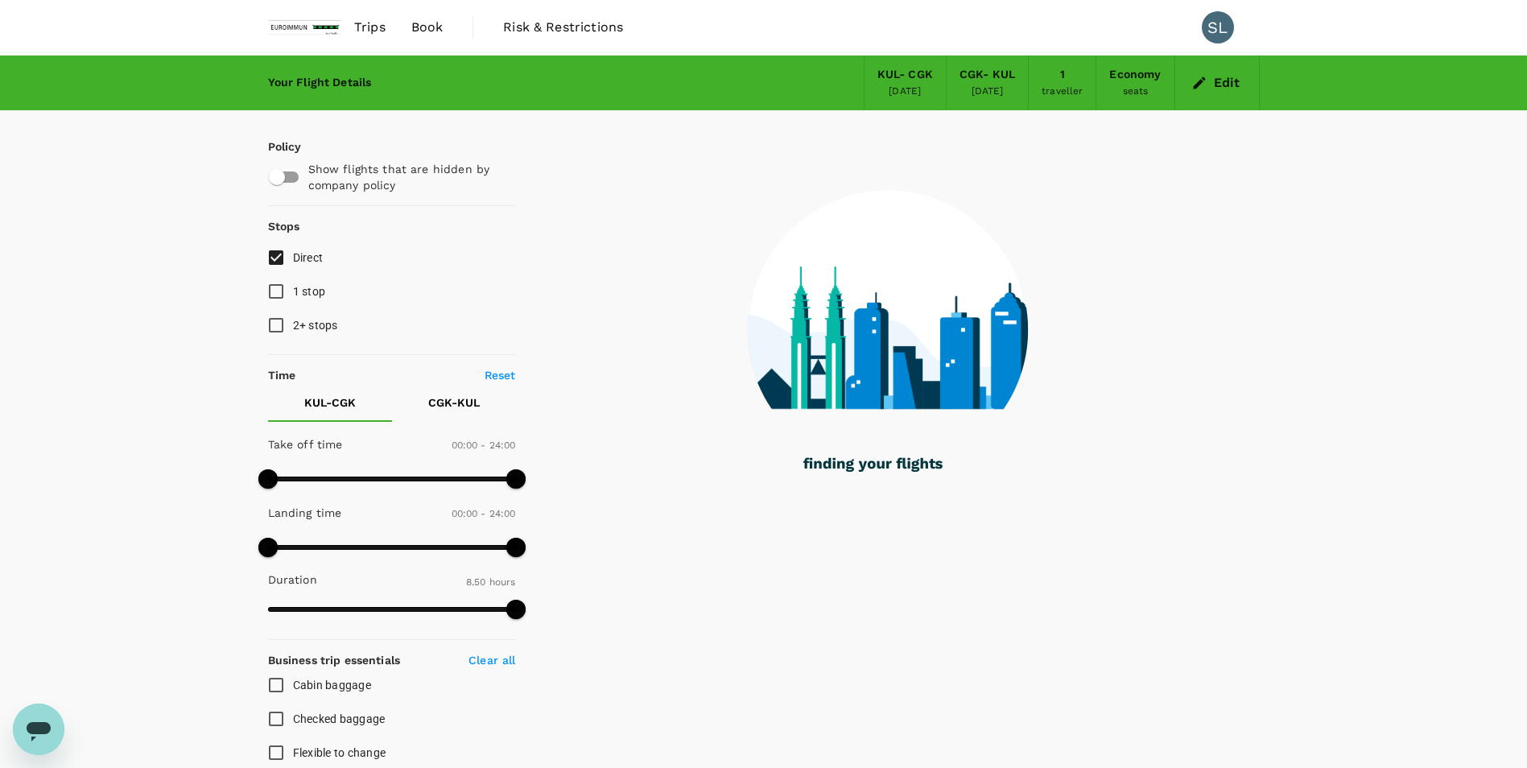
type input "530"
checkbox input "true"
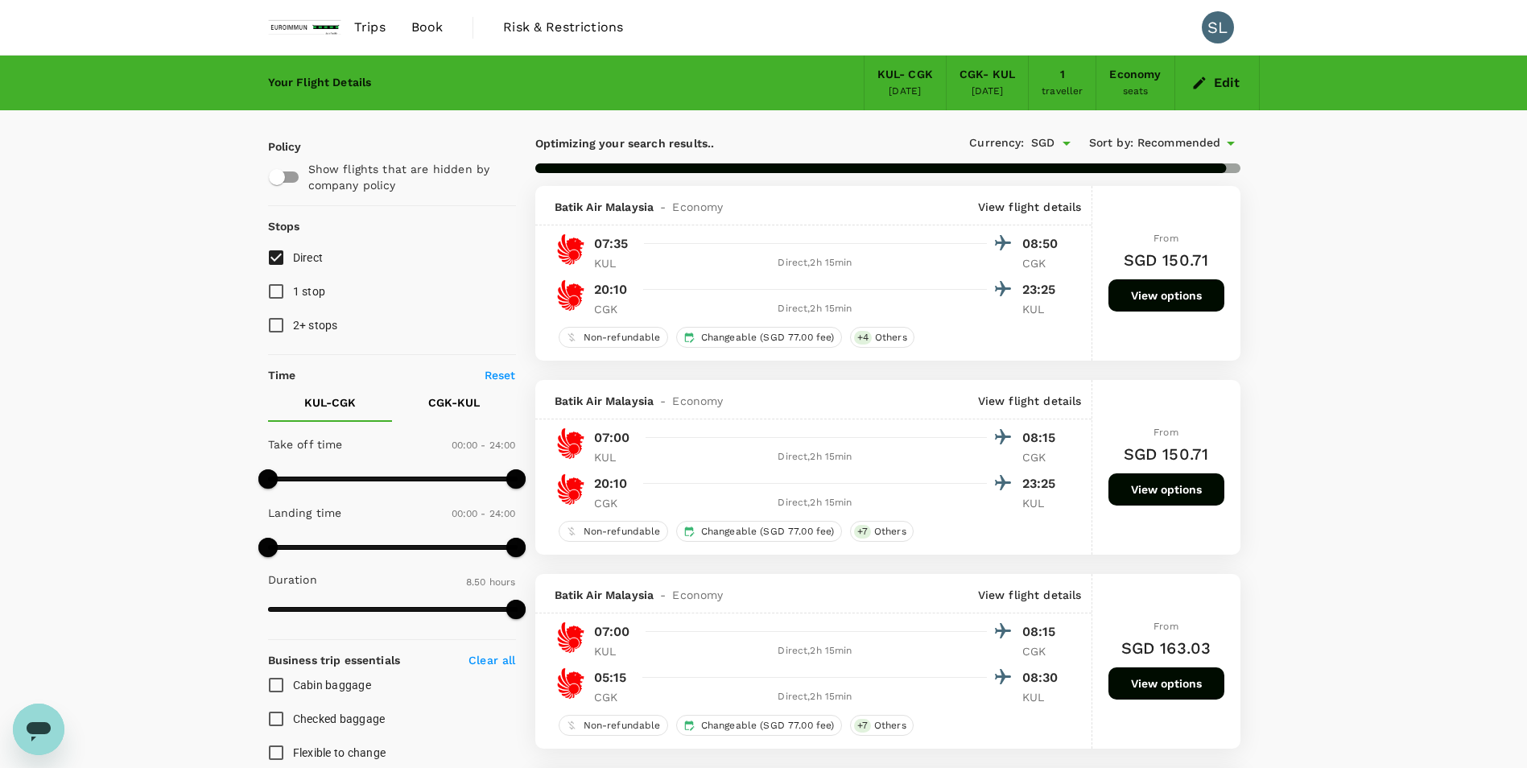
type input "1890"
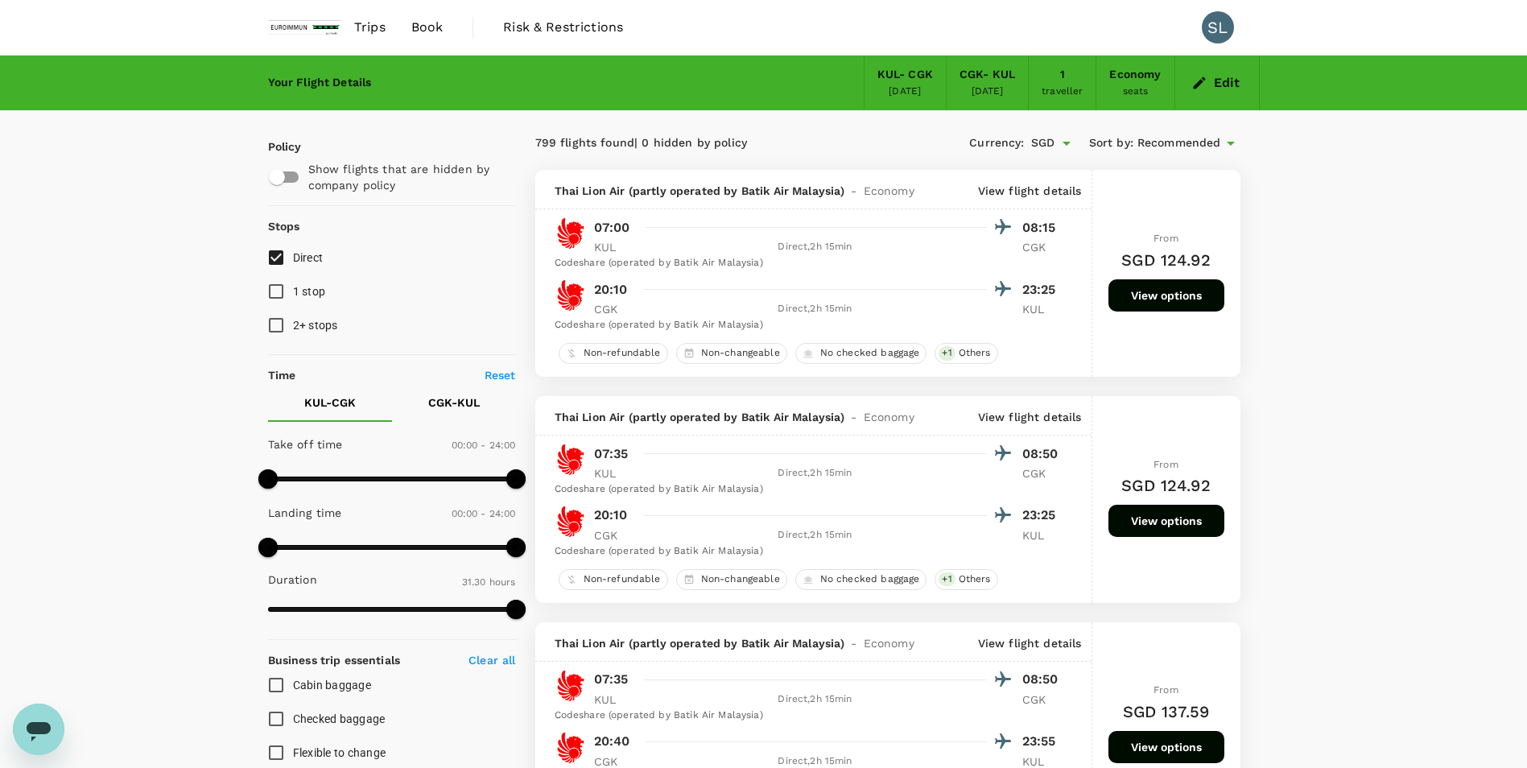
click at [274, 477] on span at bounding box center [267, 478] width 19 height 19
click at [277, 477] on span at bounding box center [272, 478] width 19 height 19
type input "480"
drag, startPoint x: 277, startPoint y: 477, endPoint x: 348, endPoint y: 476, distance: 70.8
click at [348, 476] on span at bounding box center [349, 478] width 19 height 19
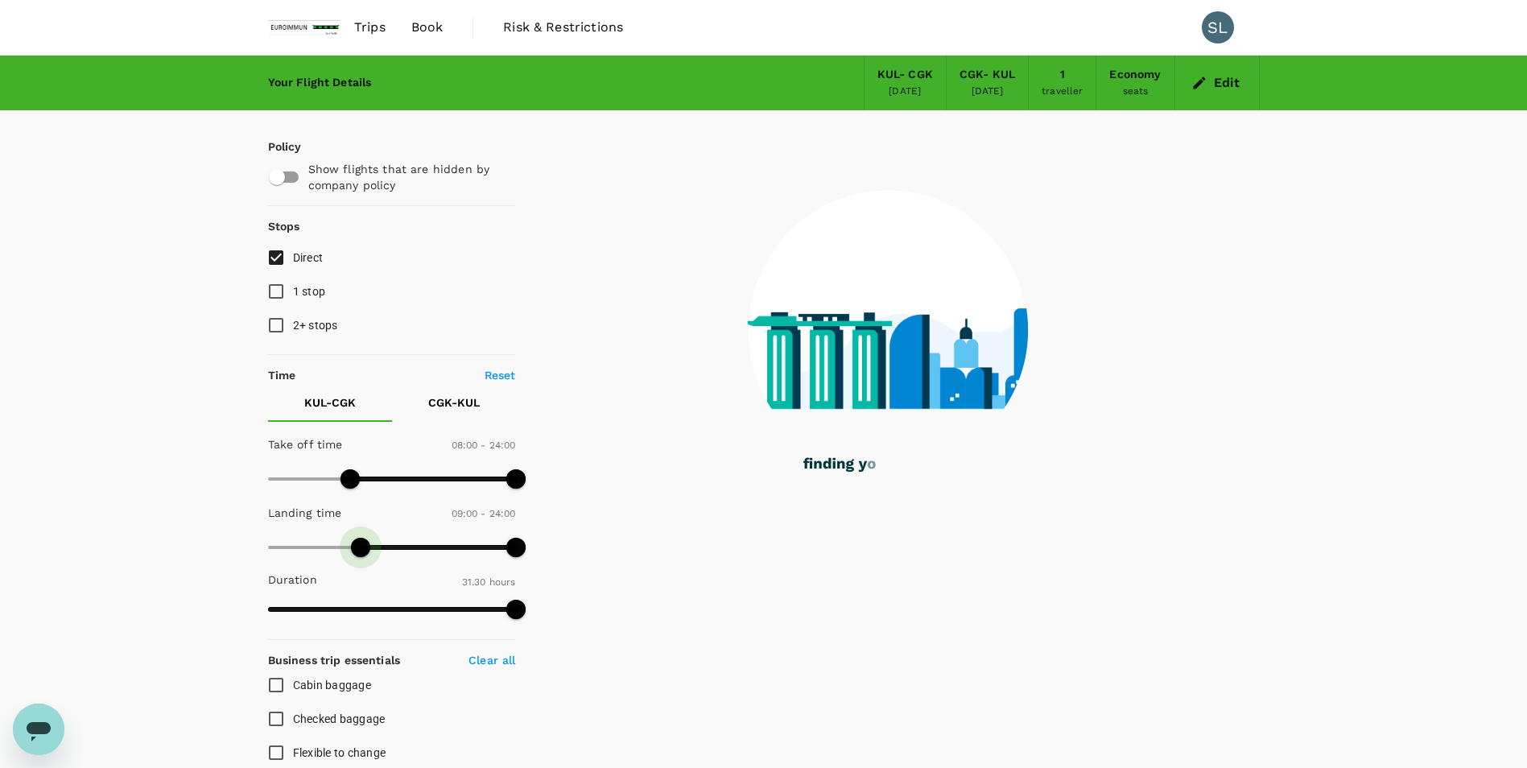
type input "480"
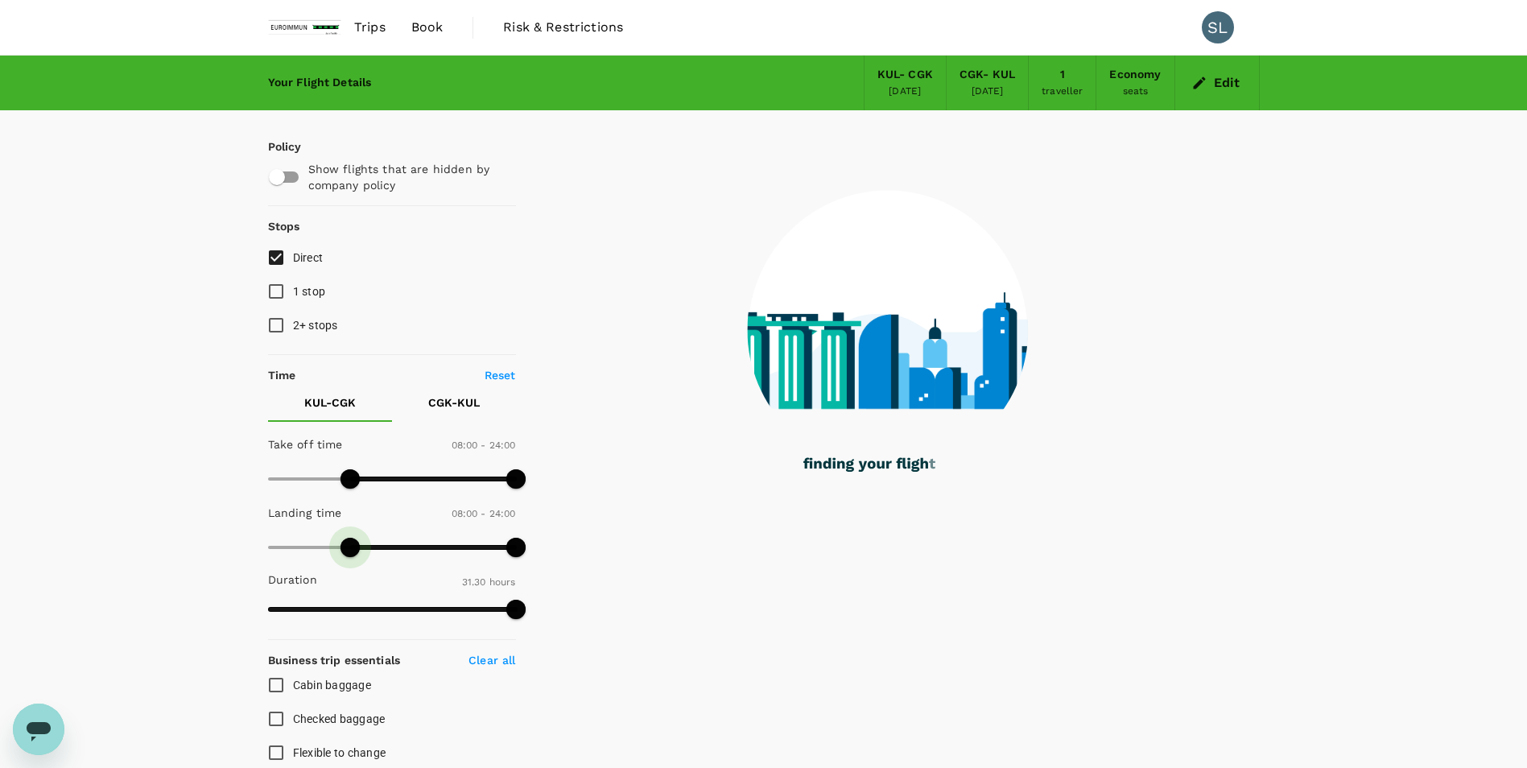
drag, startPoint x: 264, startPoint y: 551, endPoint x: 351, endPoint y: 553, distance: 86.9
click at [351, 553] on span at bounding box center [349, 547] width 19 height 19
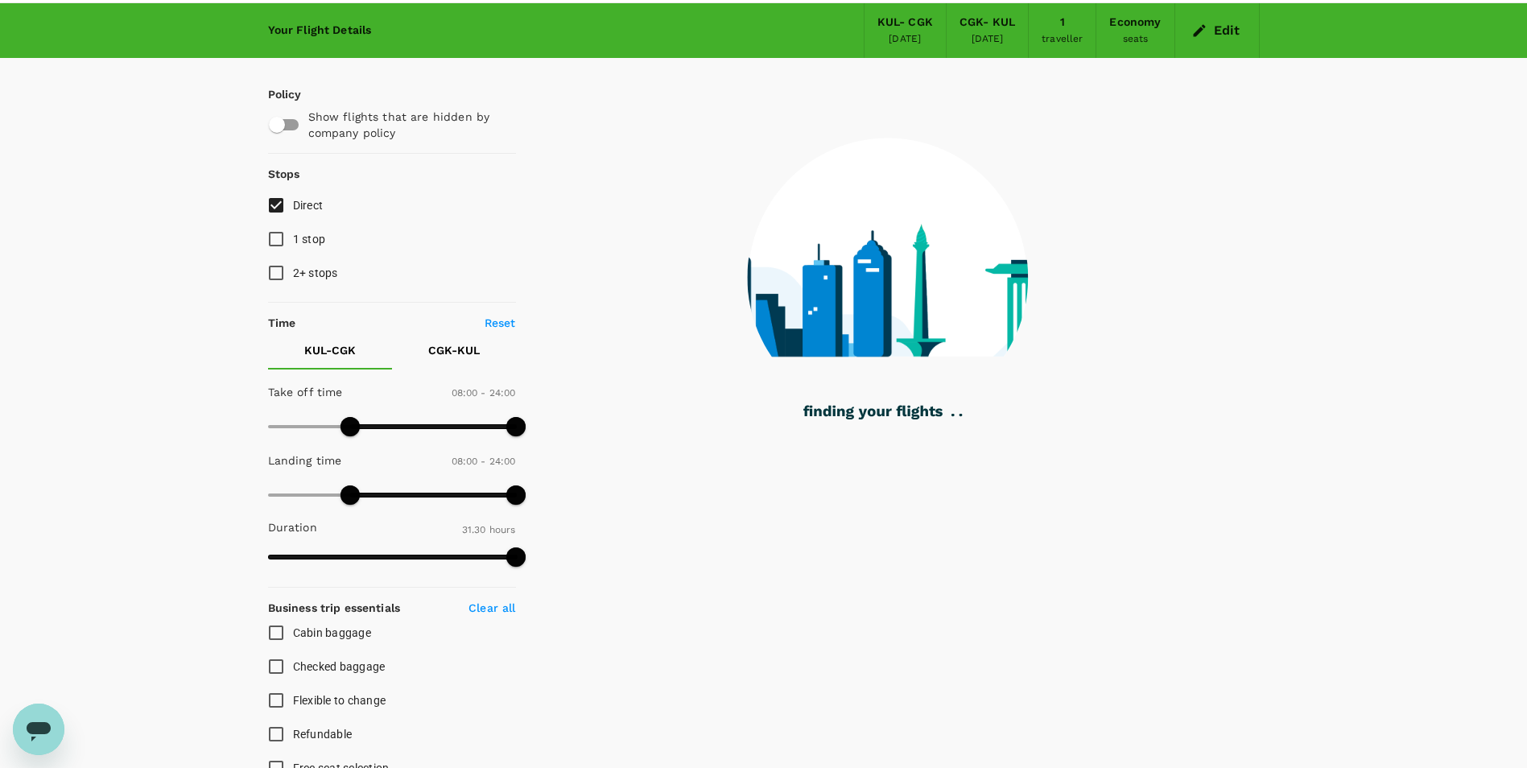
scroll to position [80, 0]
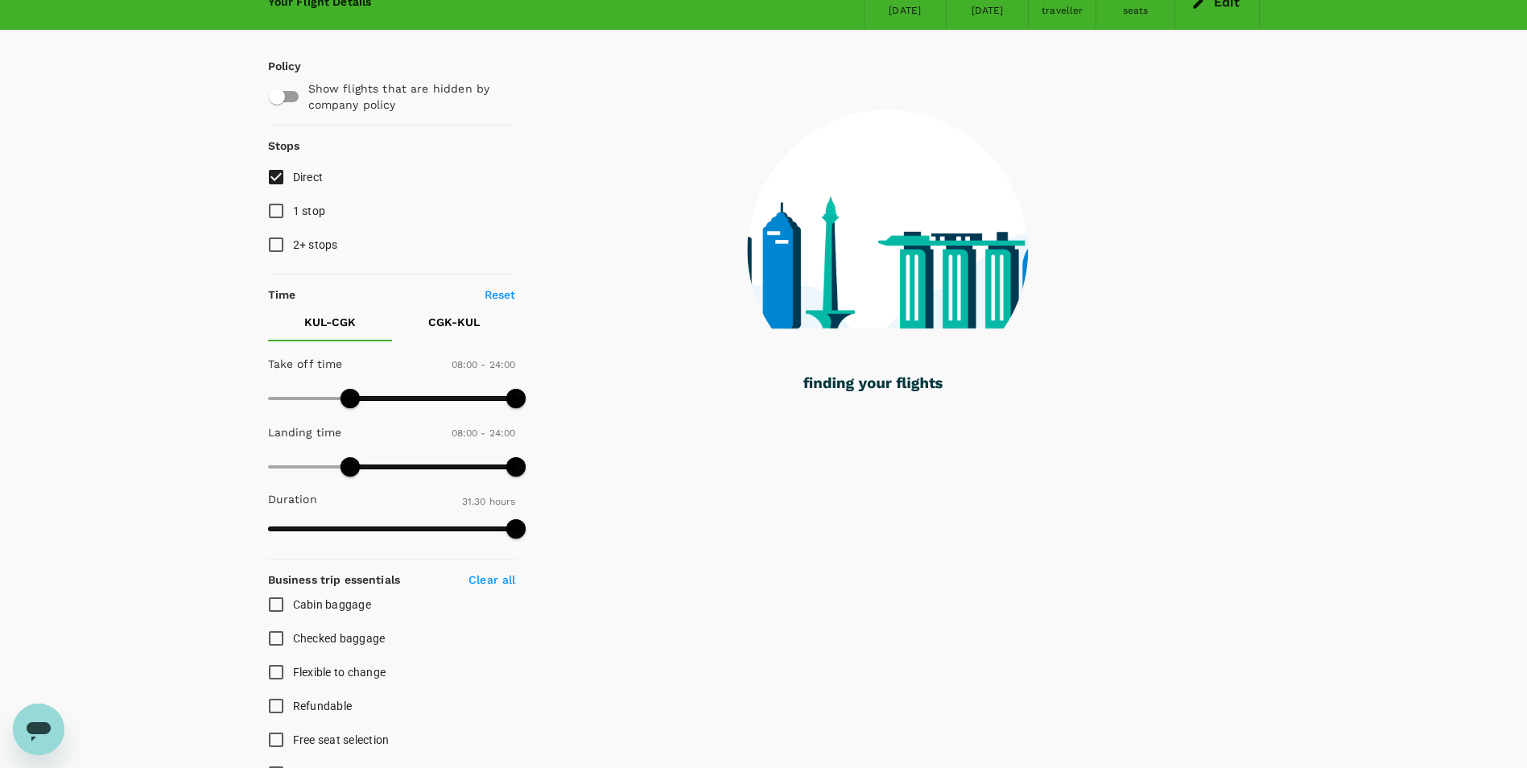
click at [279, 634] on input "Checked baggage" at bounding box center [276, 638] width 34 height 34
checkbox input "true"
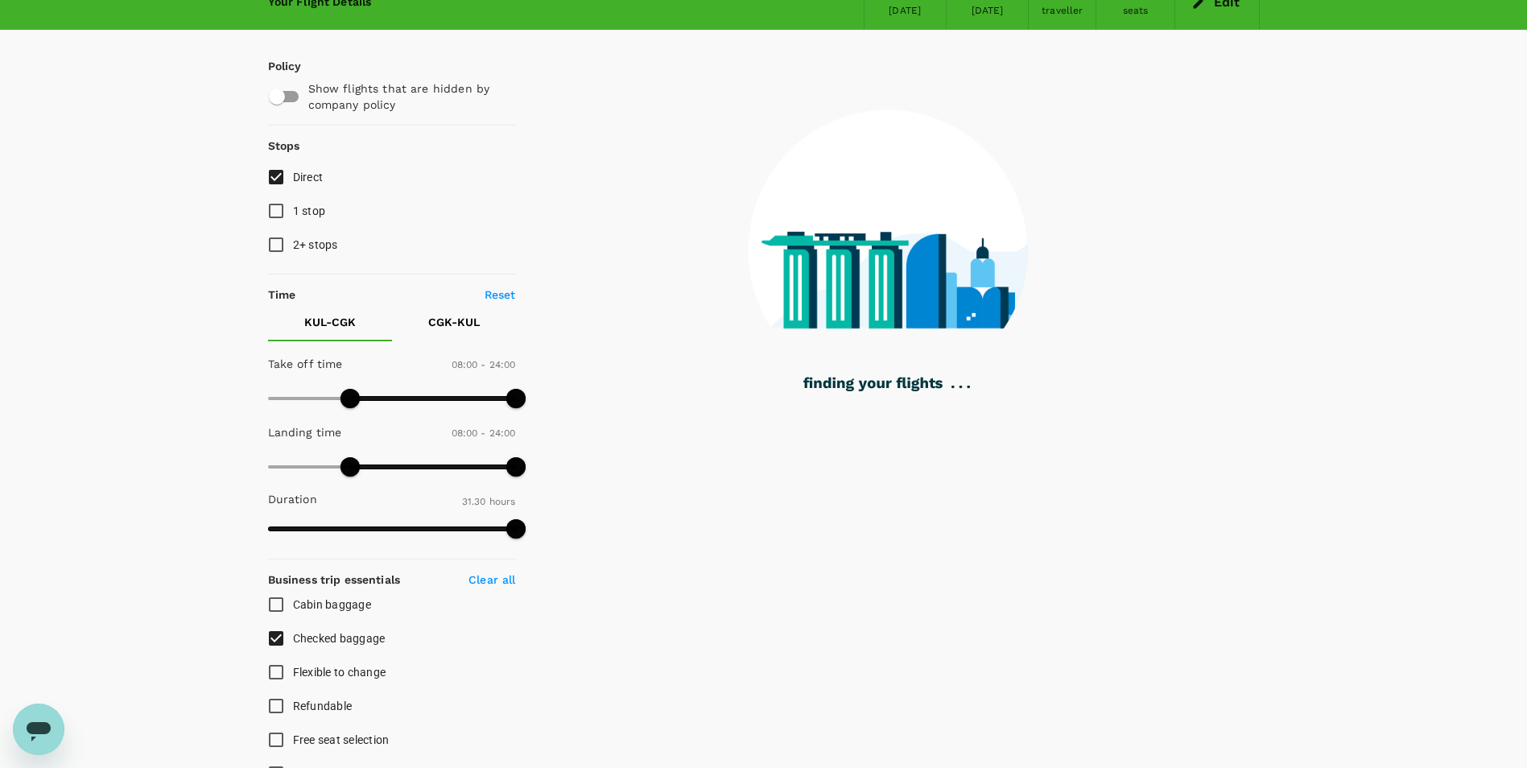
scroll to position [0, 0]
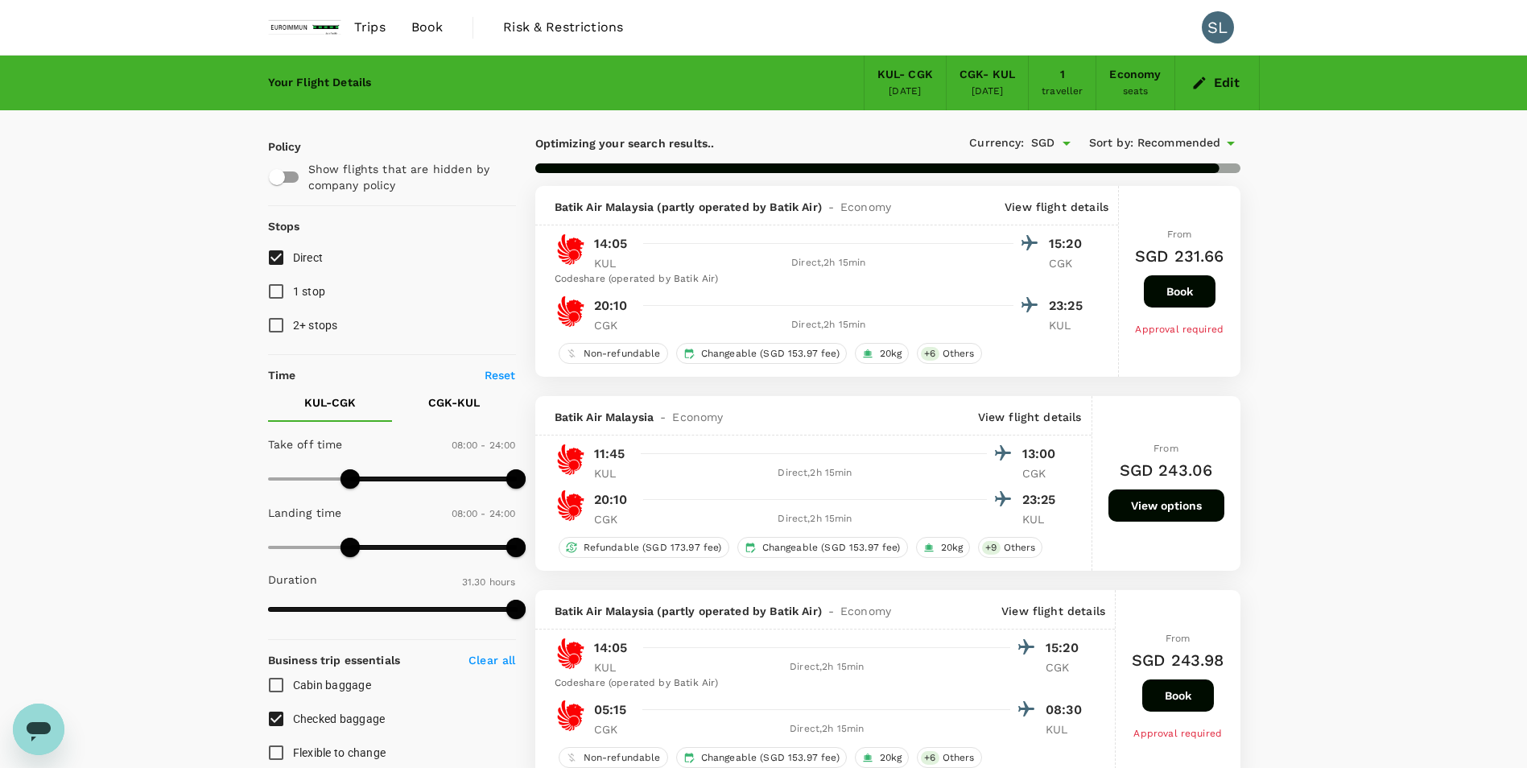
click at [1125, 139] on span "Recommended" at bounding box center [1179, 143] width 84 height 18
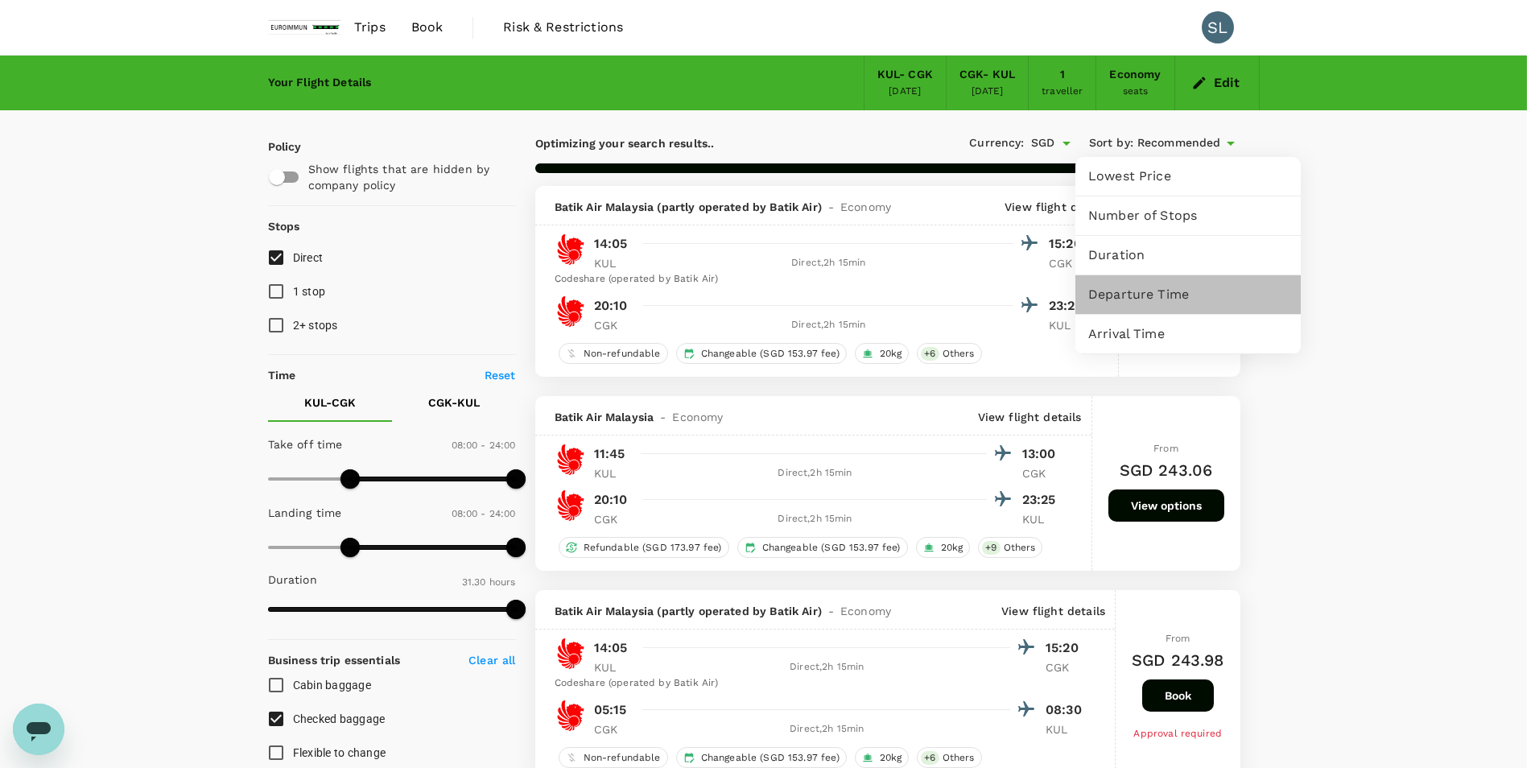
click at [1125, 302] on span "Departure Time" at bounding box center [1188, 294] width 200 height 19
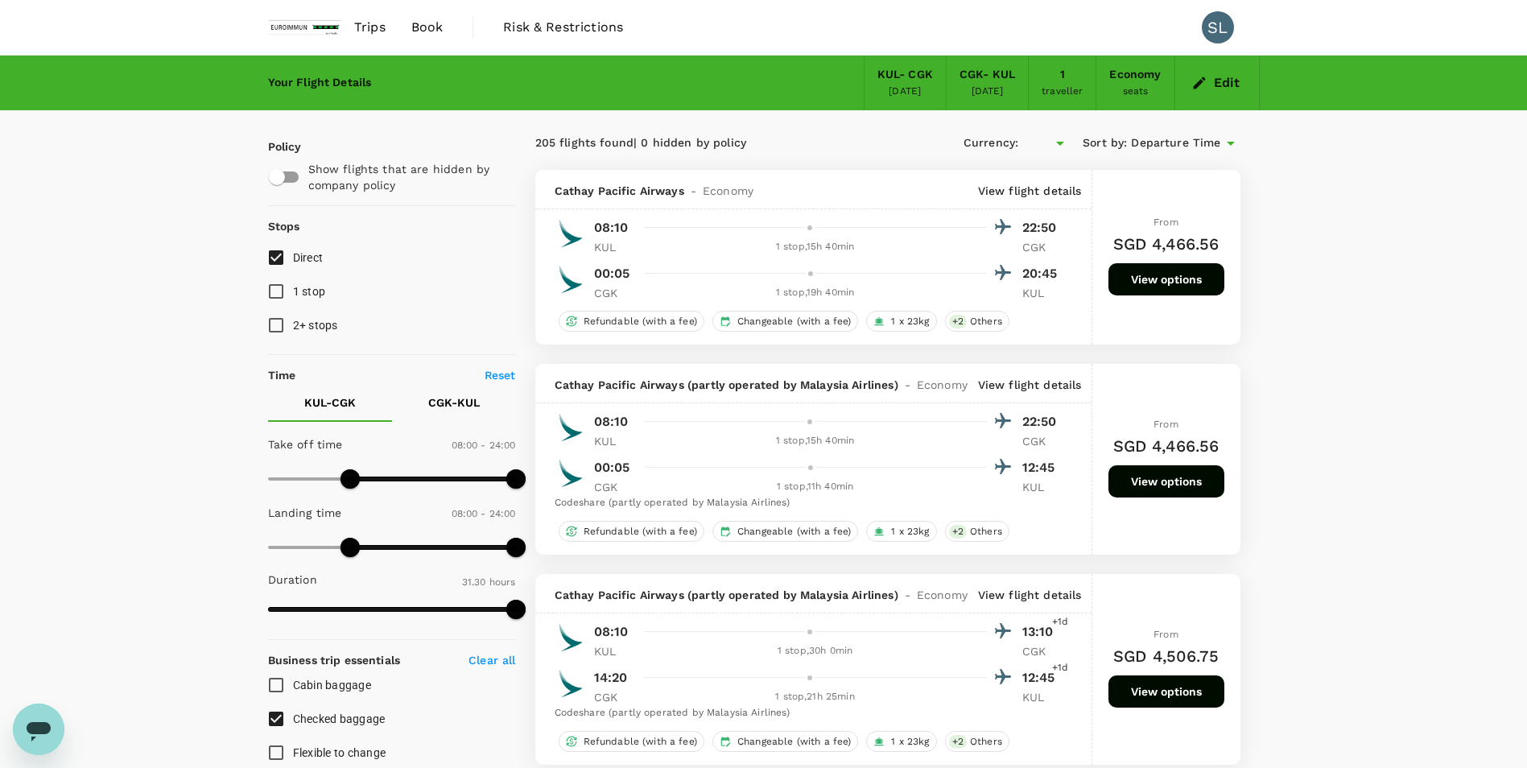
type input "SGD"
drag, startPoint x: 515, startPoint y: 616, endPoint x: 345, endPoint y: 614, distance: 169.8
click at [345, 614] on span at bounding box center [345, 609] width 19 height 19
type input "596"
drag, startPoint x: 345, startPoint y: 614, endPoint x: 335, endPoint y: 614, distance: 10.5
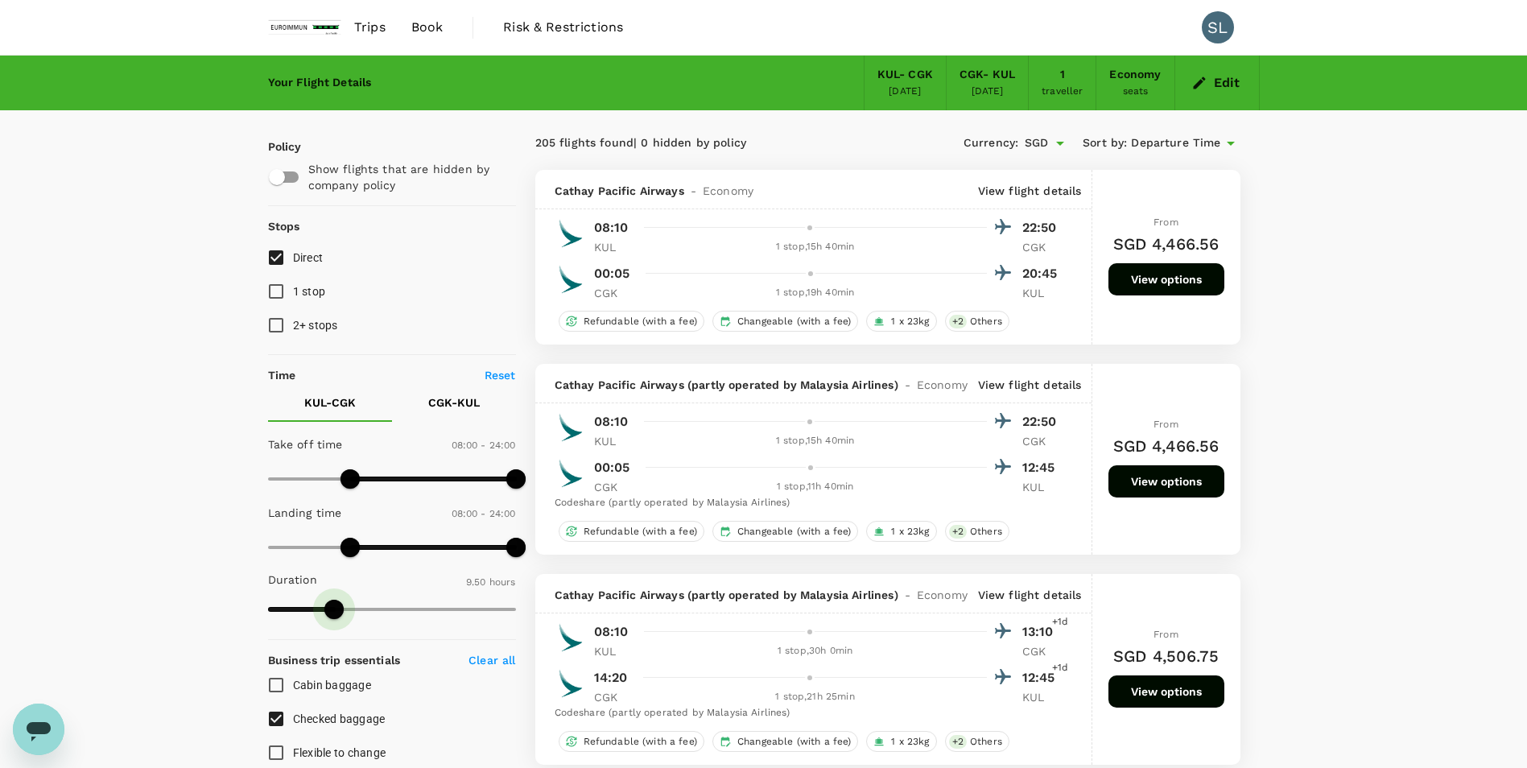
click at [335, 614] on span at bounding box center [333, 609] width 19 height 19
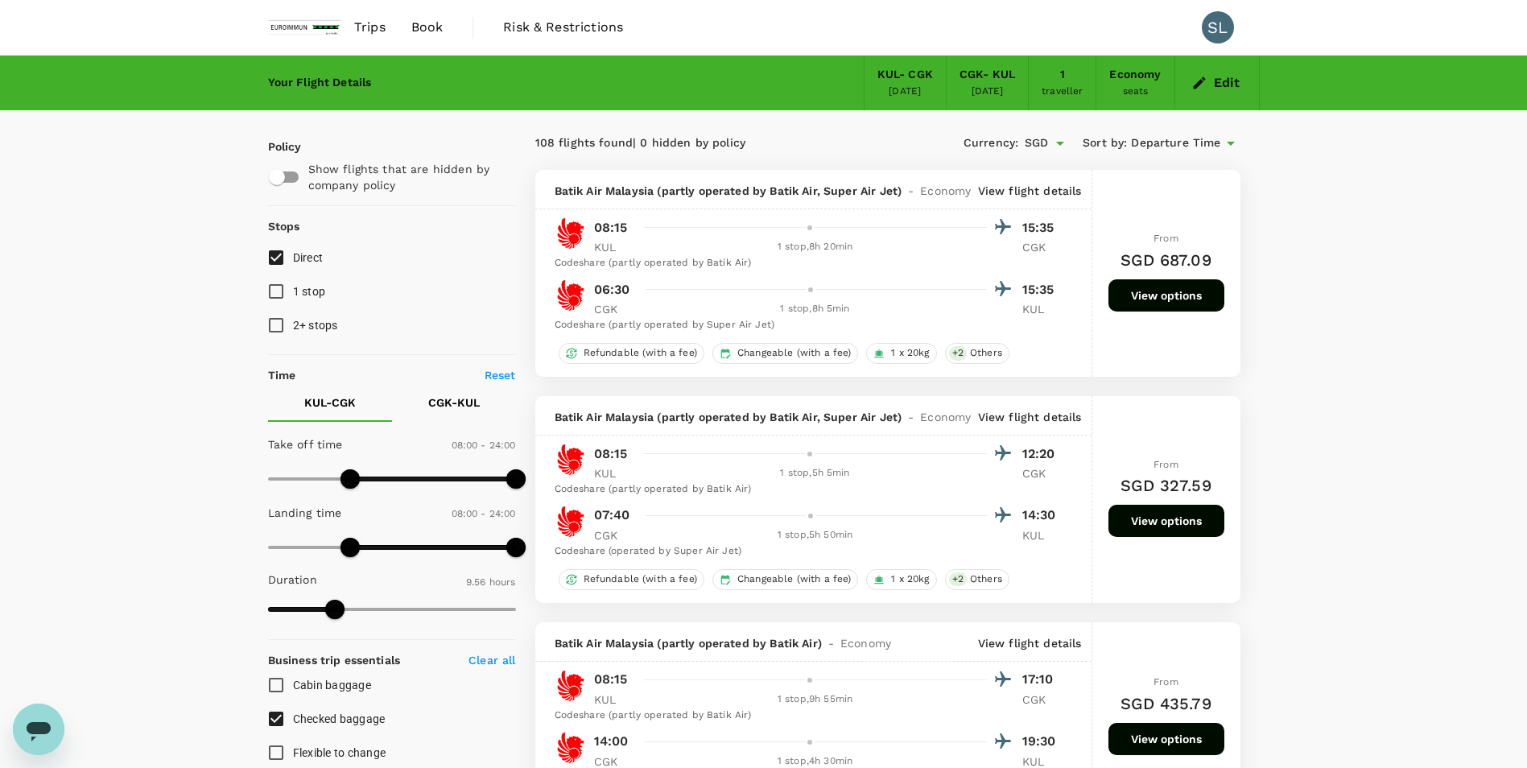
scroll to position [161, 0]
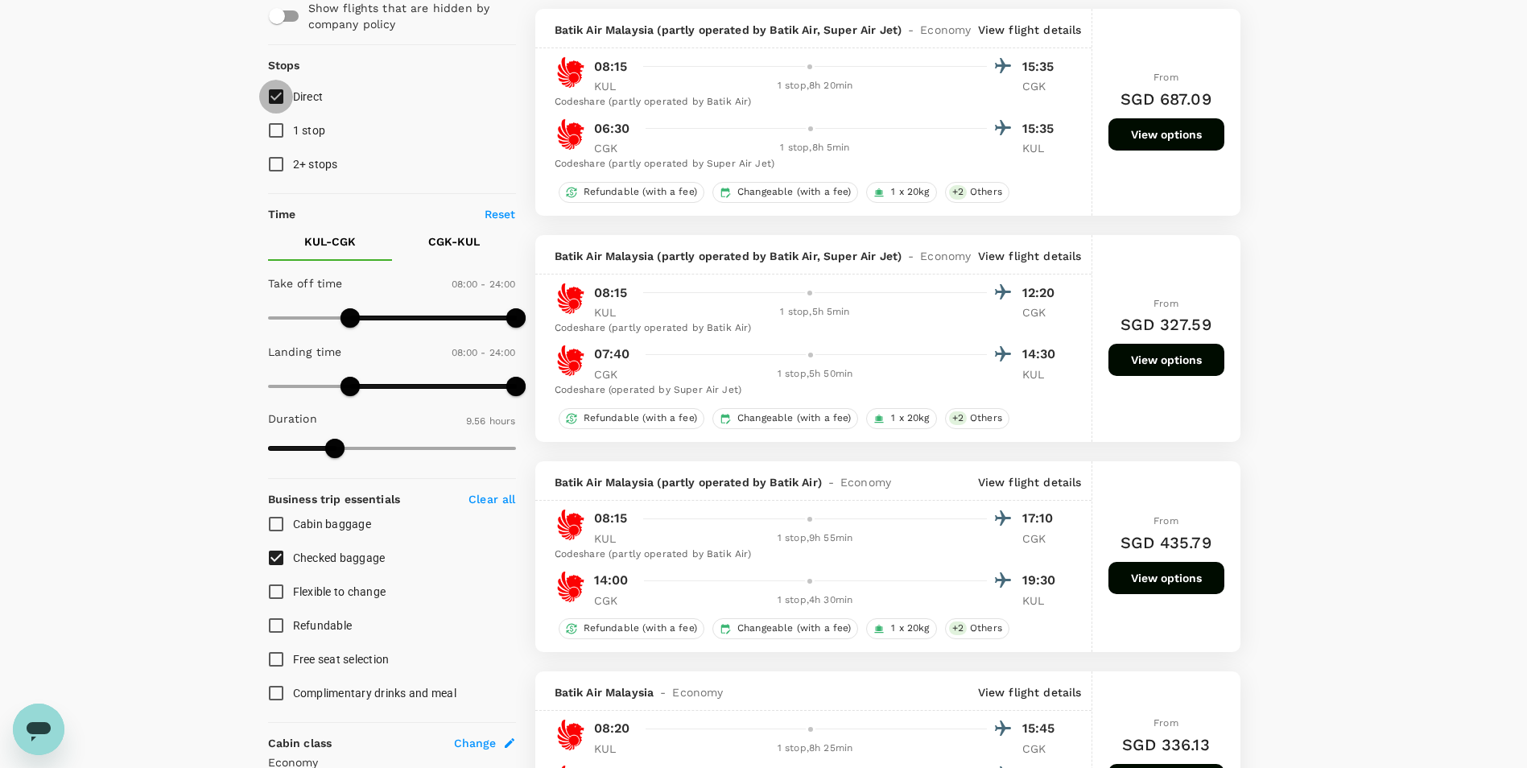
click at [277, 97] on input "Direct" at bounding box center [276, 97] width 34 height 34
checkbox input "true"
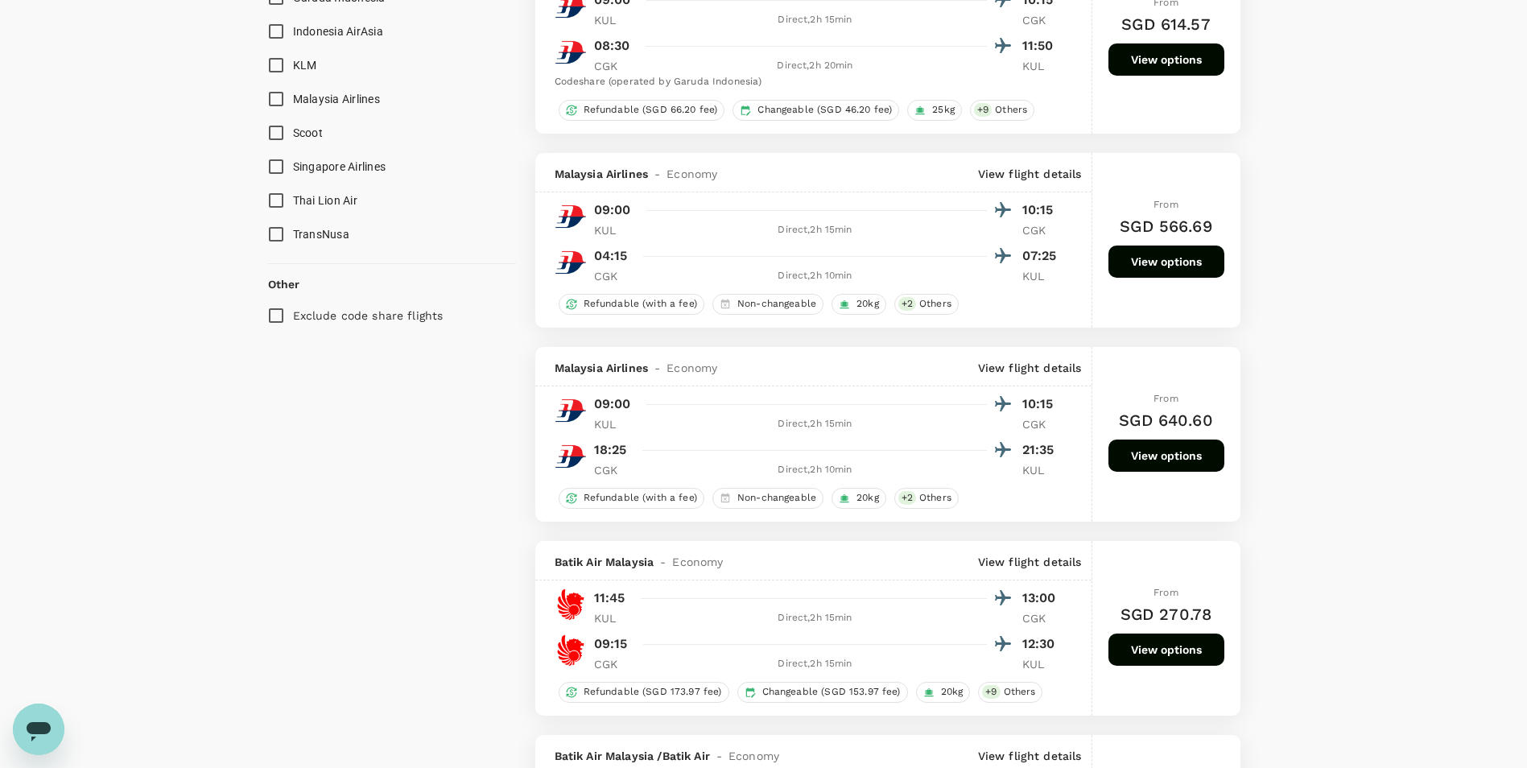
scroll to position [1207, 0]
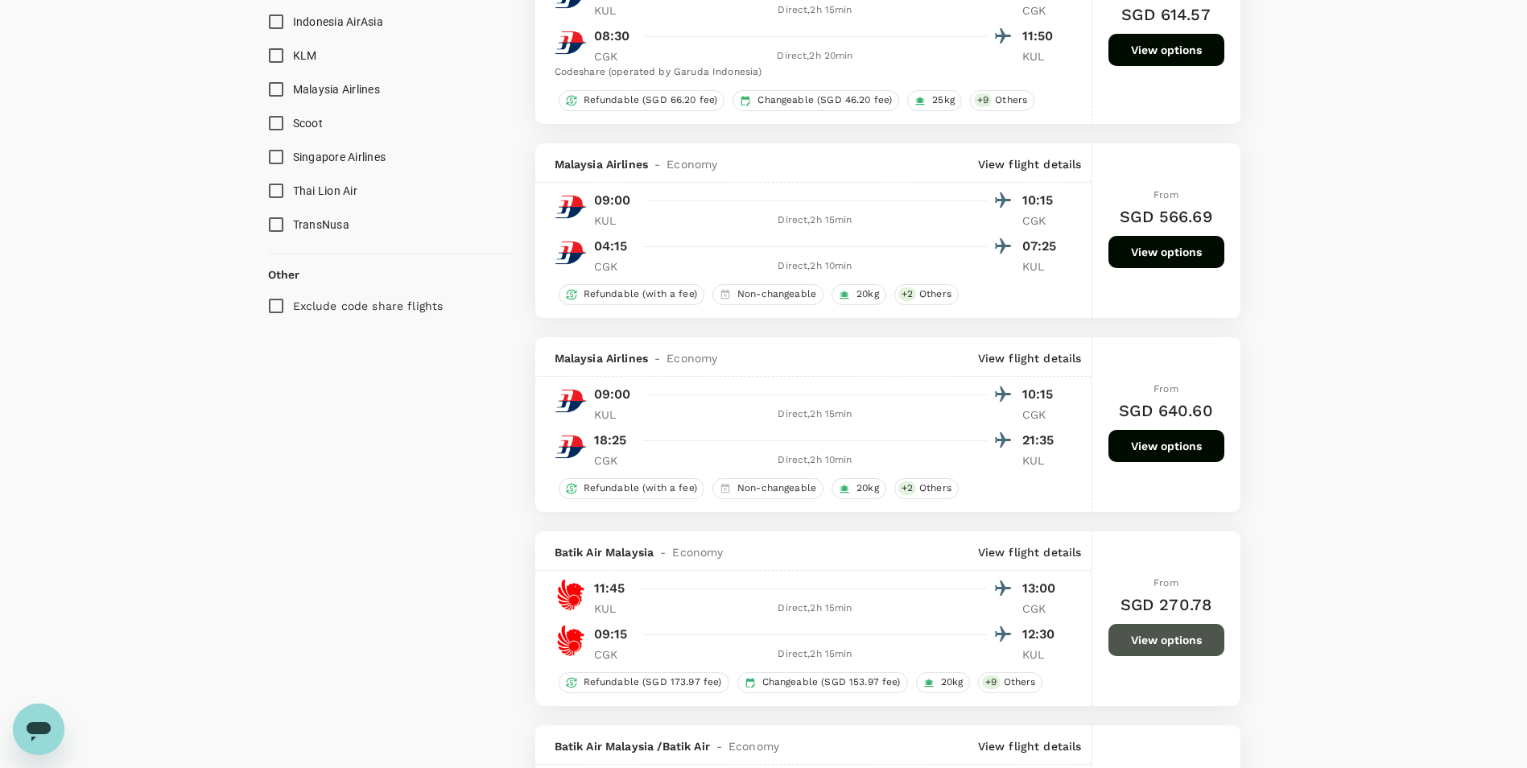
click at [1125, 641] on button "View options" at bounding box center [1166, 640] width 116 height 32
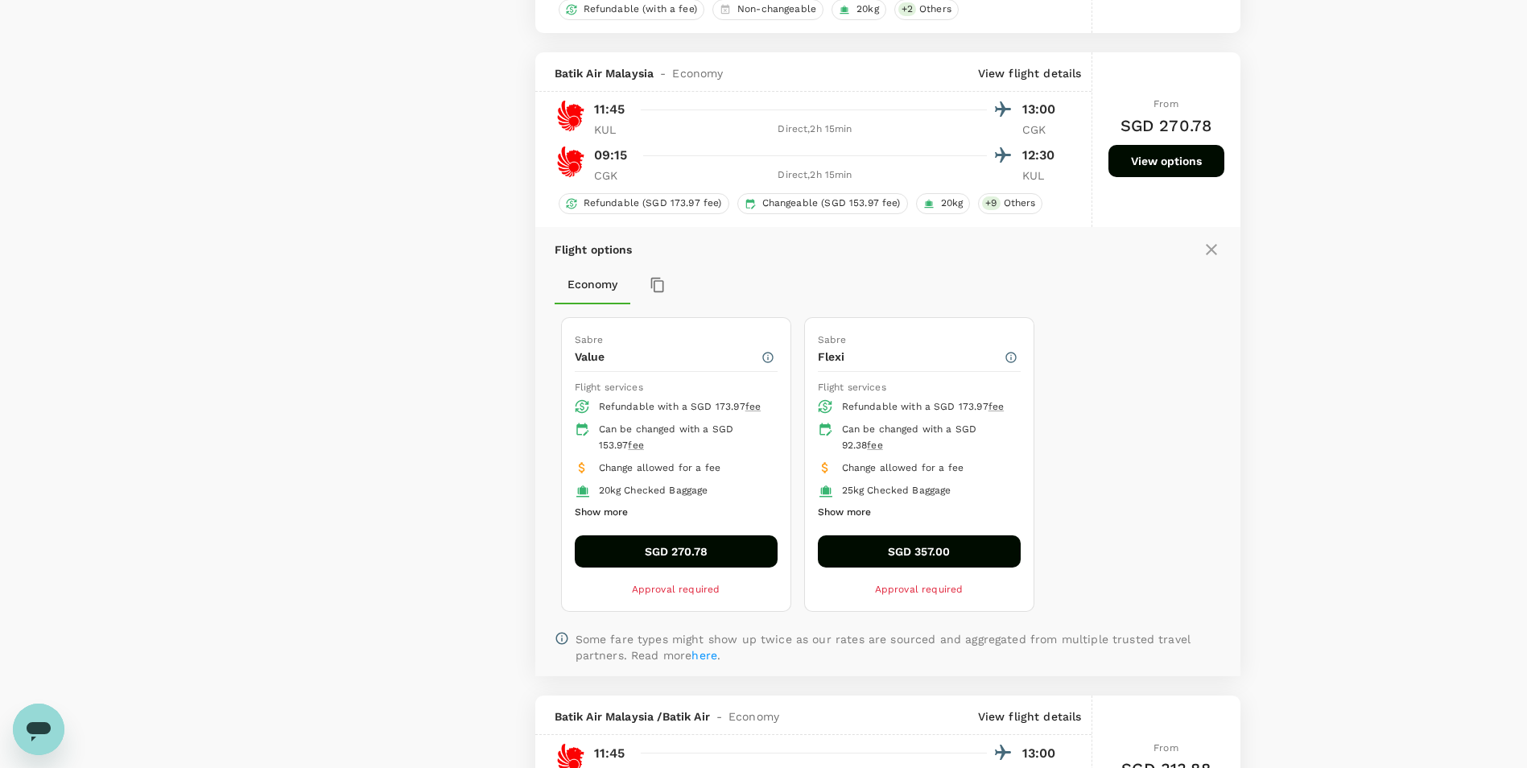
scroll to position [1738, 0]
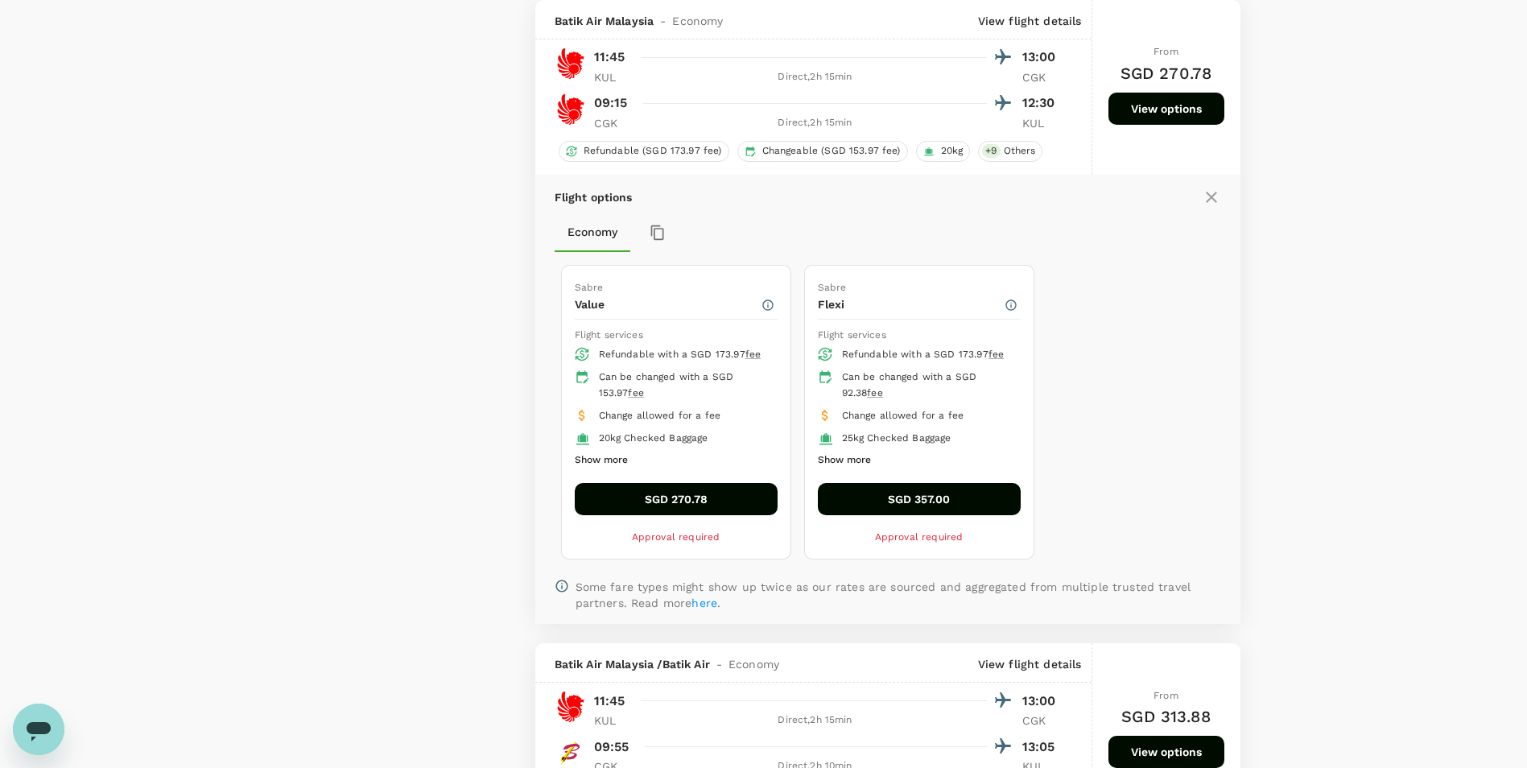
click at [913, 96] on div at bounding box center [824, 103] width 375 height 23
click at [1046, 113] on div "09:15 12:30" at bounding box center [828, 103] width 468 height 23
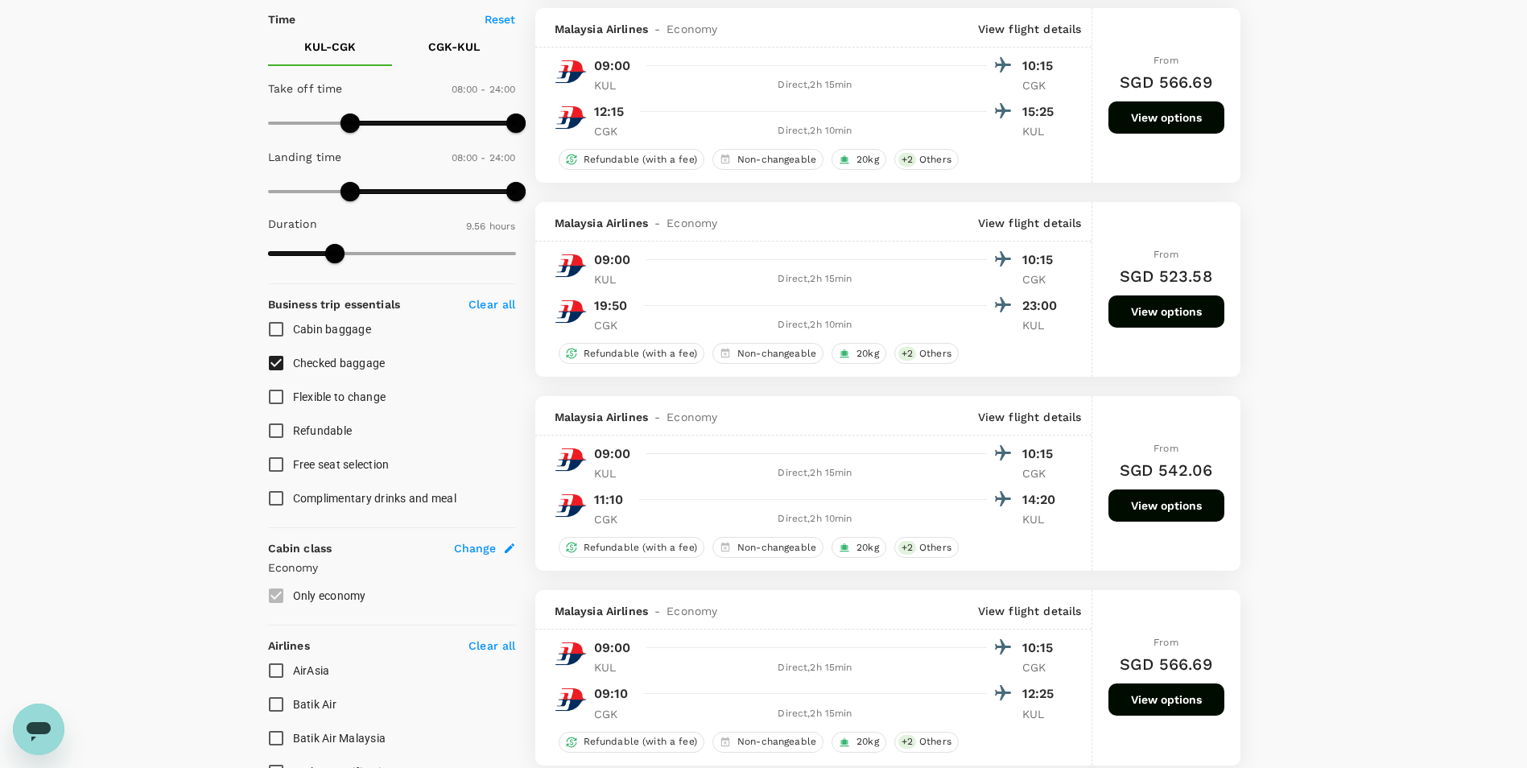
scroll to position [322, 0]
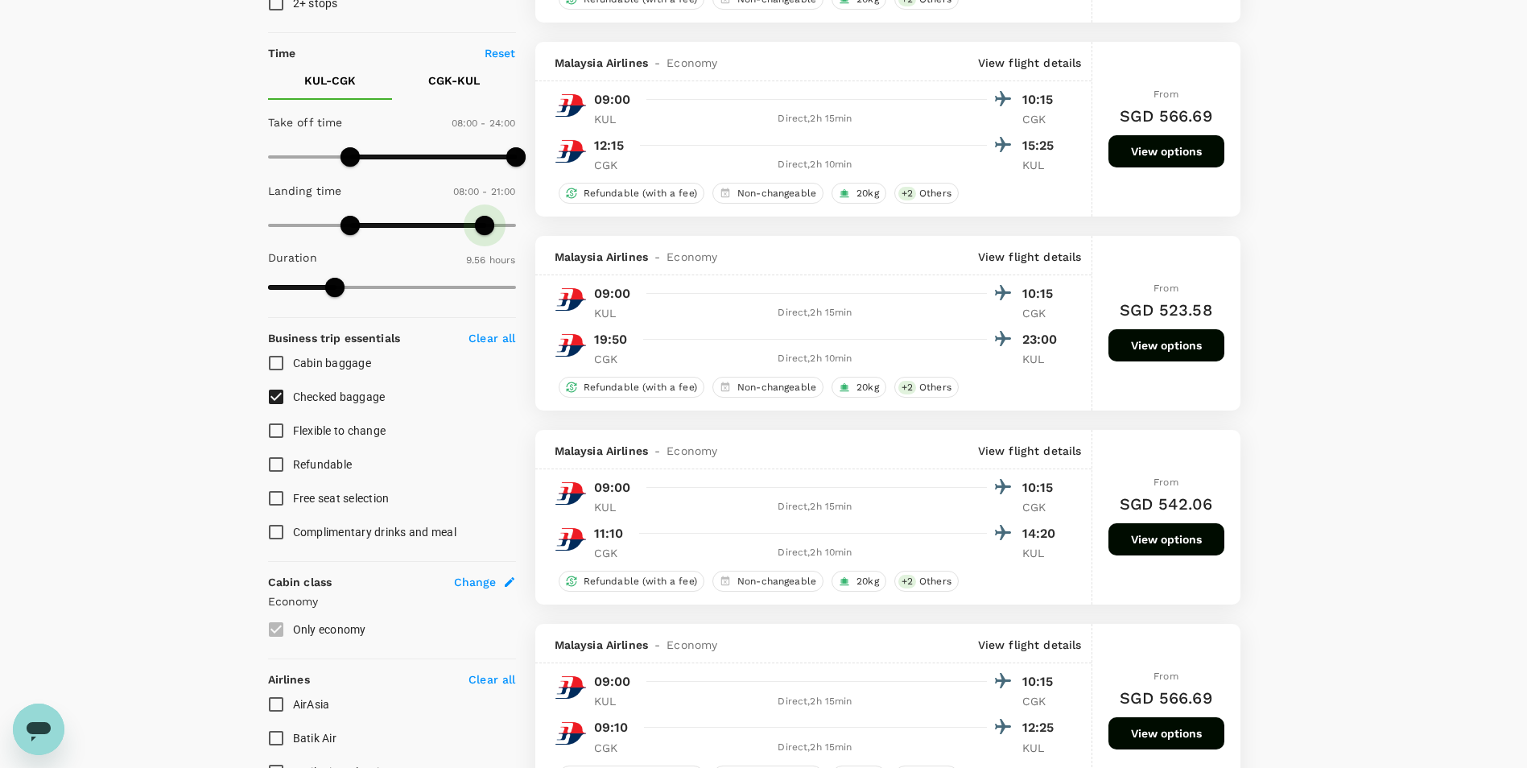
type input "1200"
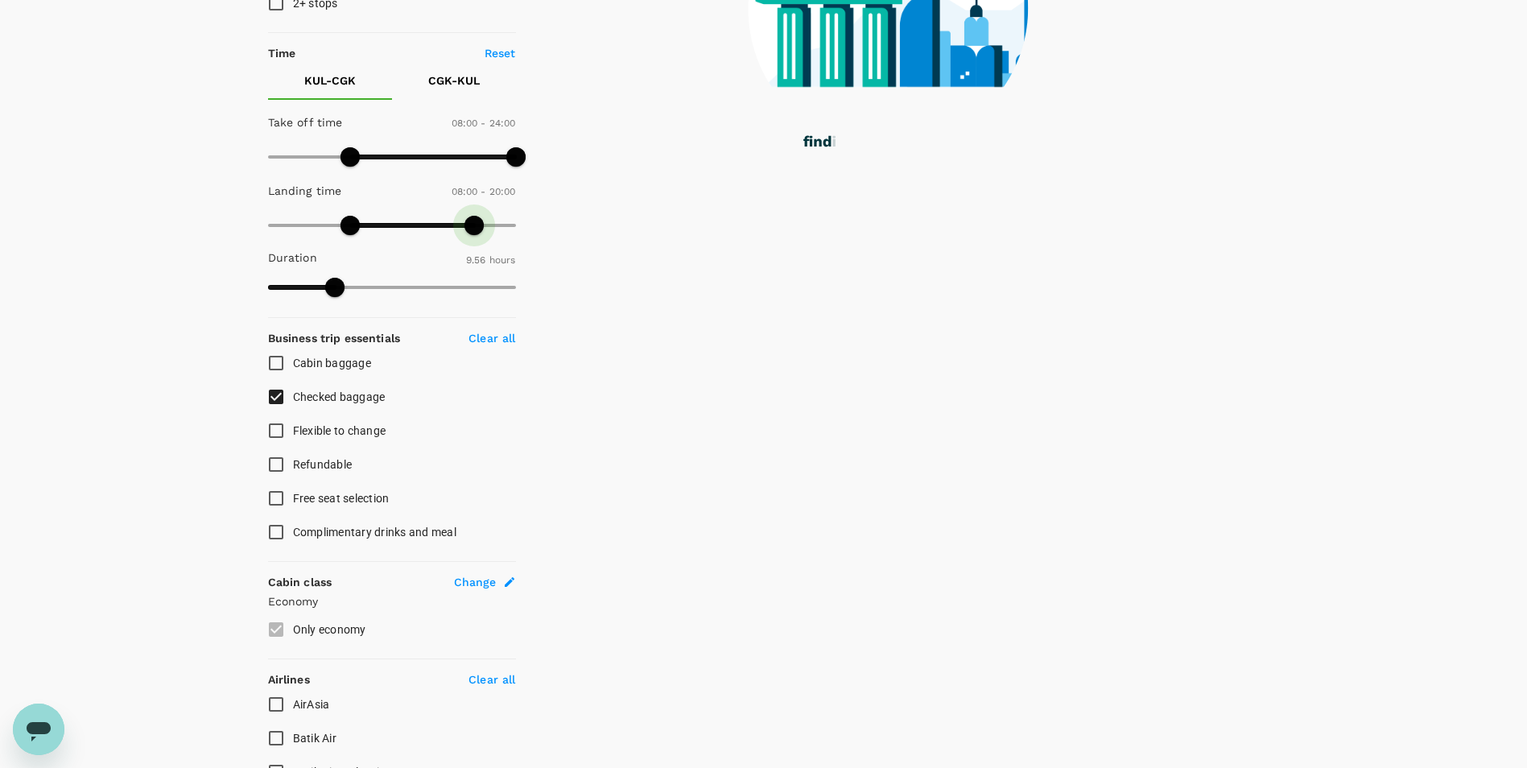
drag, startPoint x: 508, startPoint y: 225, endPoint x: 476, endPoint y: 229, distance: 31.6
click at [476, 229] on span at bounding box center [473, 225] width 19 height 19
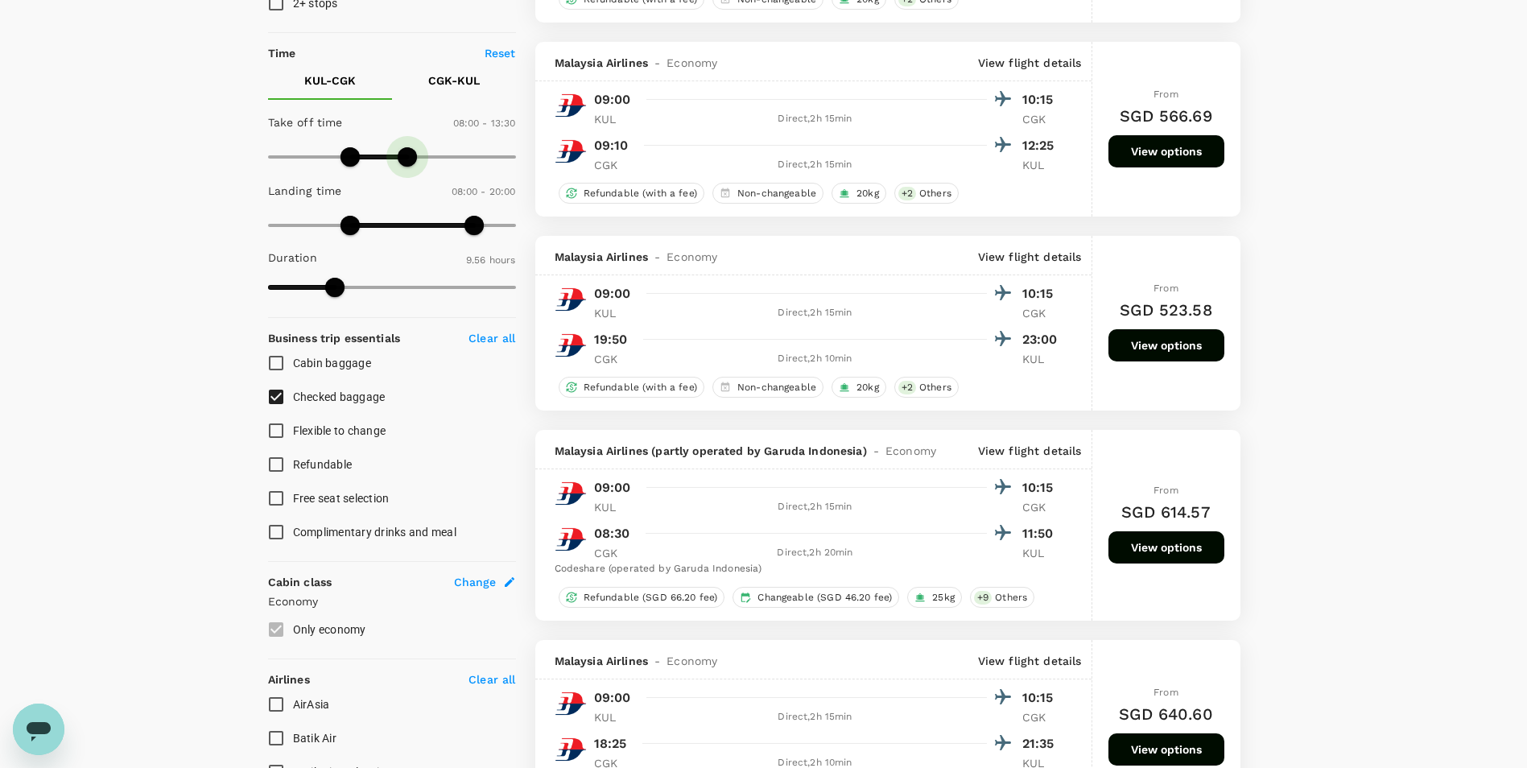
type input "780"
drag, startPoint x: 510, startPoint y: 167, endPoint x: 402, endPoint y: 164, distance: 107.9
click at [402, 164] on span at bounding box center [401, 156] width 19 height 19
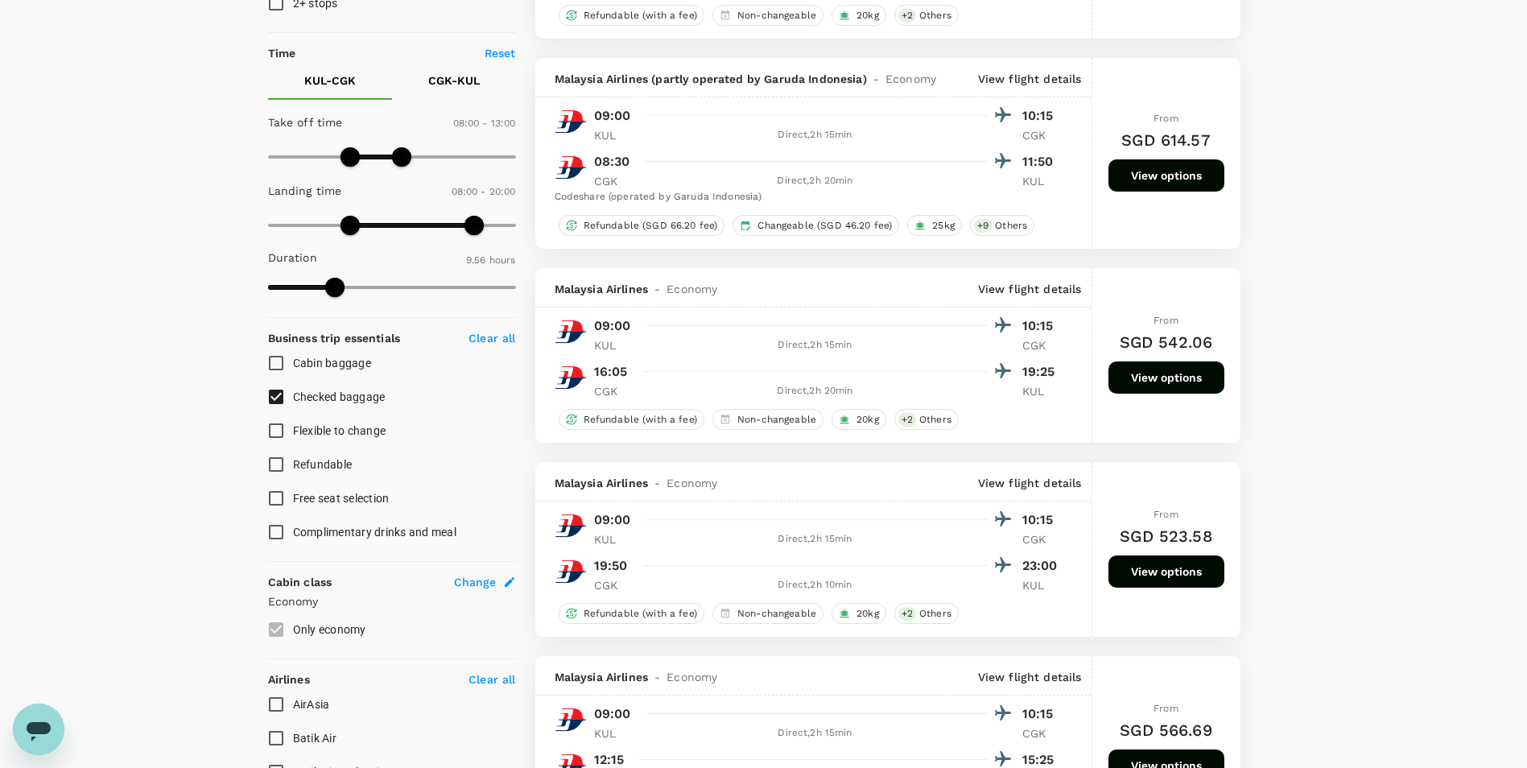
click at [472, 80] on p "CGK - KUL" at bounding box center [454, 80] width 52 height 16
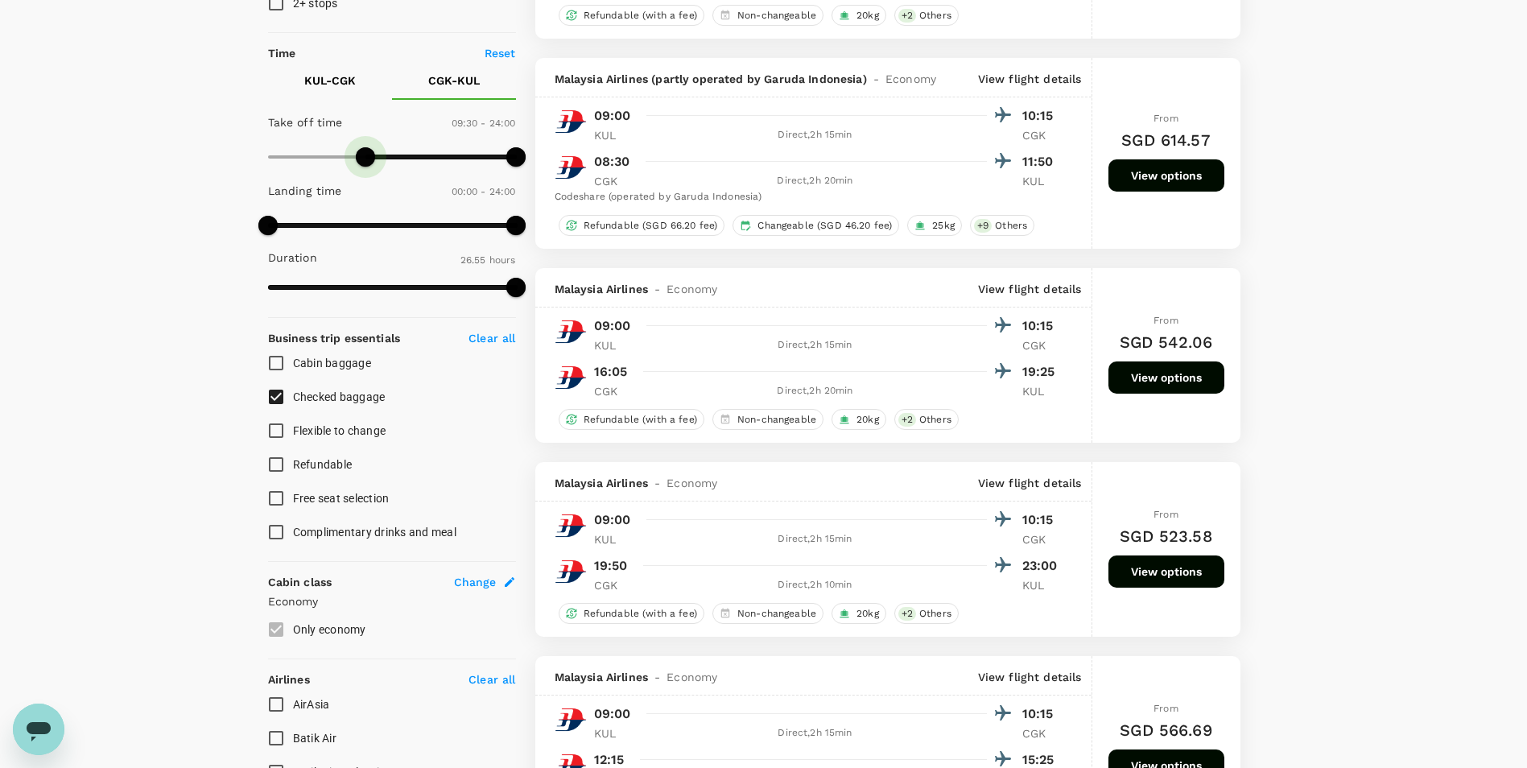
type input "660"
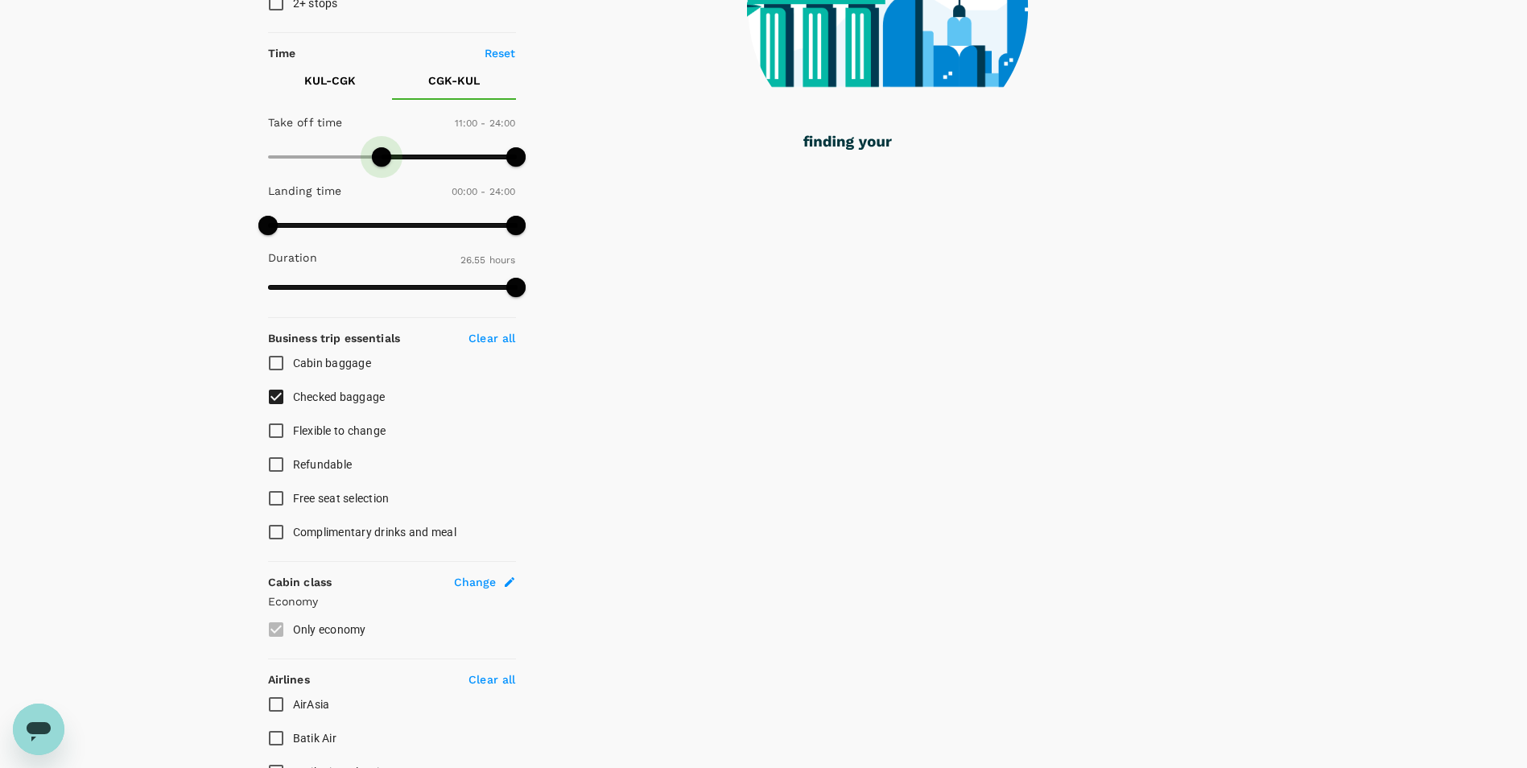
drag, startPoint x: 266, startPoint y: 153, endPoint x: 382, endPoint y: 153, distance: 116.7
click at [382, 153] on span at bounding box center [381, 156] width 19 height 19
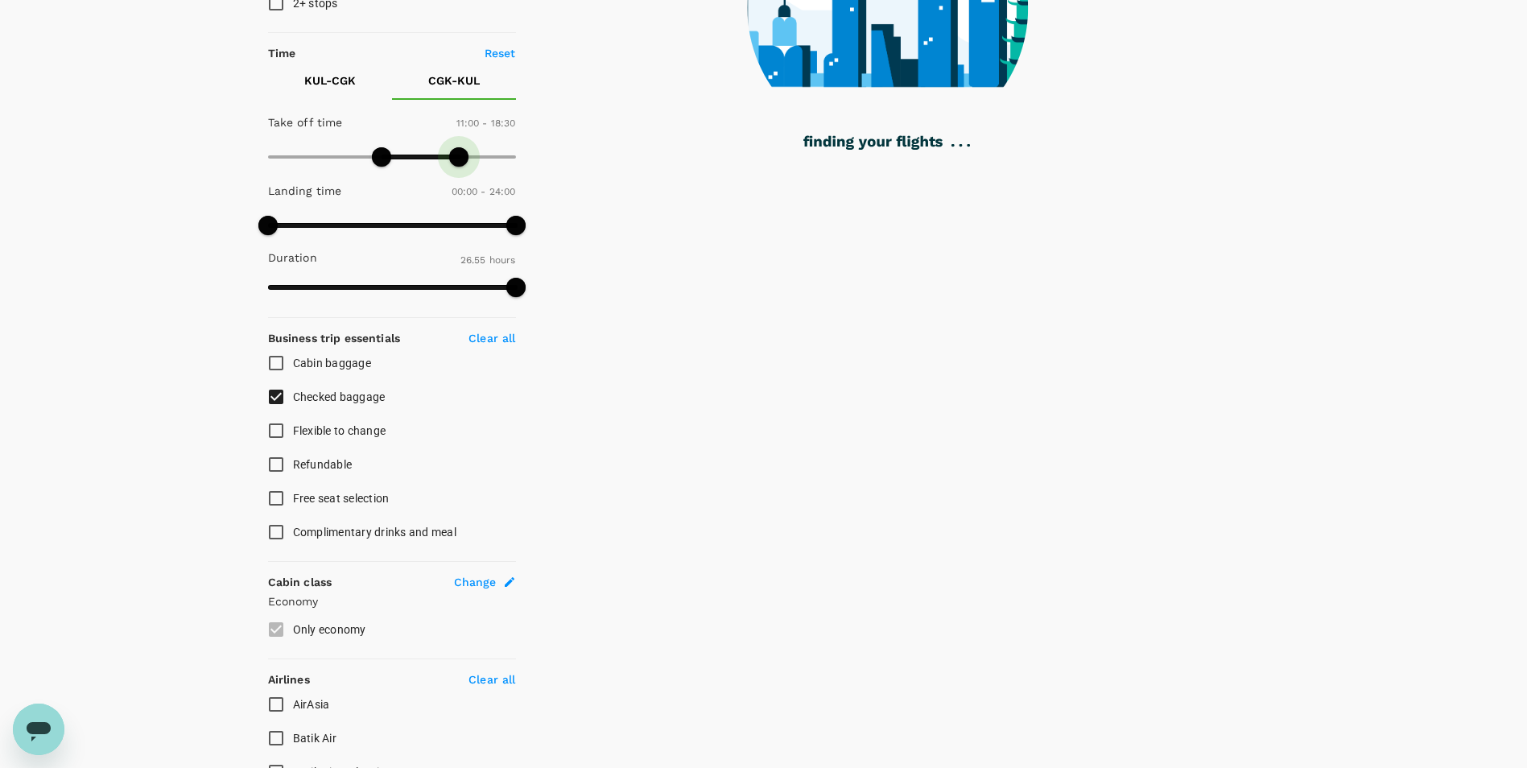
type input "1050"
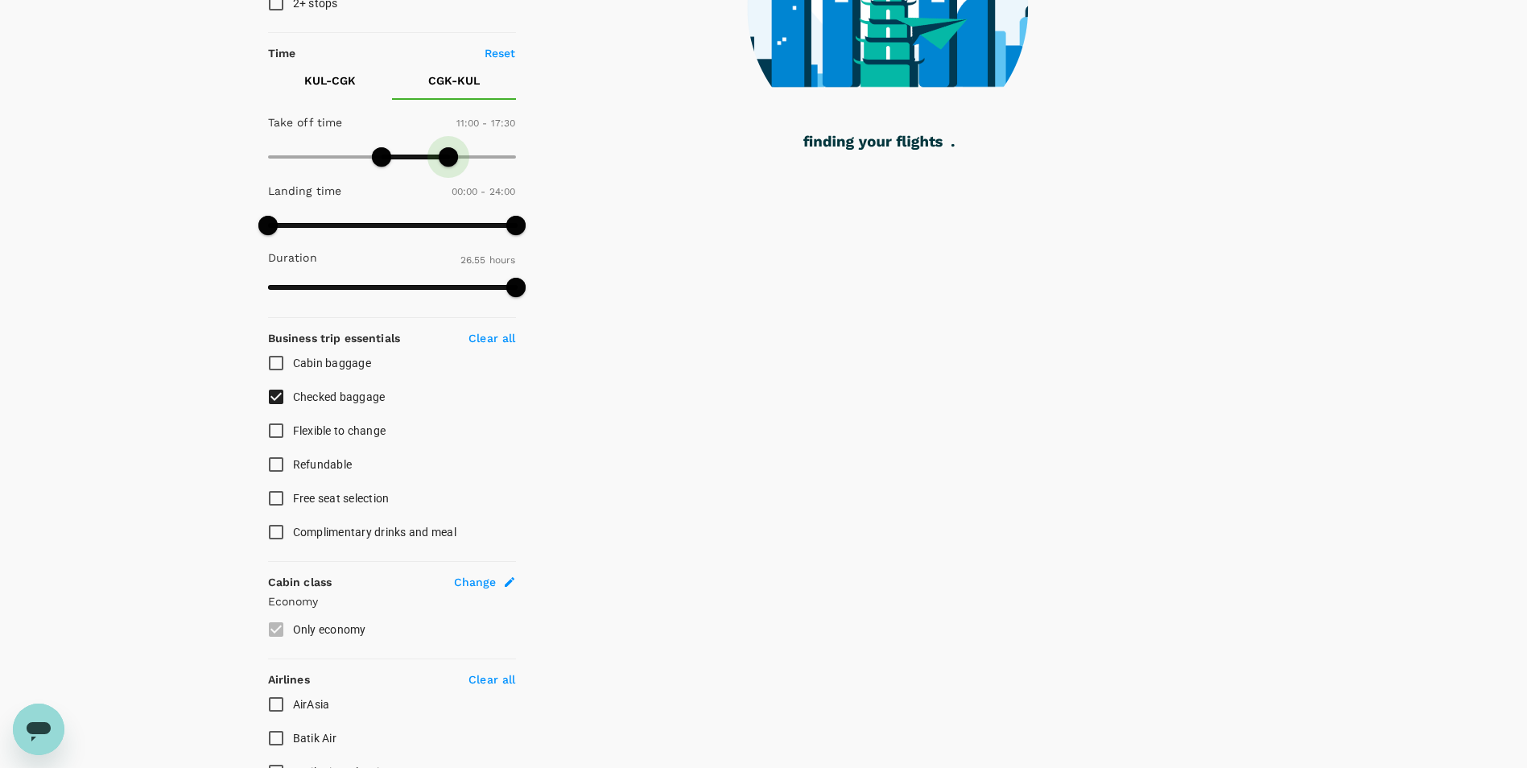
drag, startPoint x: 516, startPoint y: 157, endPoint x: 447, endPoint y: 167, distance: 69.1
click at [447, 167] on span at bounding box center [448, 156] width 19 height 19
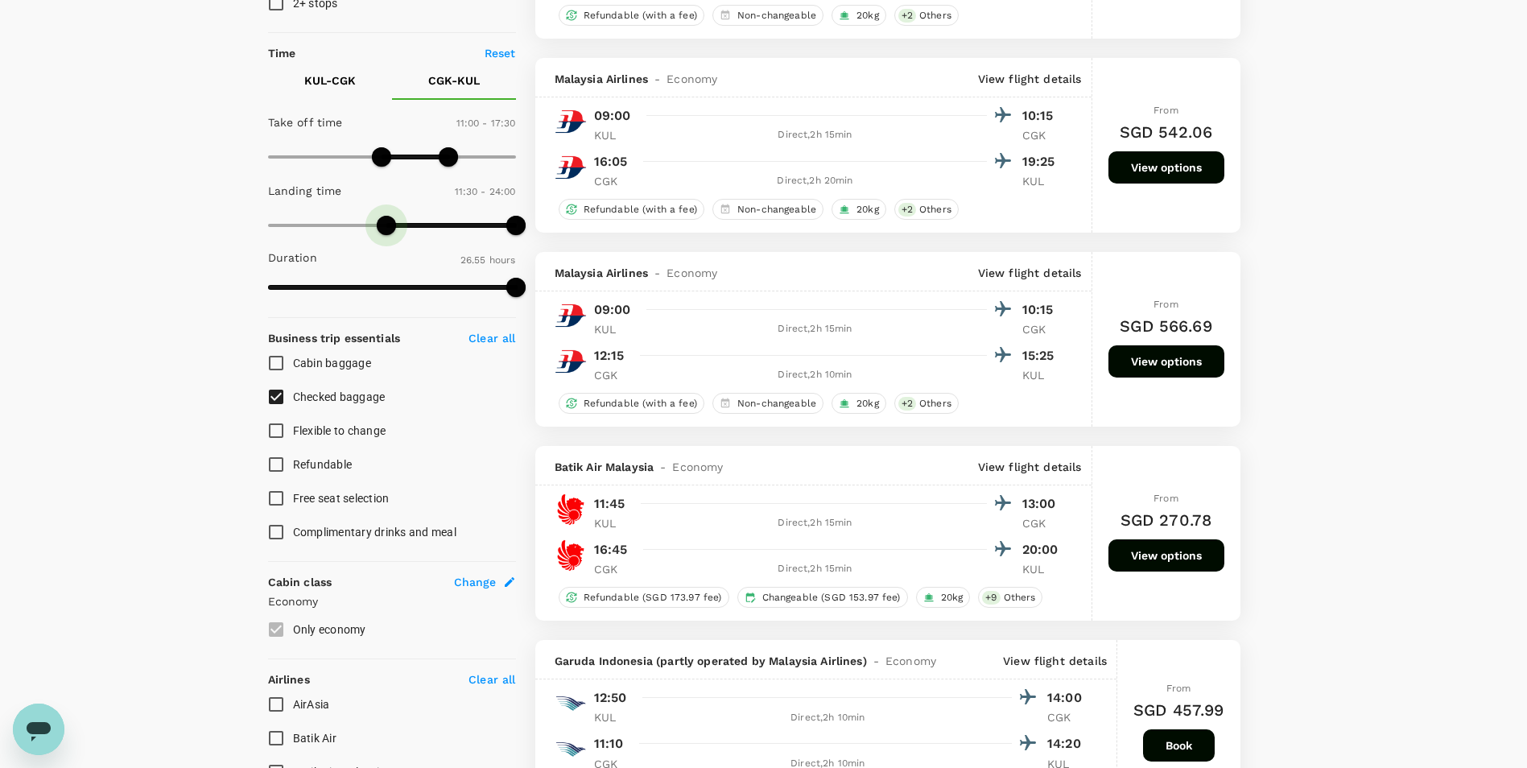
type input "630"
drag, startPoint x: 262, startPoint y: 226, endPoint x: 377, endPoint y: 237, distance: 114.7
click at [377, 235] on span at bounding box center [375, 225] width 19 height 19
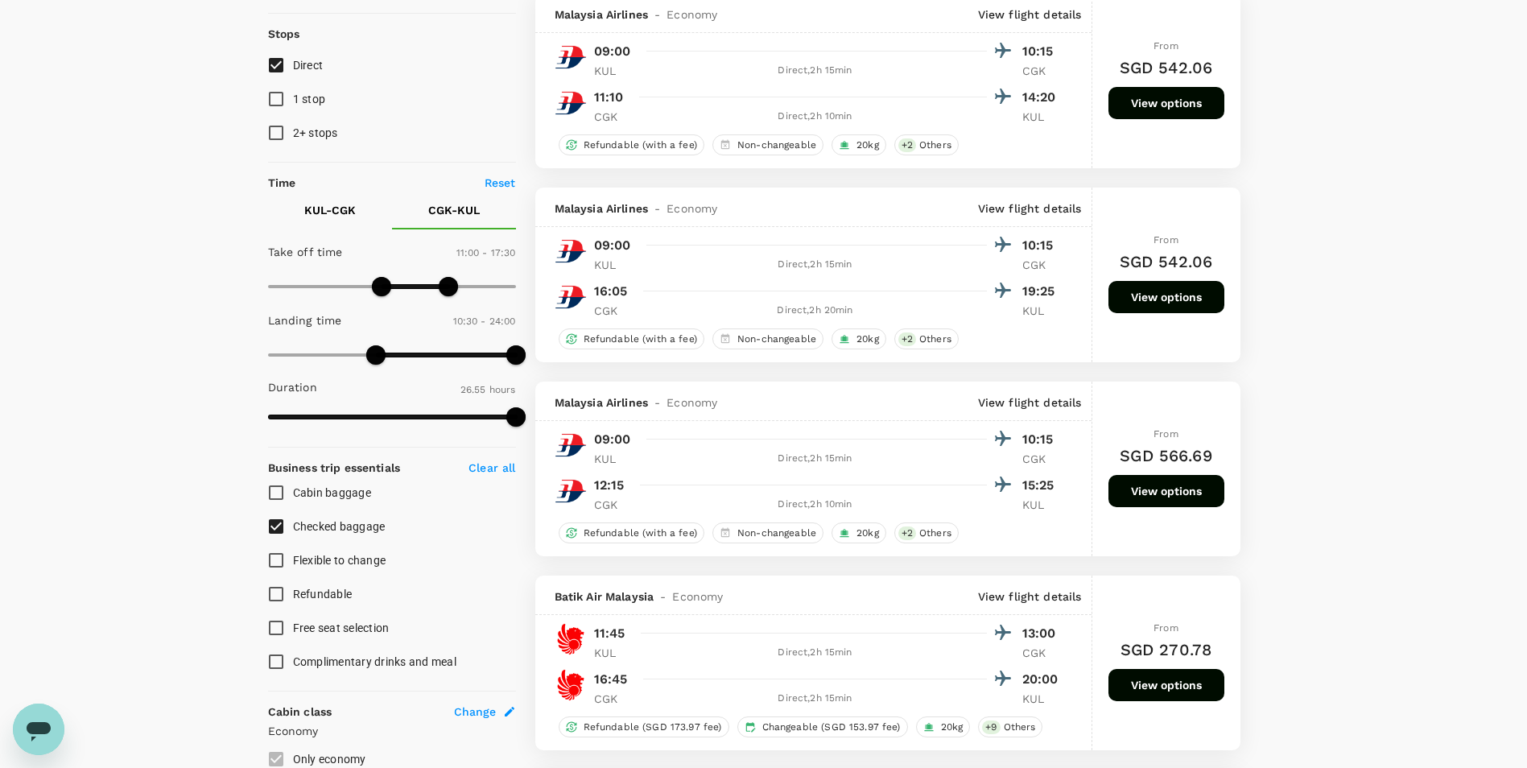
scroll to position [161, 0]
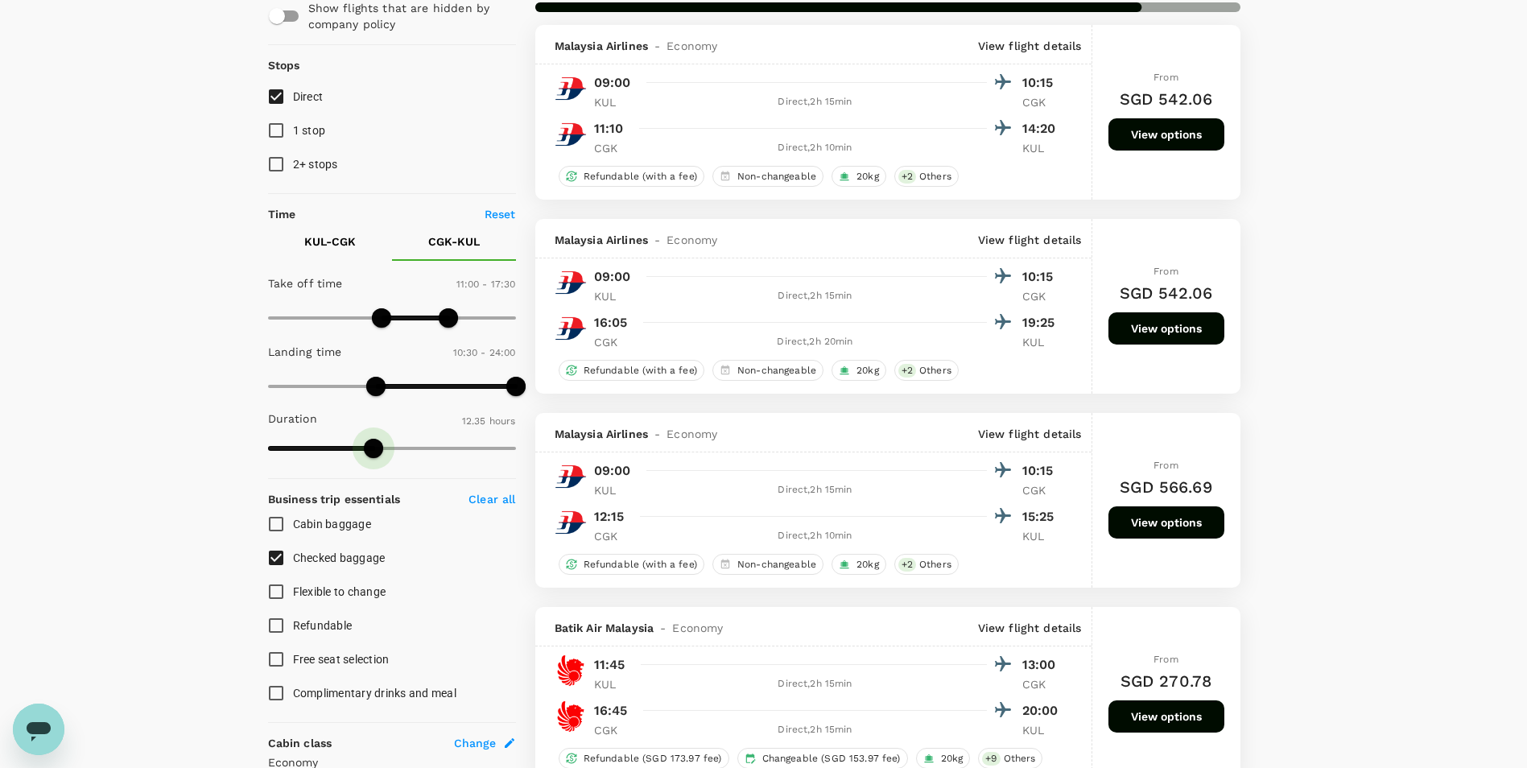
type input "760"
drag, startPoint x: 525, startPoint y: 449, endPoint x: 374, endPoint y: 435, distance: 151.9
click at [374, 439] on span at bounding box center [374, 448] width 19 height 19
click at [328, 237] on p "KUL - CGK" at bounding box center [330, 241] width 52 height 16
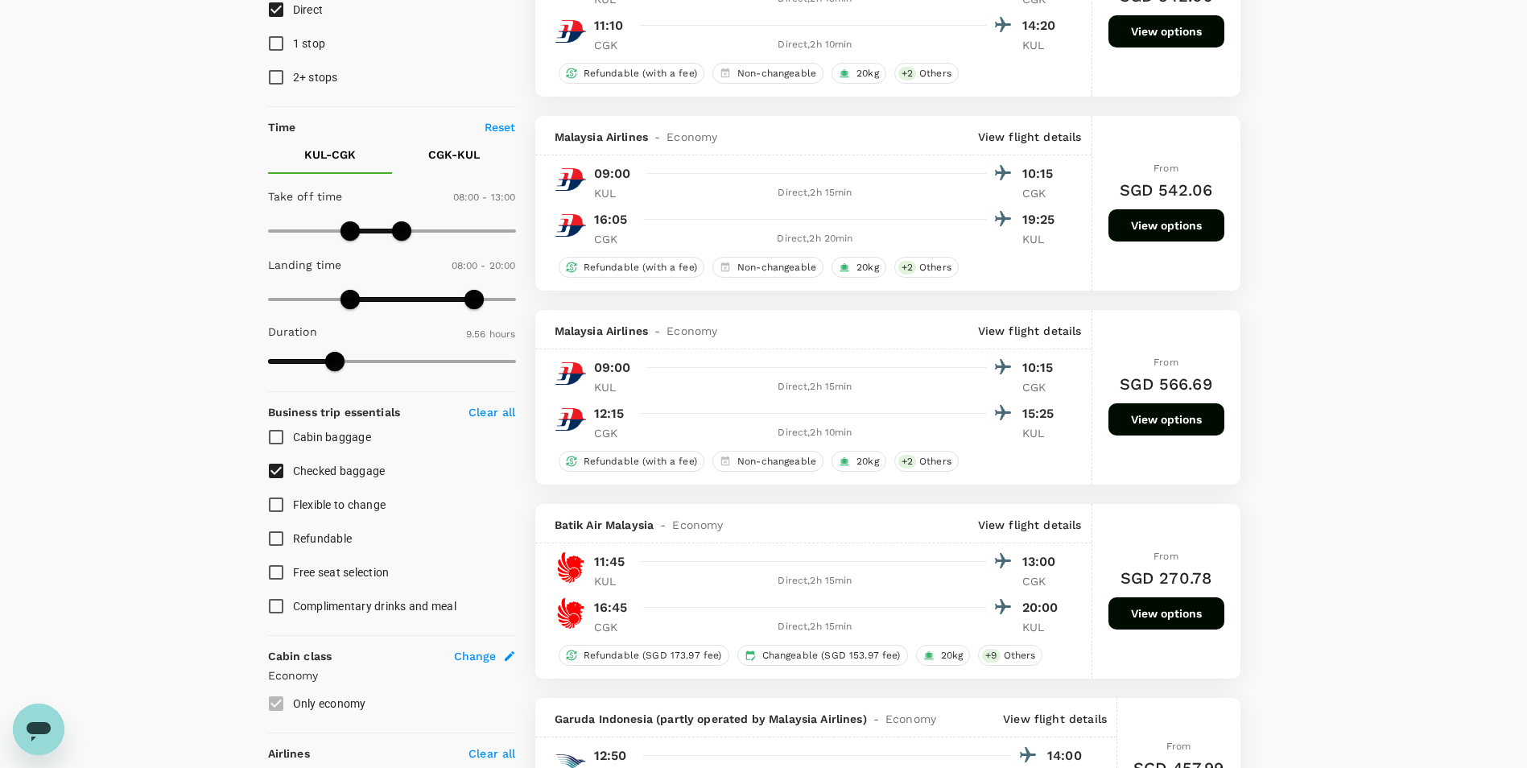
scroll to position [241, 0]
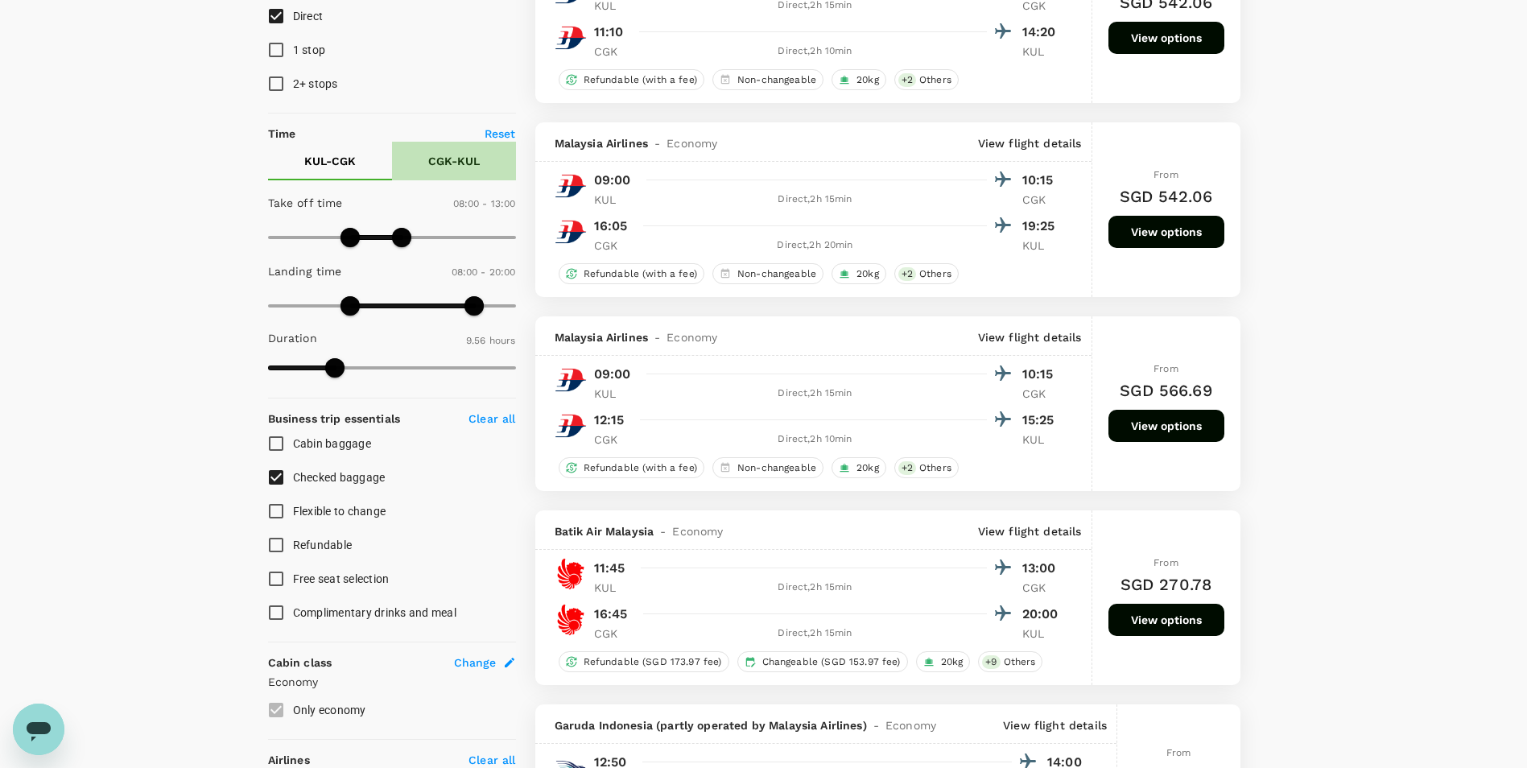
click at [441, 164] on p "CGK - KUL" at bounding box center [454, 161] width 52 height 16
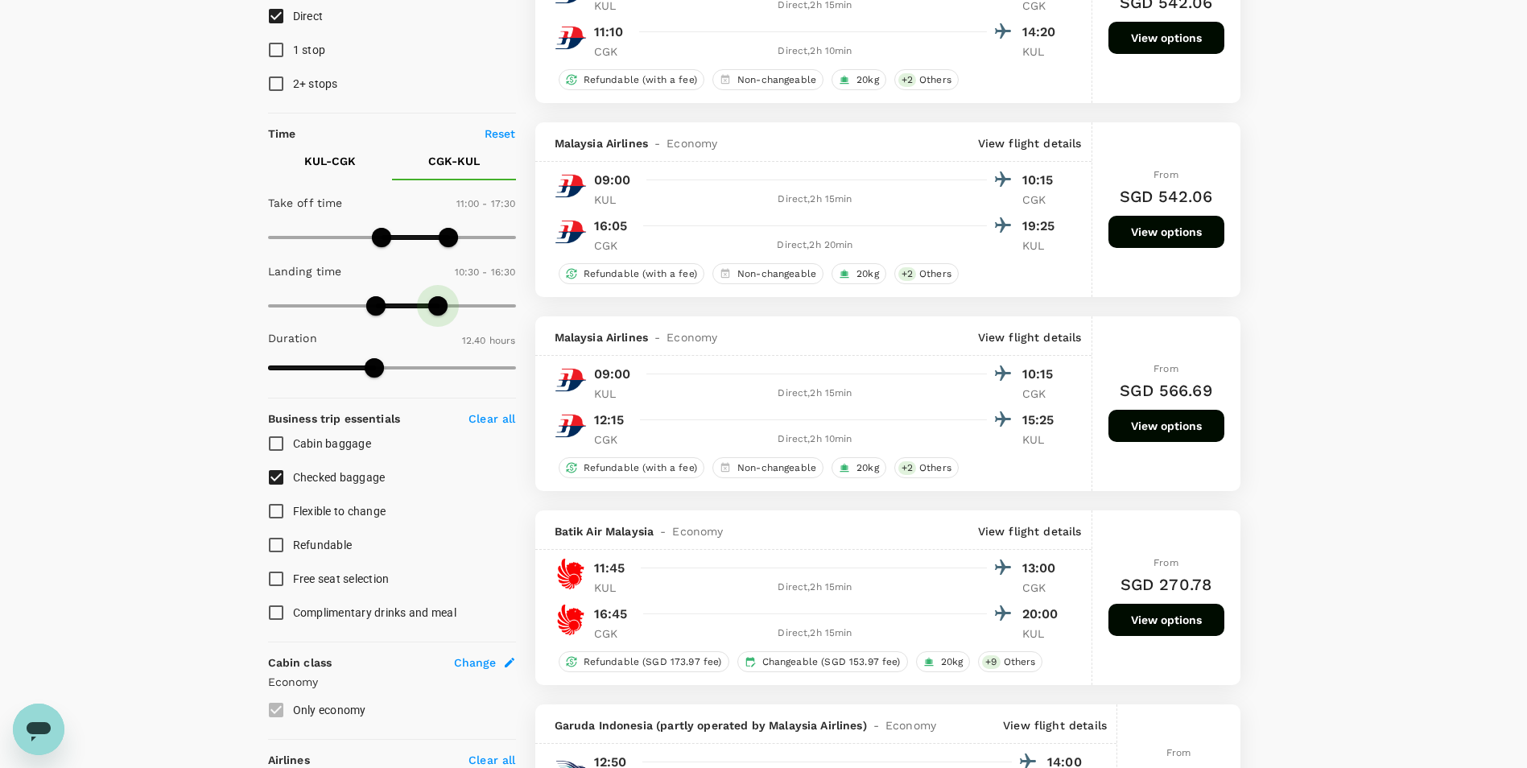
drag, startPoint x: 508, startPoint y: 307, endPoint x: 440, endPoint y: 310, distance: 67.7
click at [440, 310] on span at bounding box center [437, 305] width 19 height 19
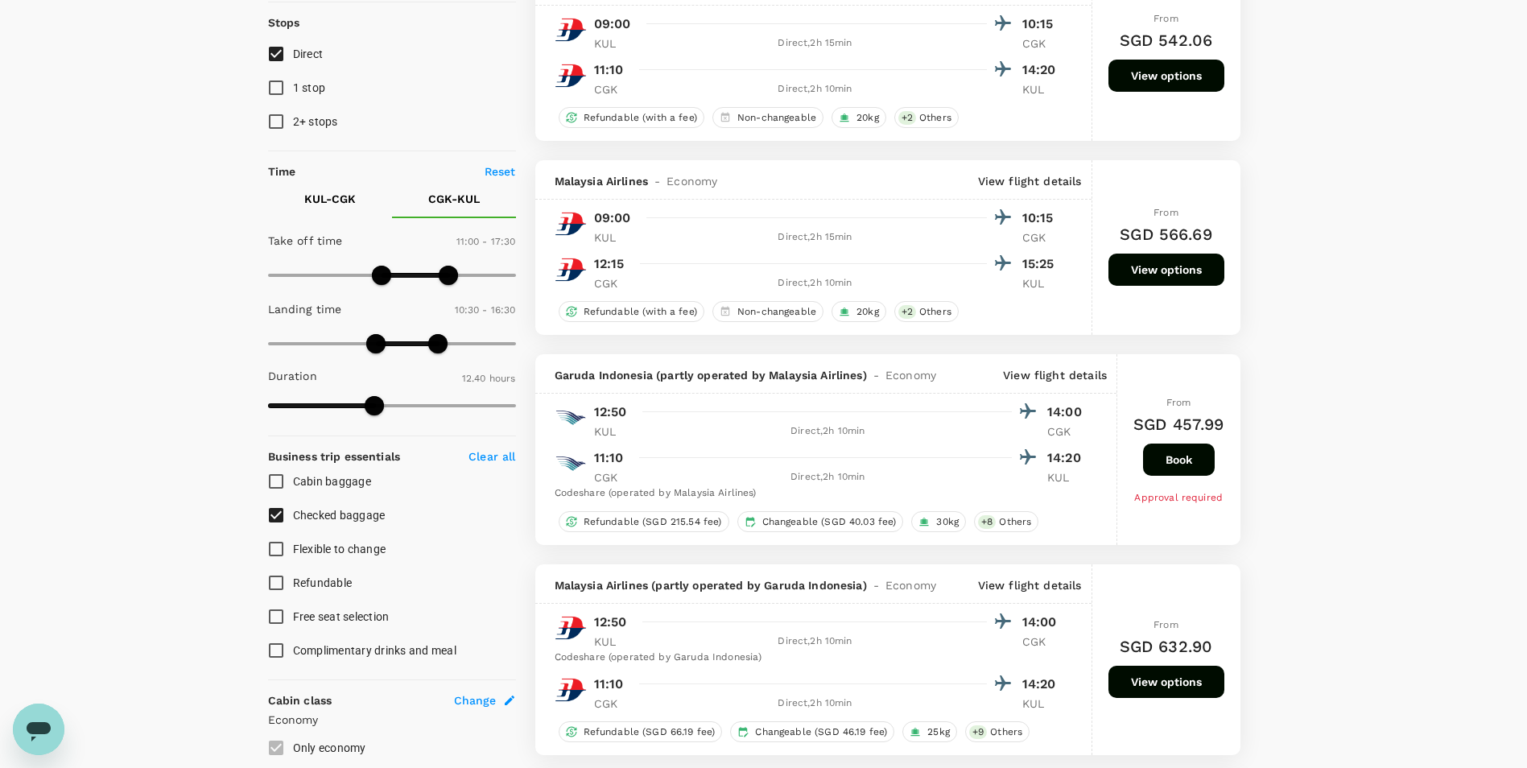
scroll to position [188, 0]
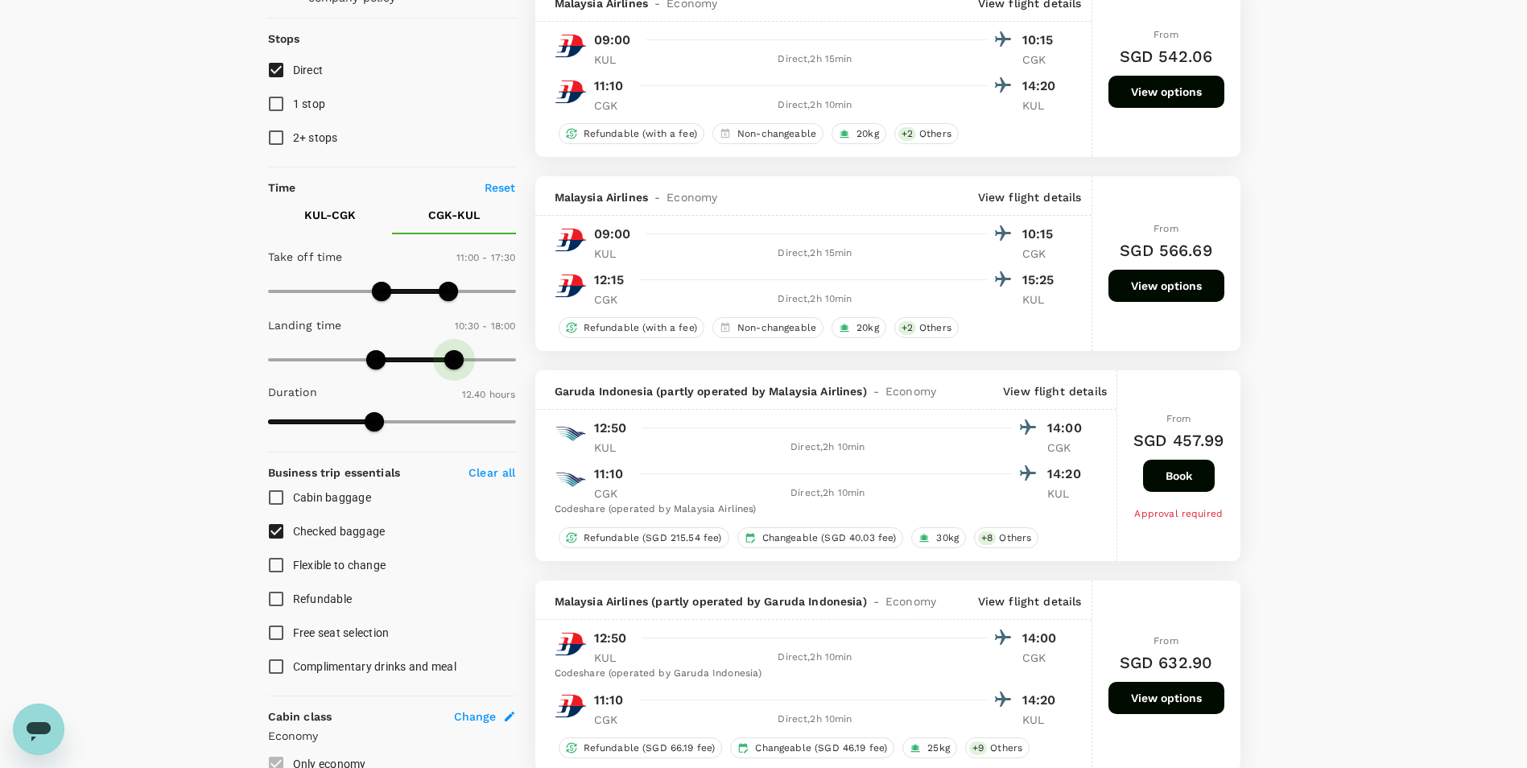
drag, startPoint x: 437, startPoint y: 364, endPoint x: 454, endPoint y: 362, distance: 17.0
click at [454, 362] on span at bounding box center [453, 359] width 19 height 19
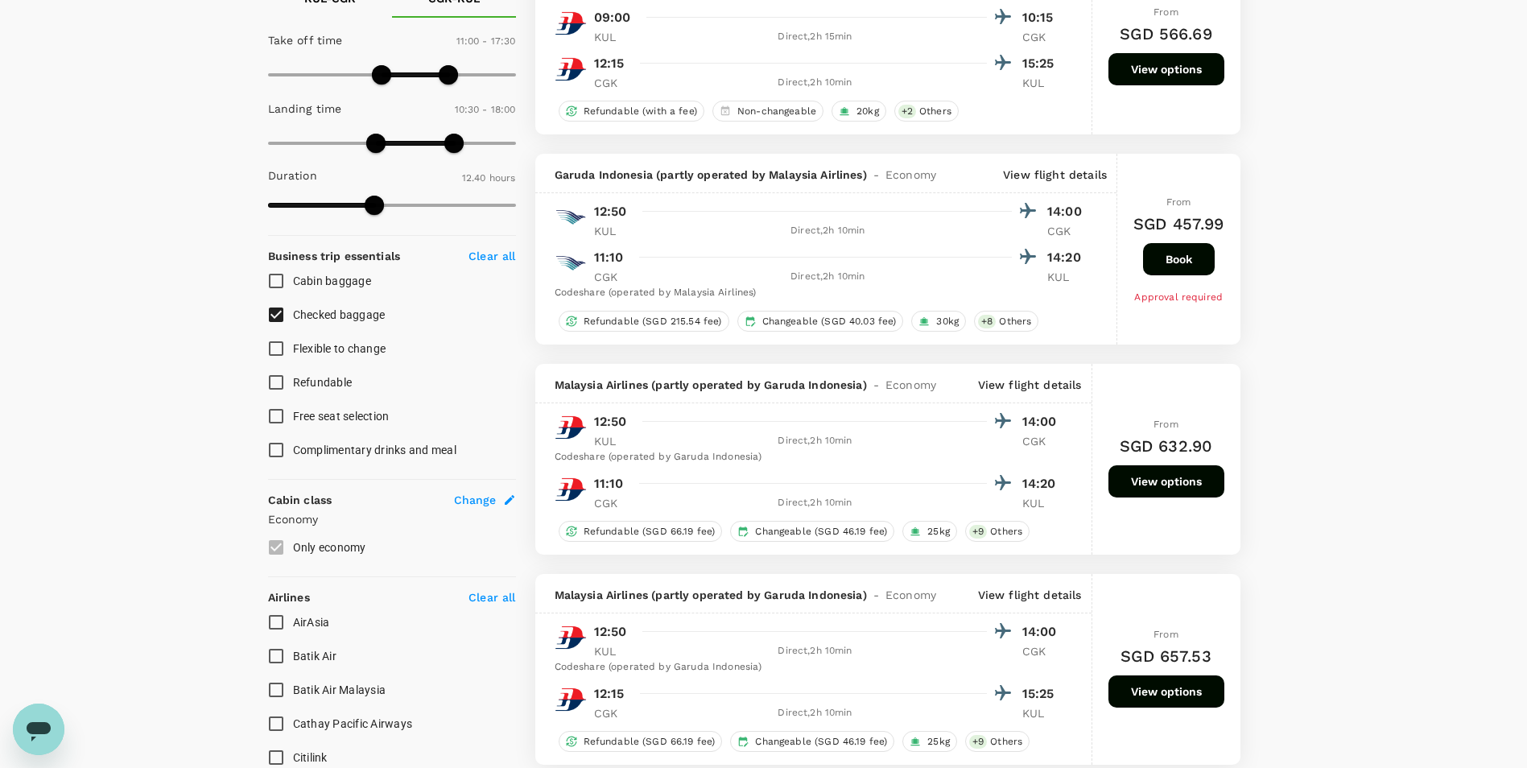
scroll to position [268, 0]
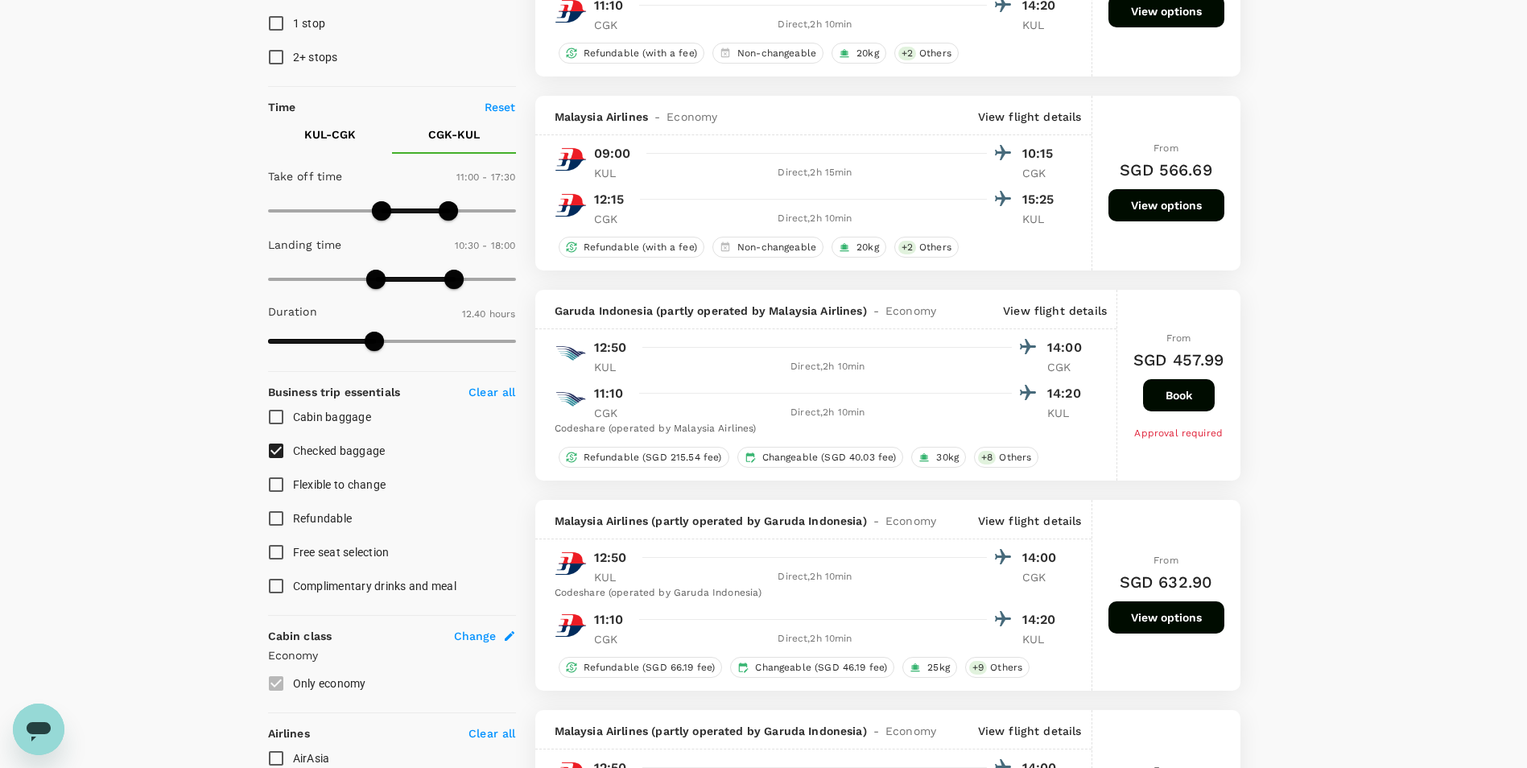
type input "1200"
drag, startPoint x: 466, startPoint y: 287, endPoint x: 476, endPoint y: 286, distance: 9.8
click at [476, 286] on span at bounding box center [473, 279] width 19 height 19
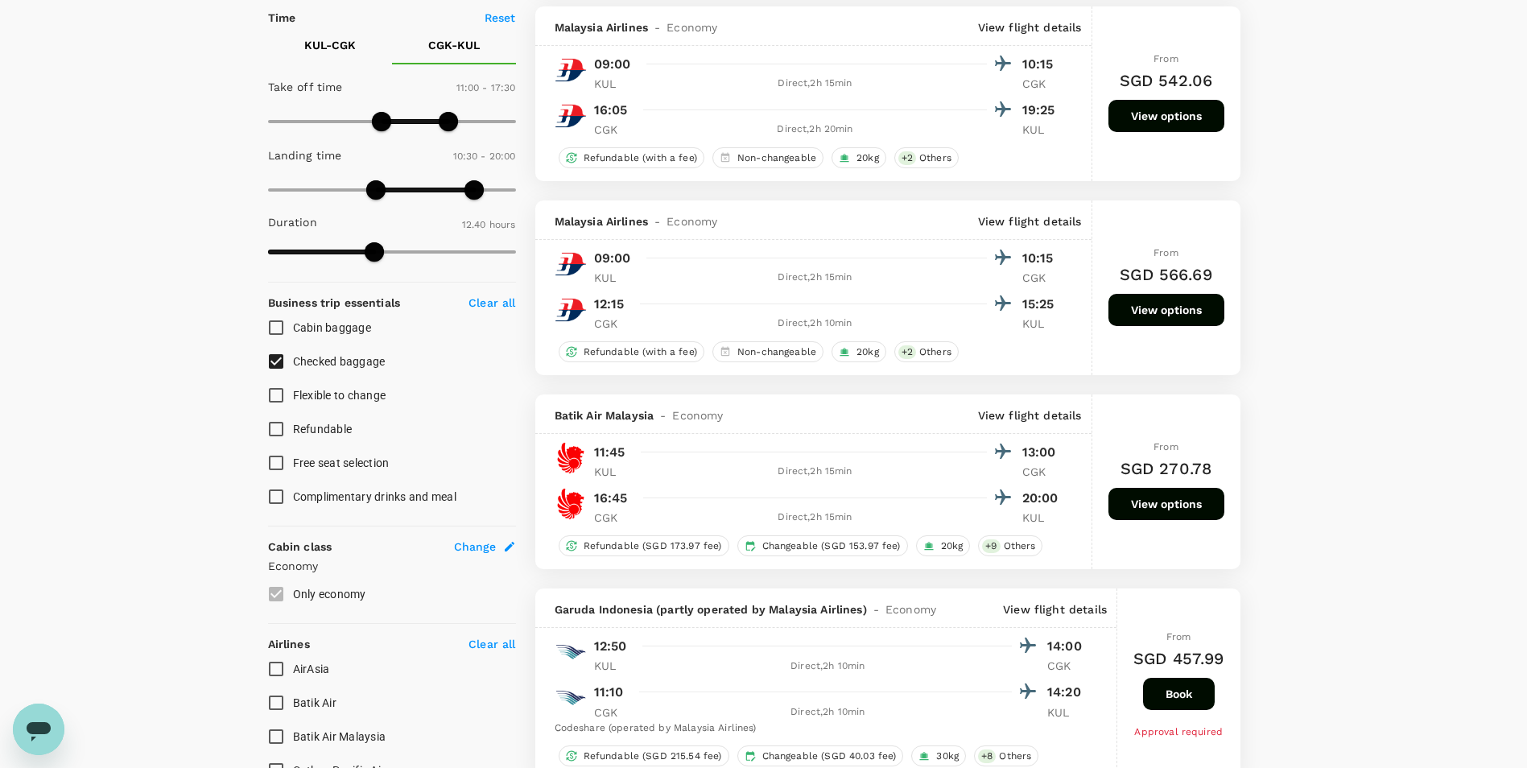
scroll to position [429, 0]
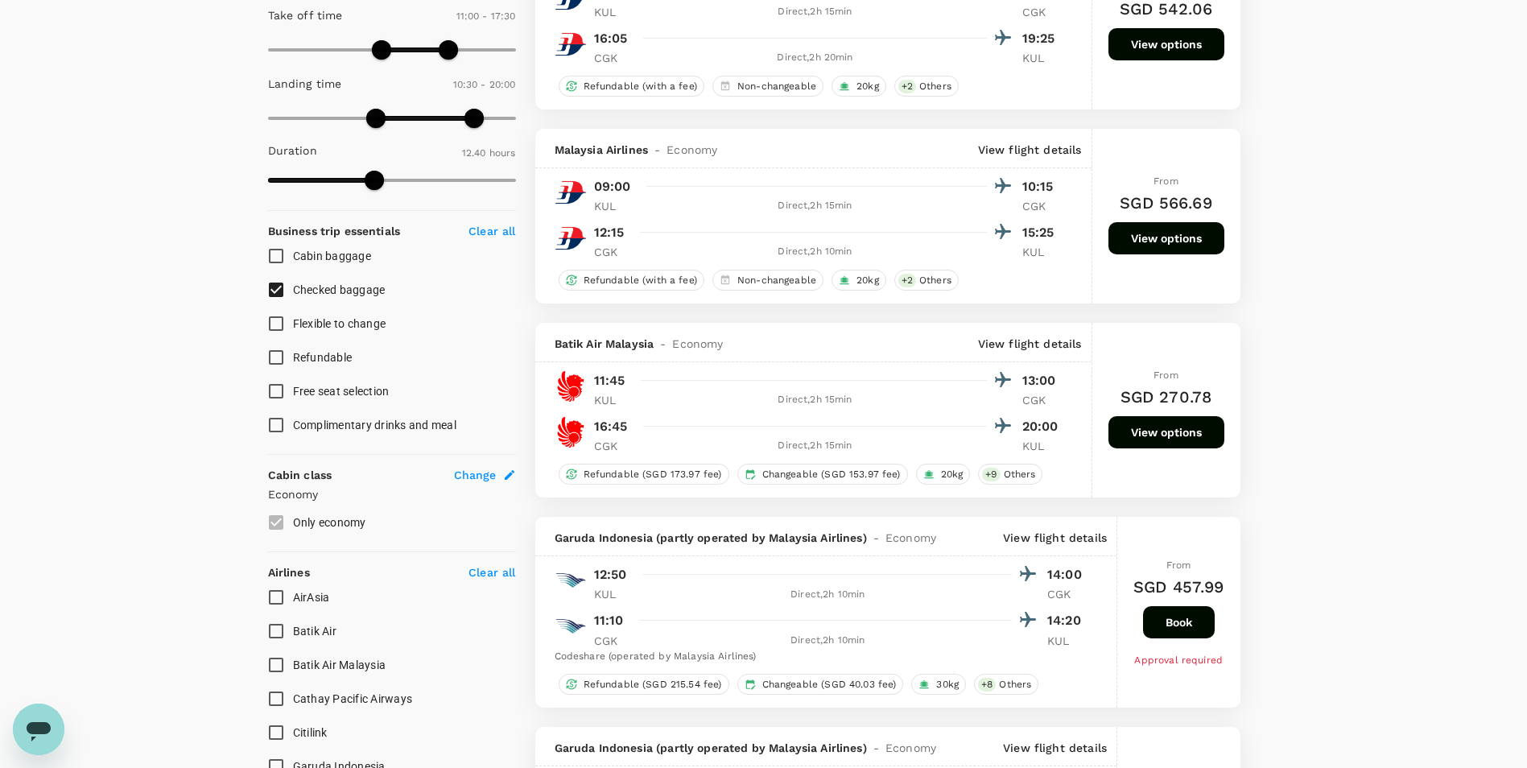
click at [1125, 437] on button "View options" at bounding box center [1166, 432] width 116 height 32
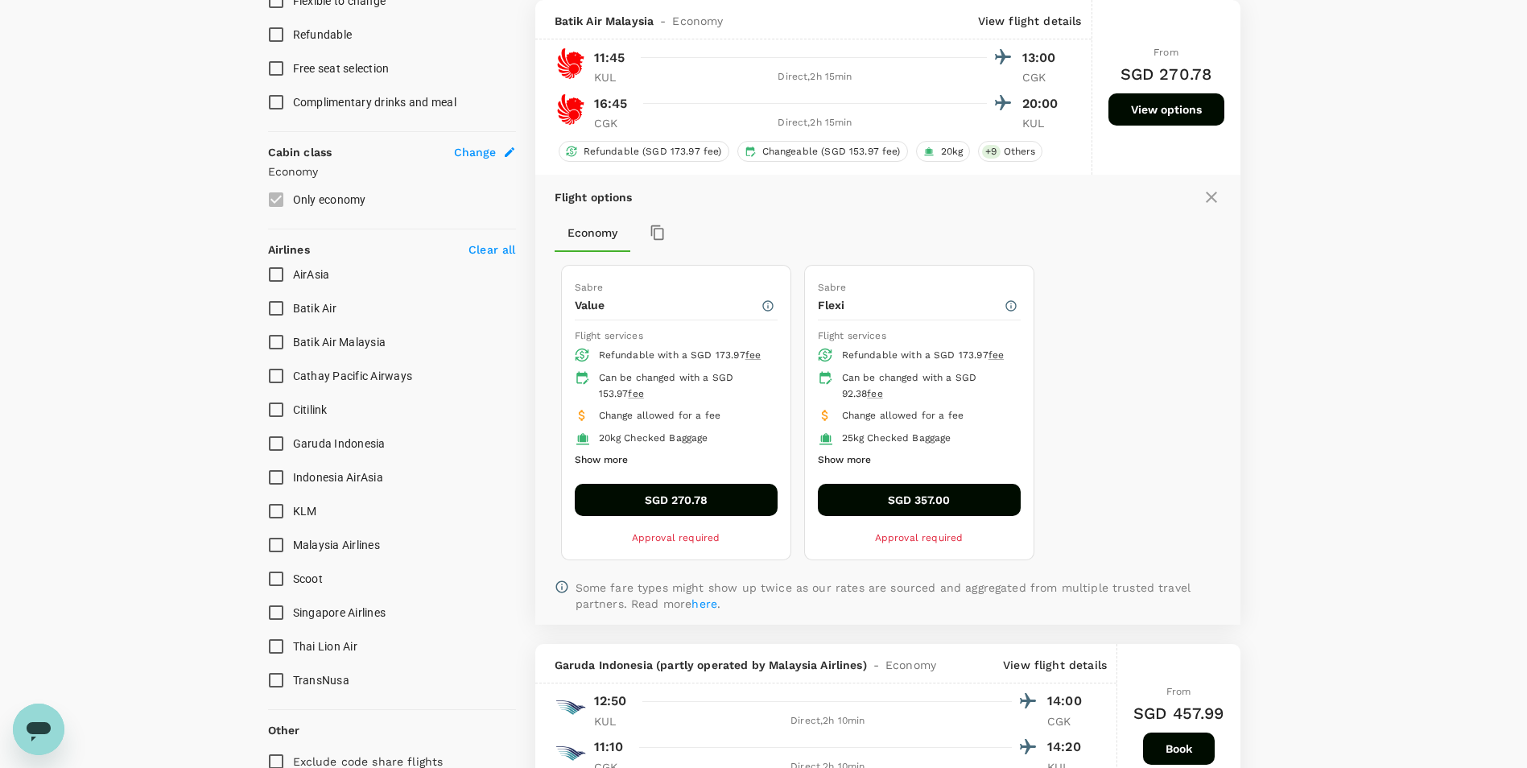
scroll to position [671, 0]
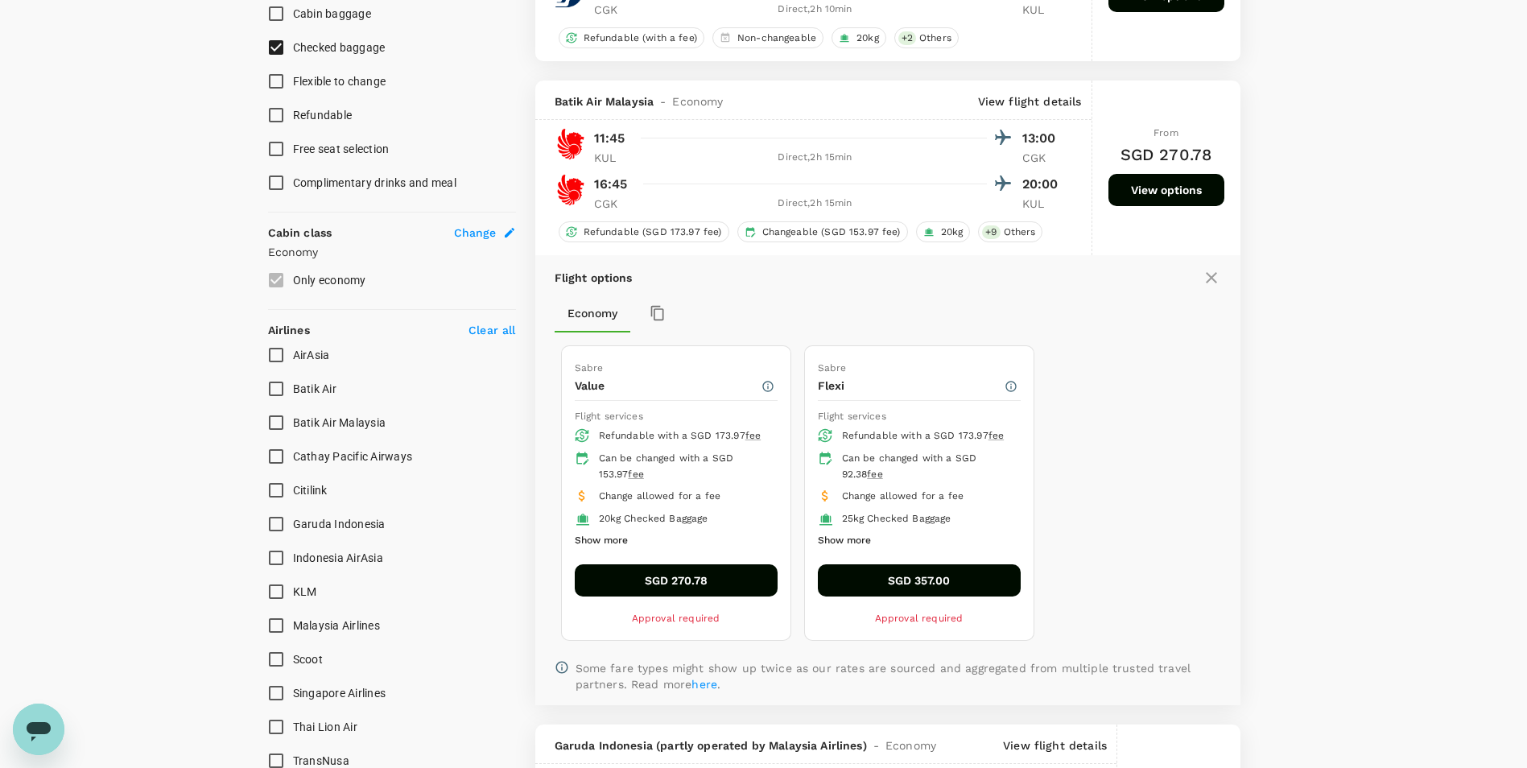
click at [1125, 281] on icon at bounding box center [1210, 277] width 19 height 19
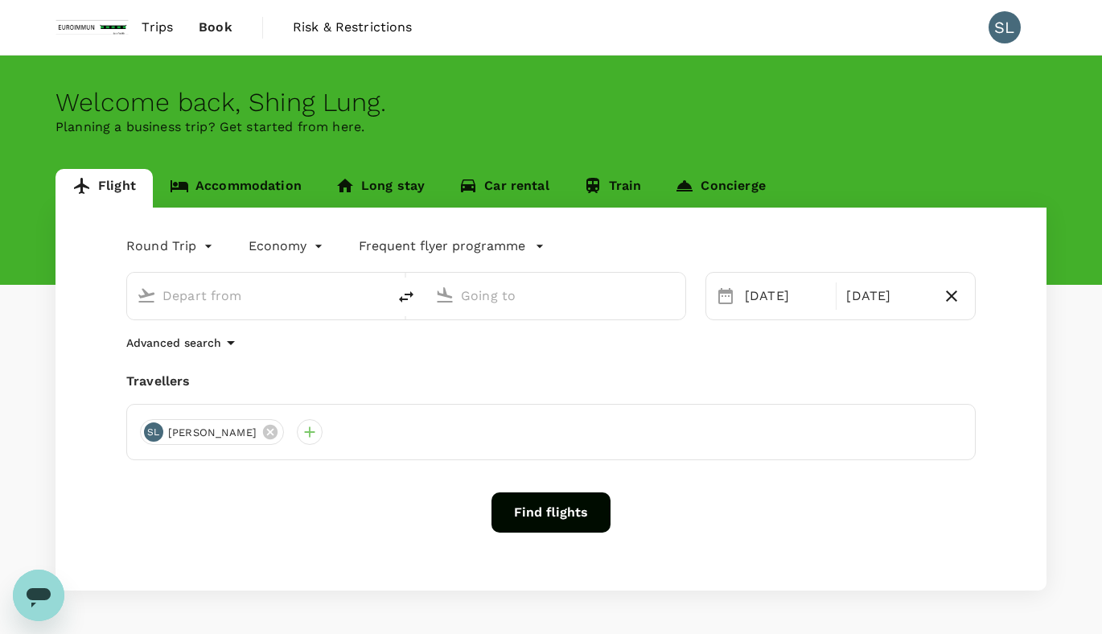
type input "Kuala Lumpur Intl ([GEOGRAPHIC_DATA])"
type input "Soekarno-Hatta Intl (CGK)"
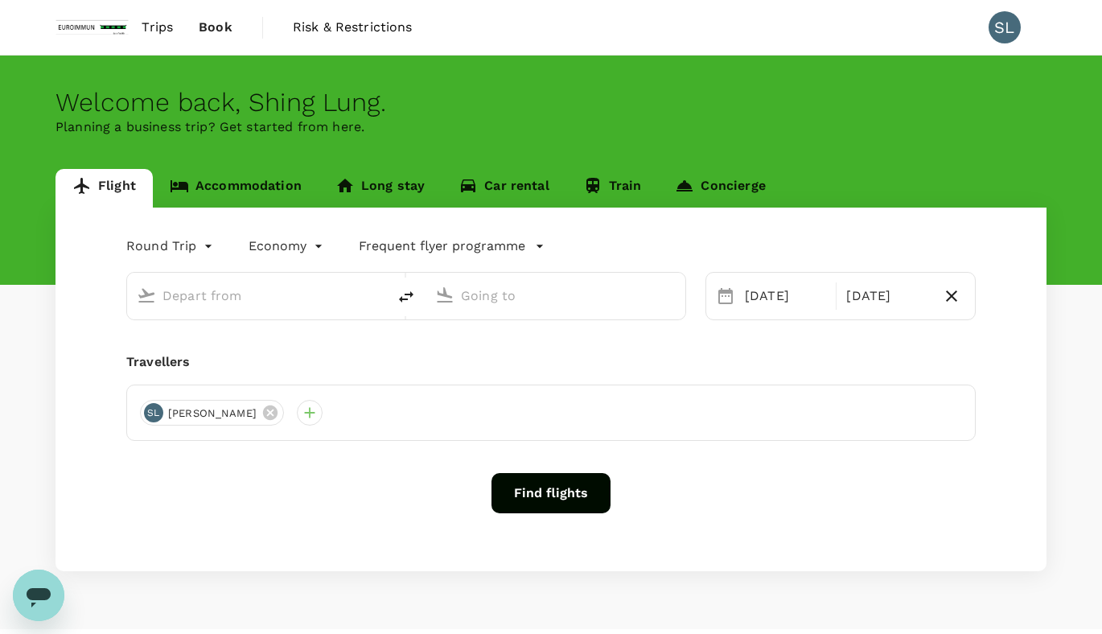
type input "Kuala Lumpur Intl ([GEOGRAPHIC_DATA])"
type input "Soekarno-Hatta Intl (CGK)"
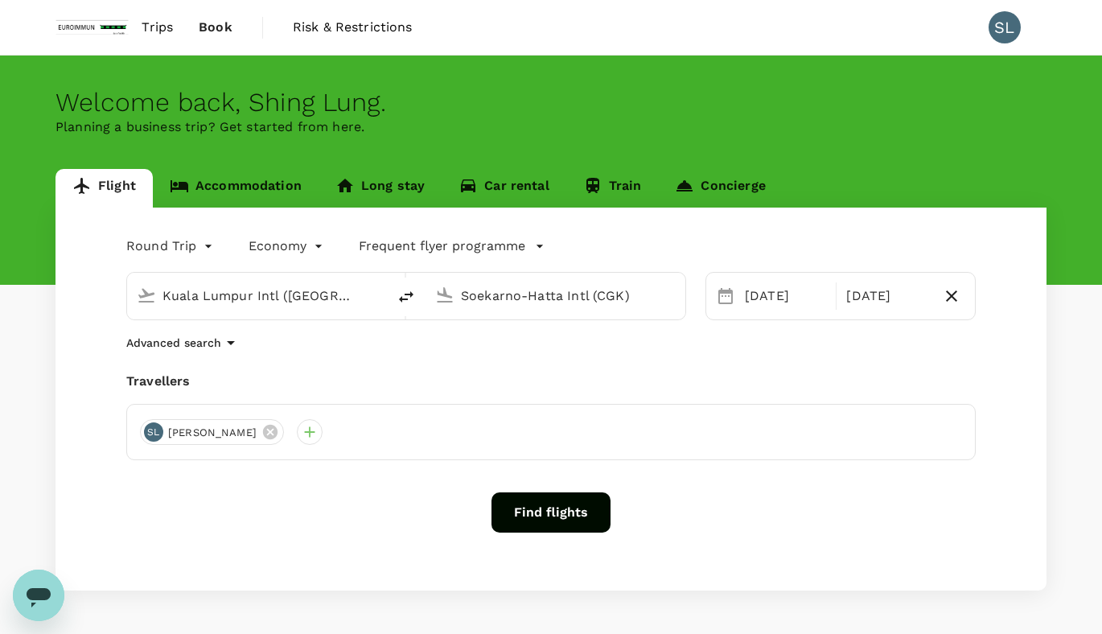
click at [268, 188] on link "Accommodation" at bounding box center [236, 188] width 166 height 39
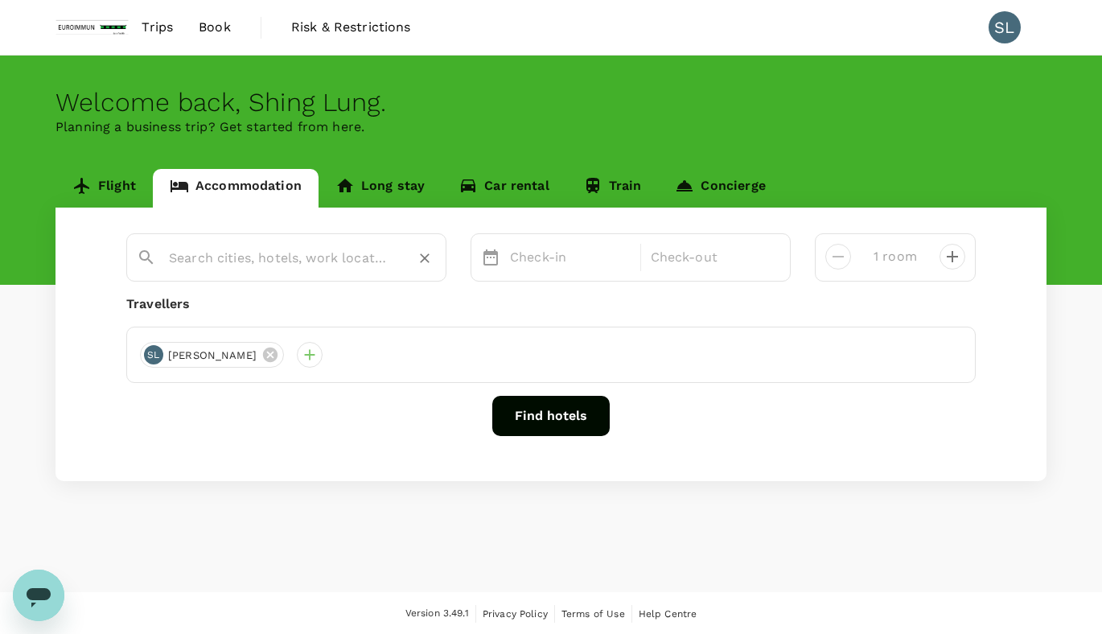
click at [349, 264] on input "text" at bounding box center [280, 257] width 222 height 25
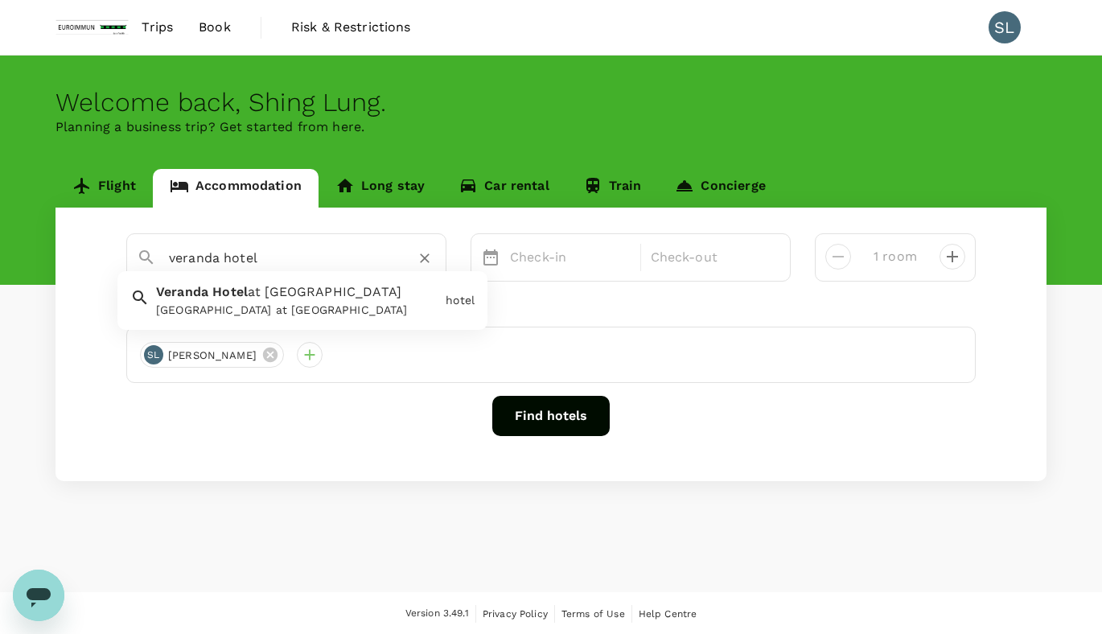
click at [344, 299] on span "at Pakubuwono" at bounding box center [325, 291] width 154 height 15
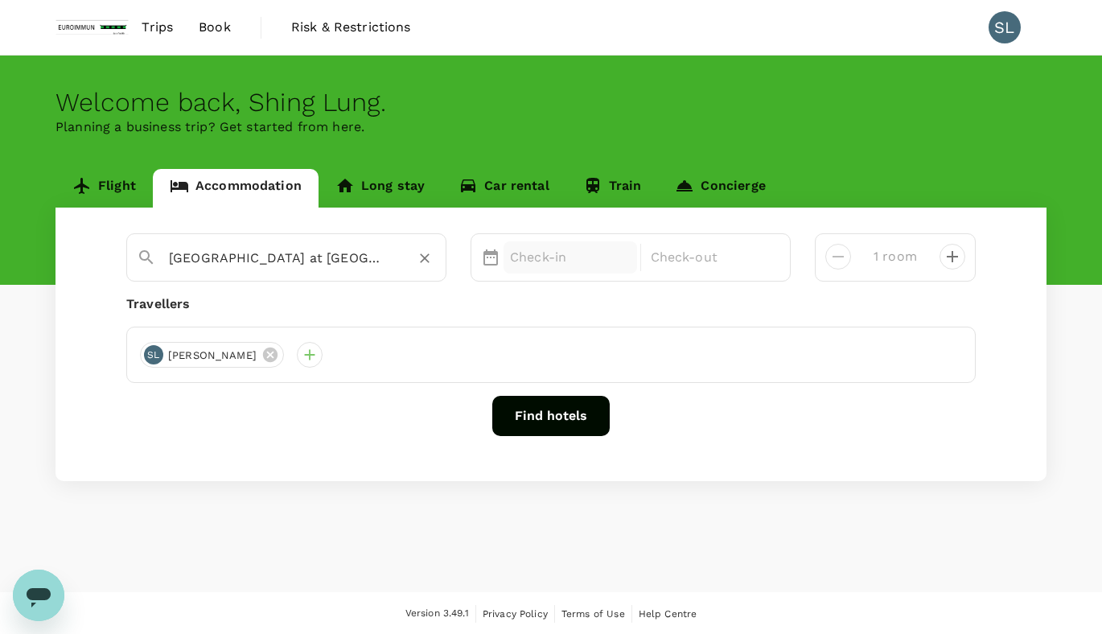
type input "Veranda Hotel at Pakubuwono"
click at [587, 263] on p "Check-in" at bounding box center [570, 257] width 121 height 19
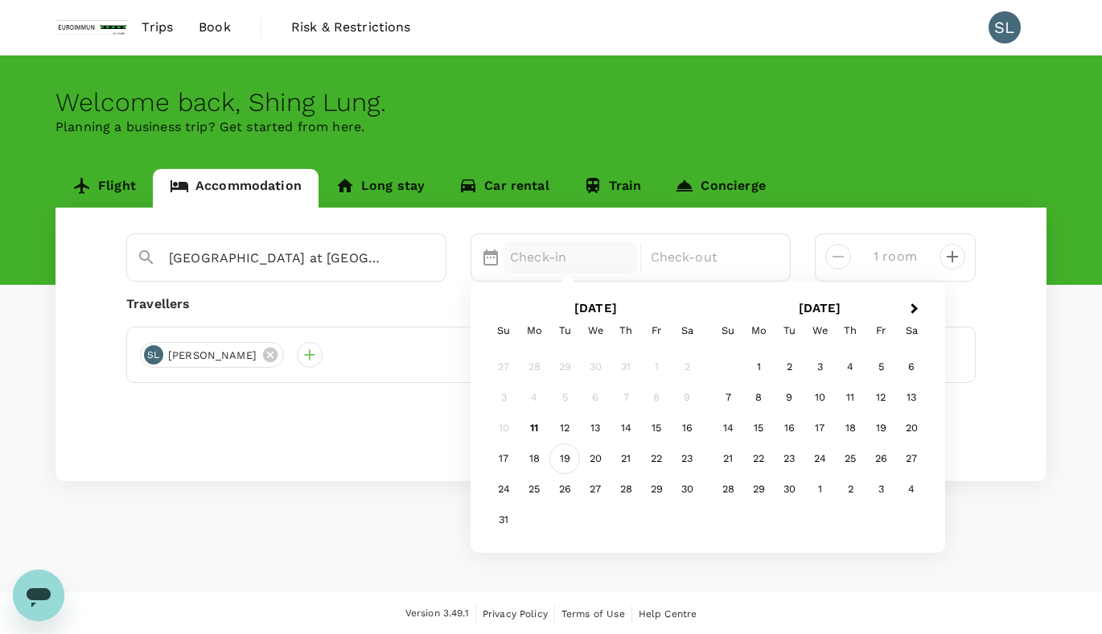
click at [570, 471] on div "19" at bounding box center [565, 458] width 31 height 31
click at [703, 254] on p "Check-out" at bounding box center [711, 257] width 121 height 19
click at [686, 462] on div "23" at bounding box center [687, 458] width 31 height 31
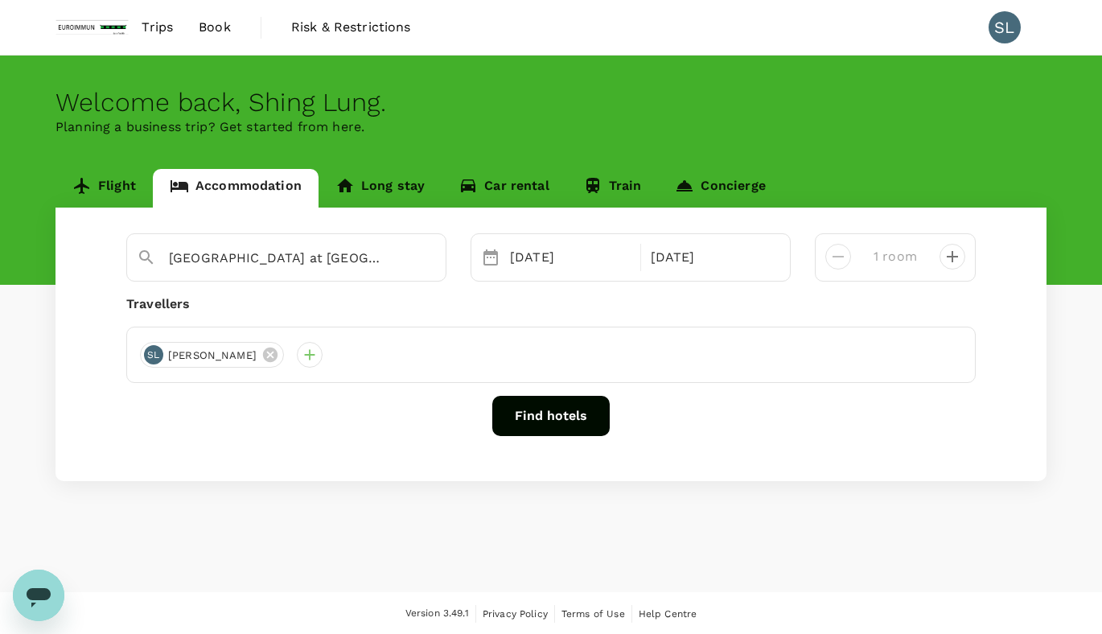
click at [534, 421] on button "Find hotels" at bounding box center [550, 416] width 117 height 40
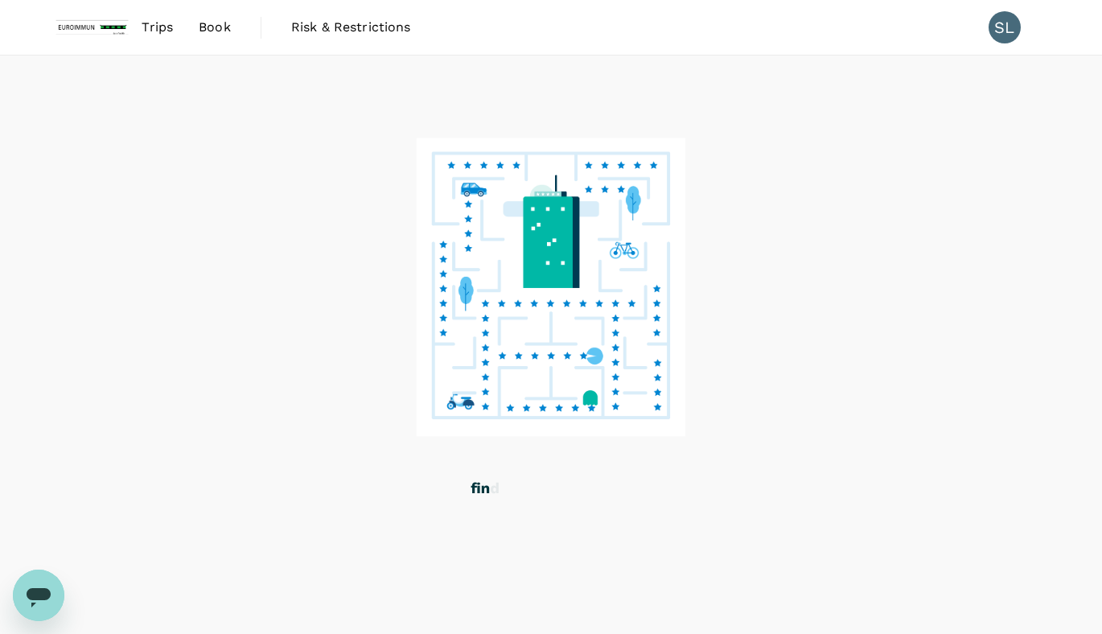
click at [991, 218] on div at bounding box center [551, 345] width 1102 height 579
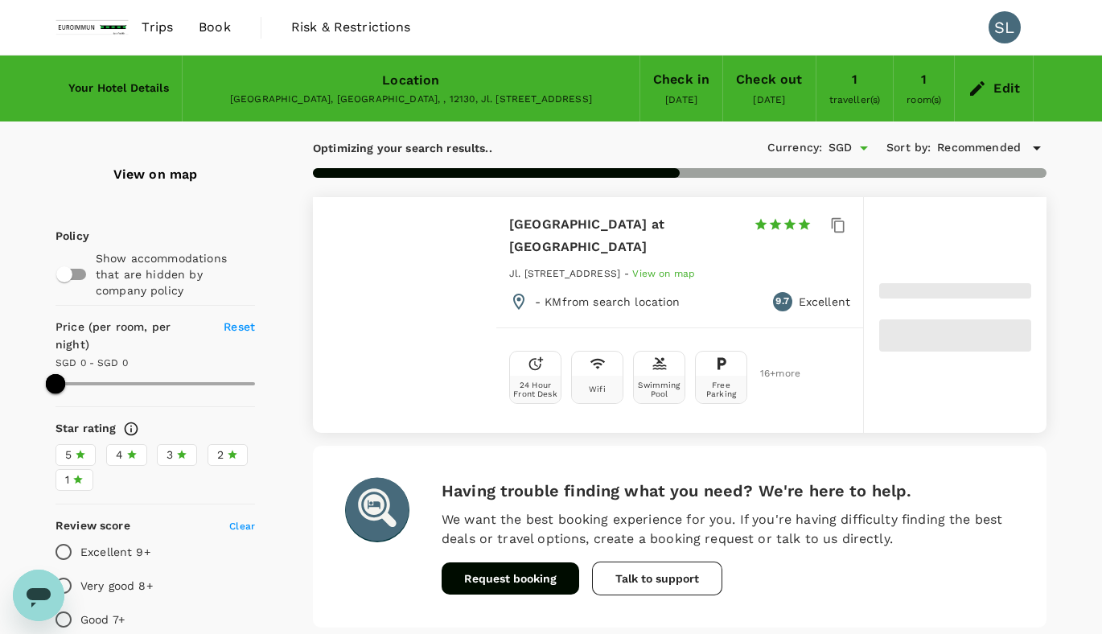
type input "241.82"
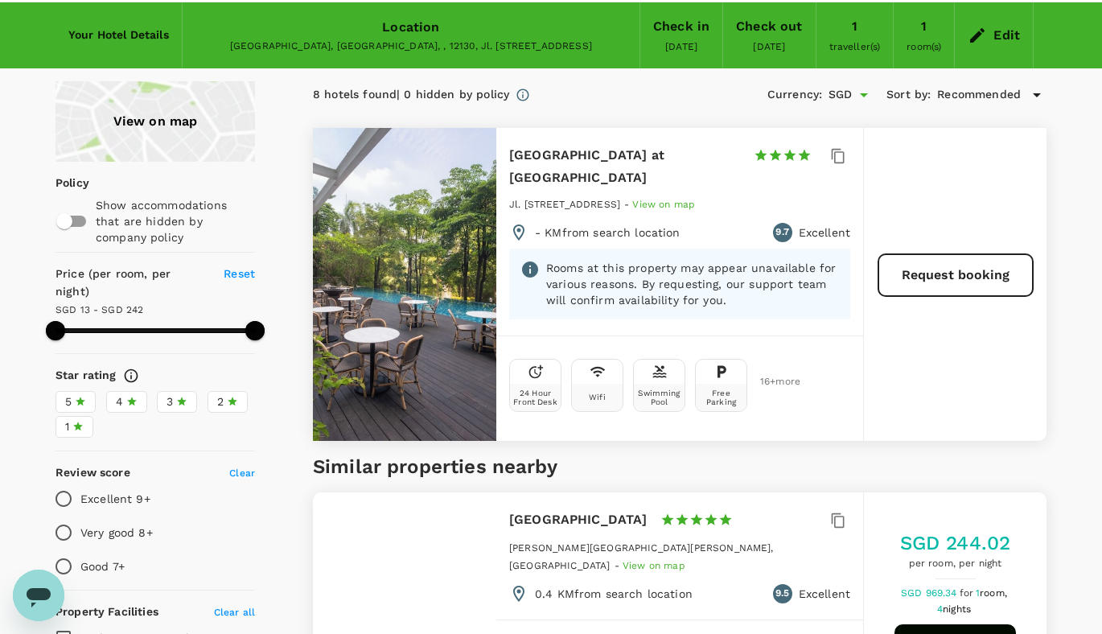
scroll to position [80, 0]
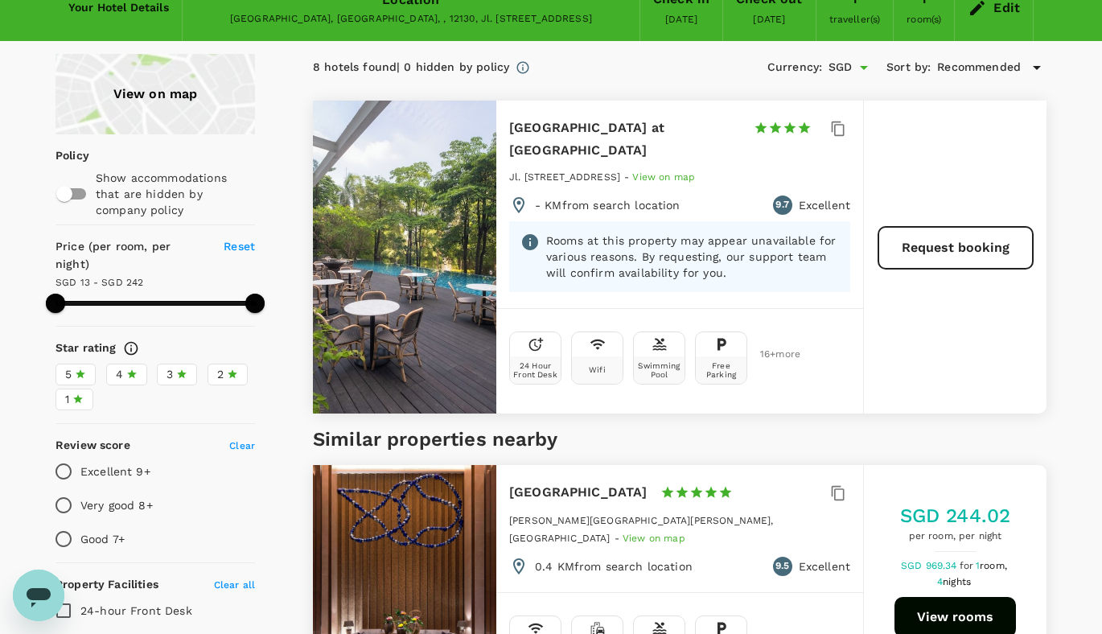
click at [686, 427] on h5 "Similar properties nearby" at bounding box center [680, 440] width 734 height 26
click at [914, 237] on button "Request booking" at bounding box center [956, 248] width 155 height 42
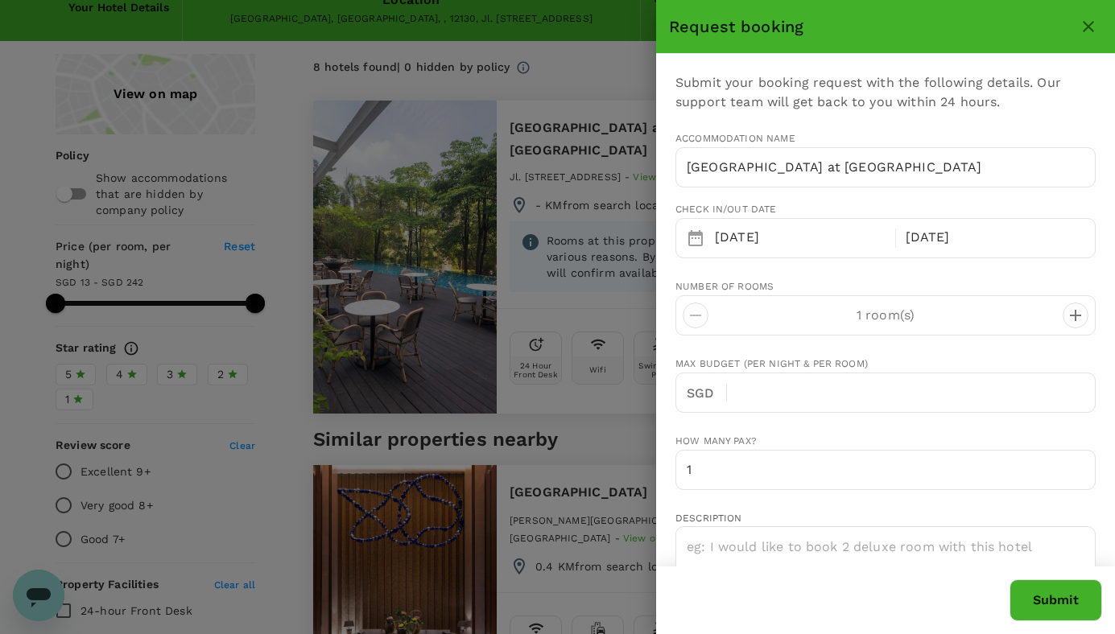
type input "[EMAIL_ADDRESS][PERSON_NAME][DOMAIN_NAME]"
type input "60"
type input "192616991"
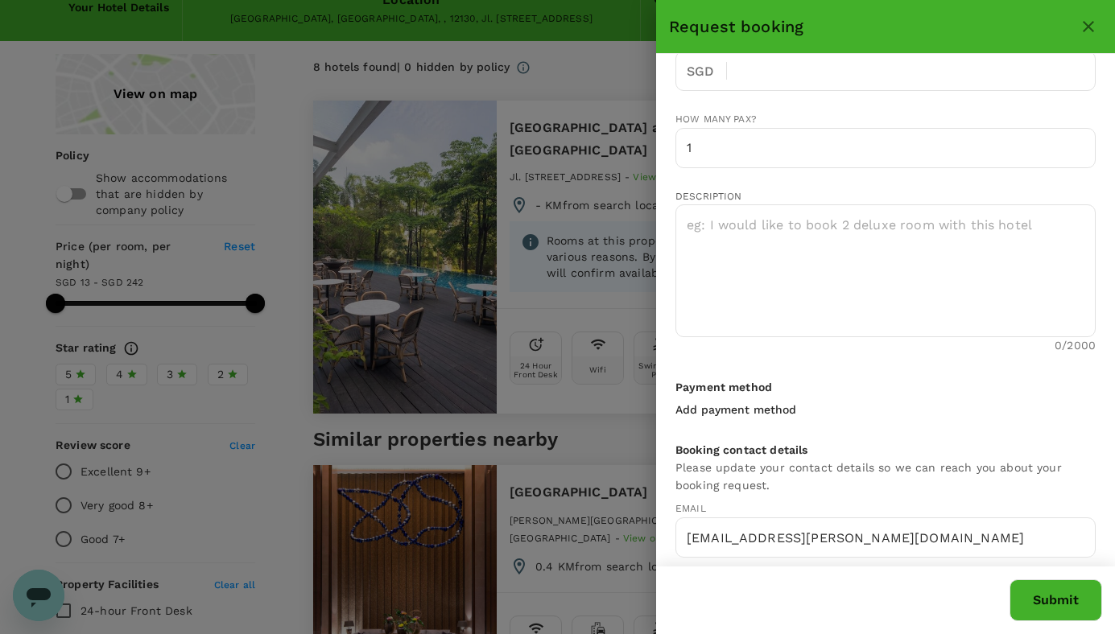
scroll to position [395, 0]
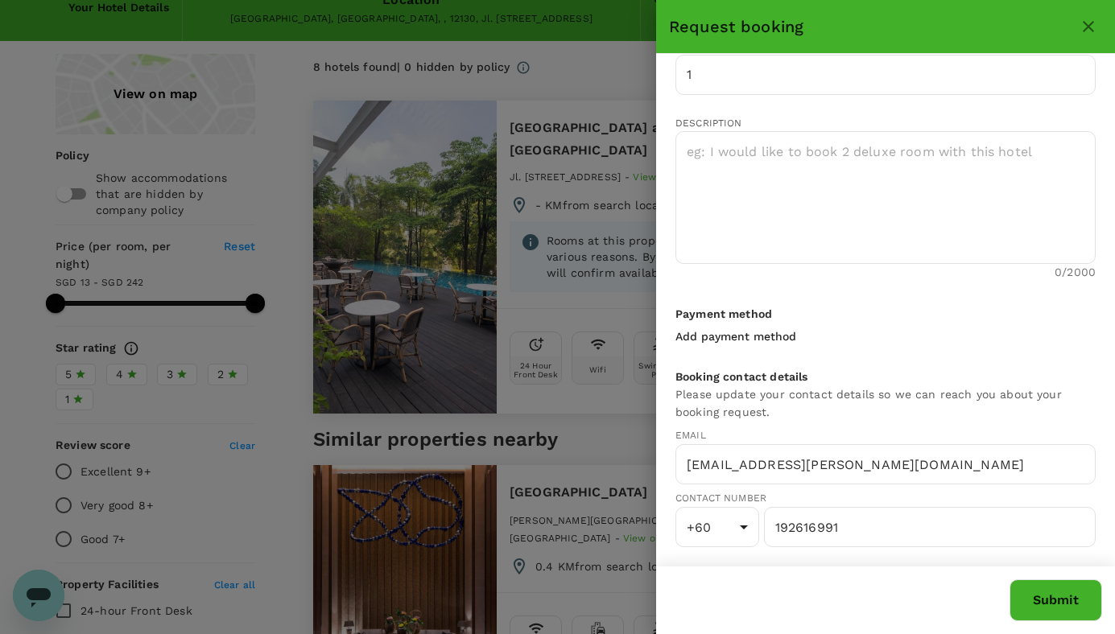
click at [1090, 27] on icon "close" at bounding box center [1087, 26] width 19 height 19
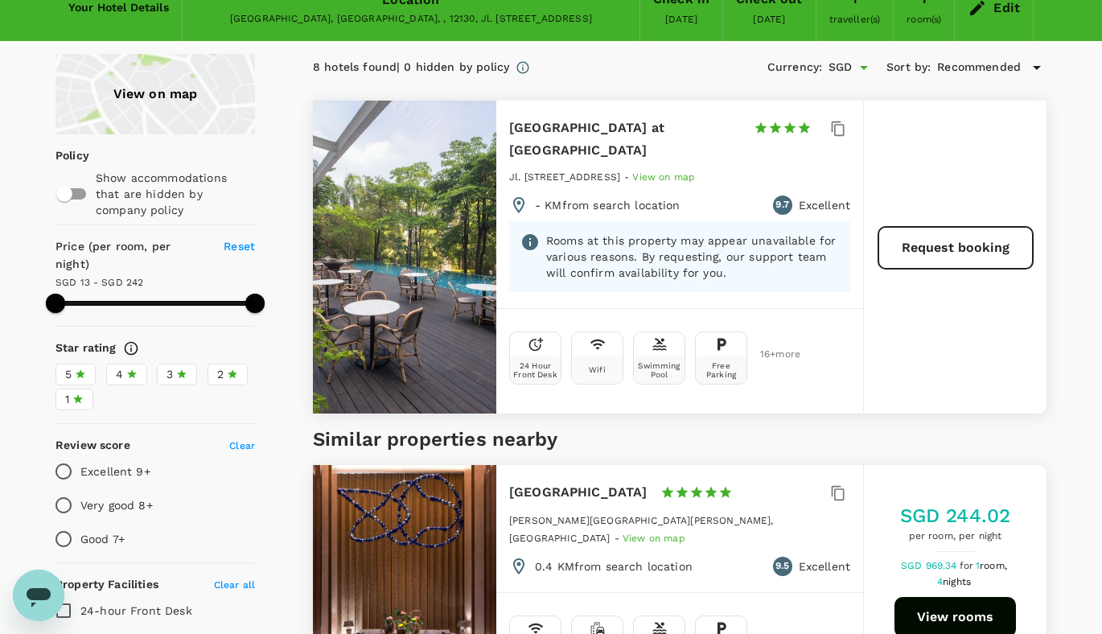
type input "241.82"
